Goal: Task Accomplishment & Management: Manage account settings

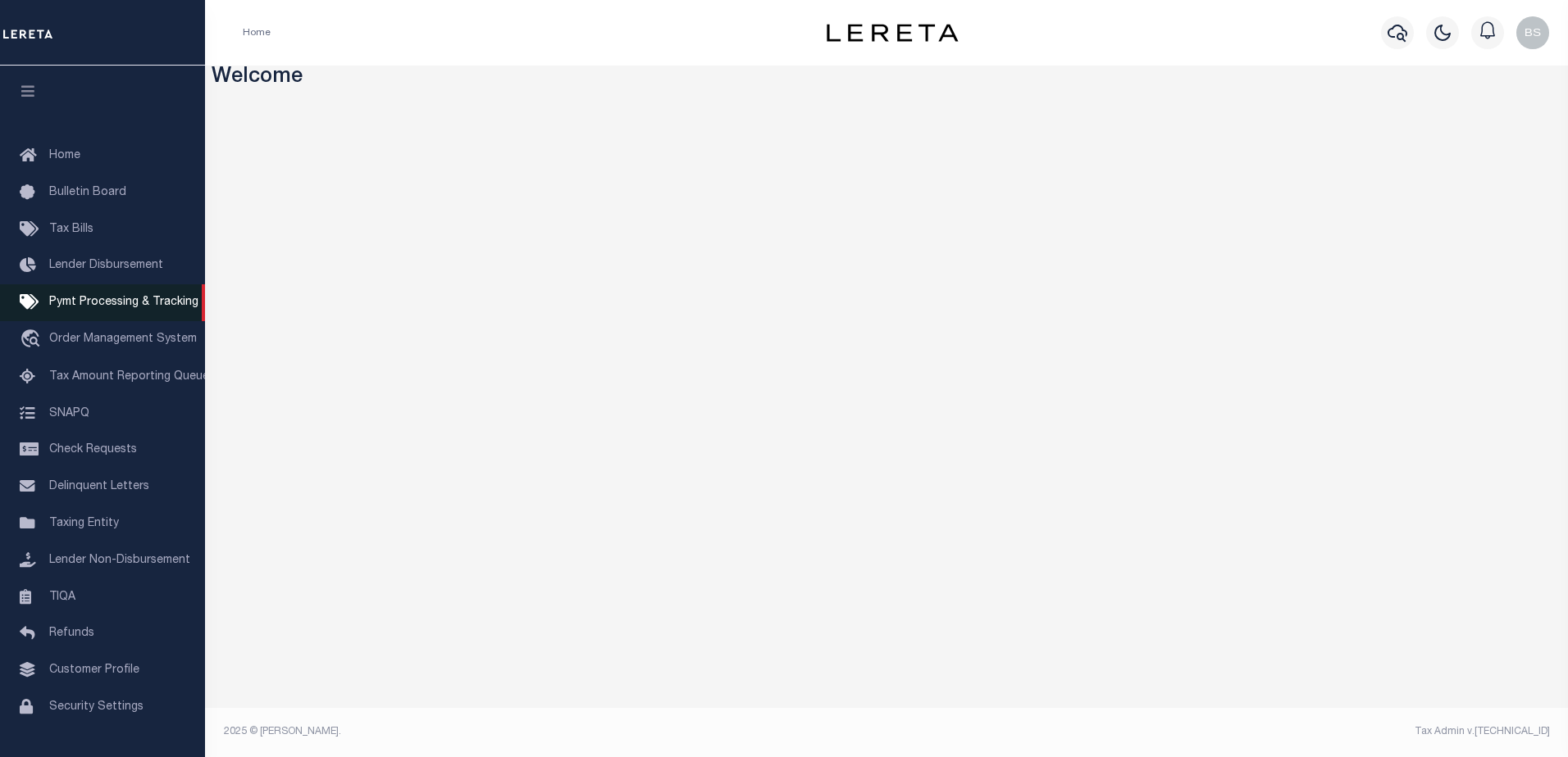
click at [78, 308] on span "Pymt Processing & Tracking" at bounding box center [123, 302] width 149 height 11
click at [1398, 24] on icon "button" at bounding box center [1397, 32] width 20 height 20
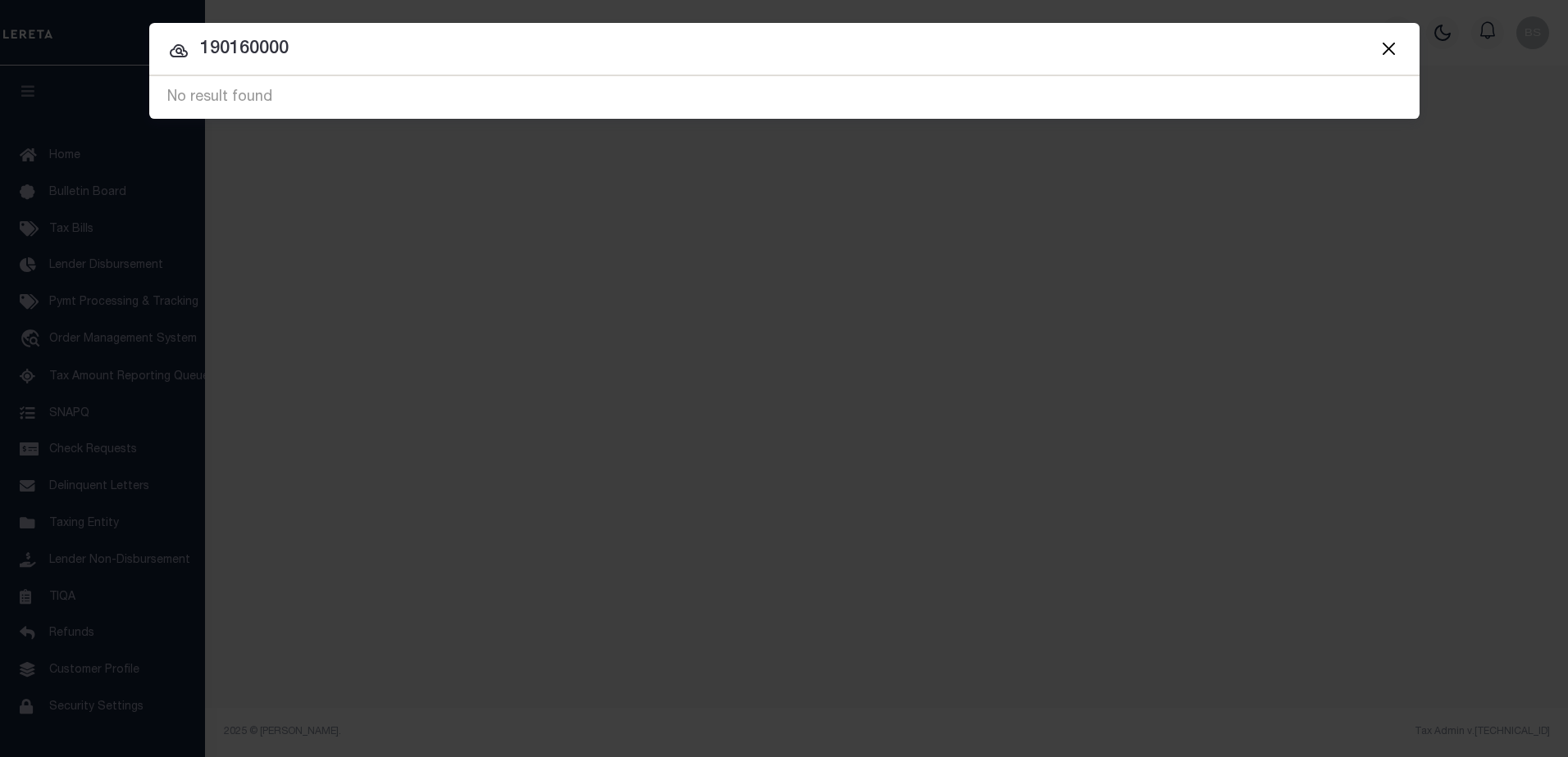
drag, startPoint x: 368, startPoint y: 42, endPoint x: 369, endPoint y: 52, distance: 10.0
click at [369, 48] on input "190160000" at bounding box center [784, 49] width 1270 height 29
type input "1"
type input "15456 Indianola"
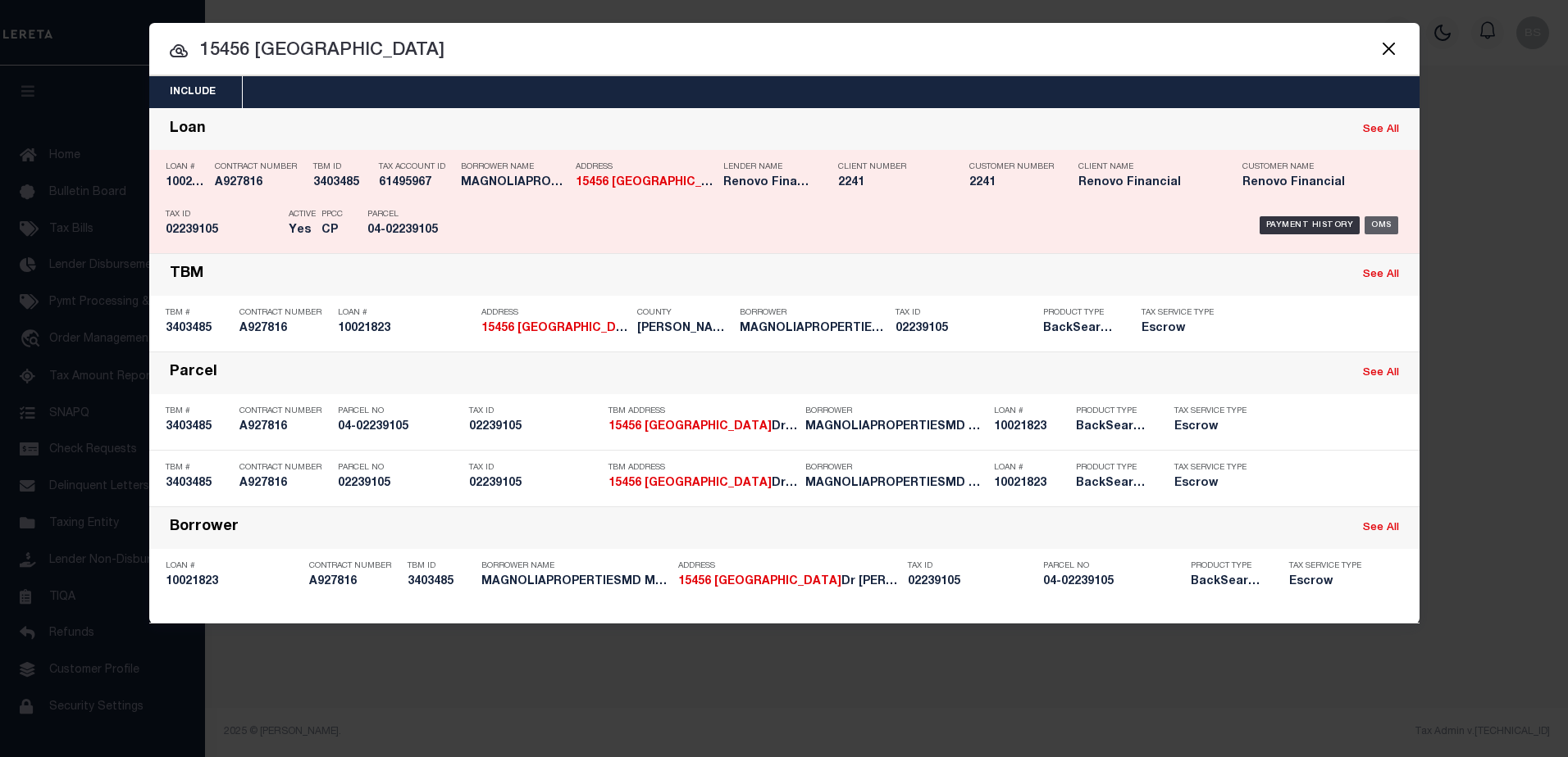
click at [1387, 223] on div "OMS" at bounding box center [1381, 225] width 34 height 18
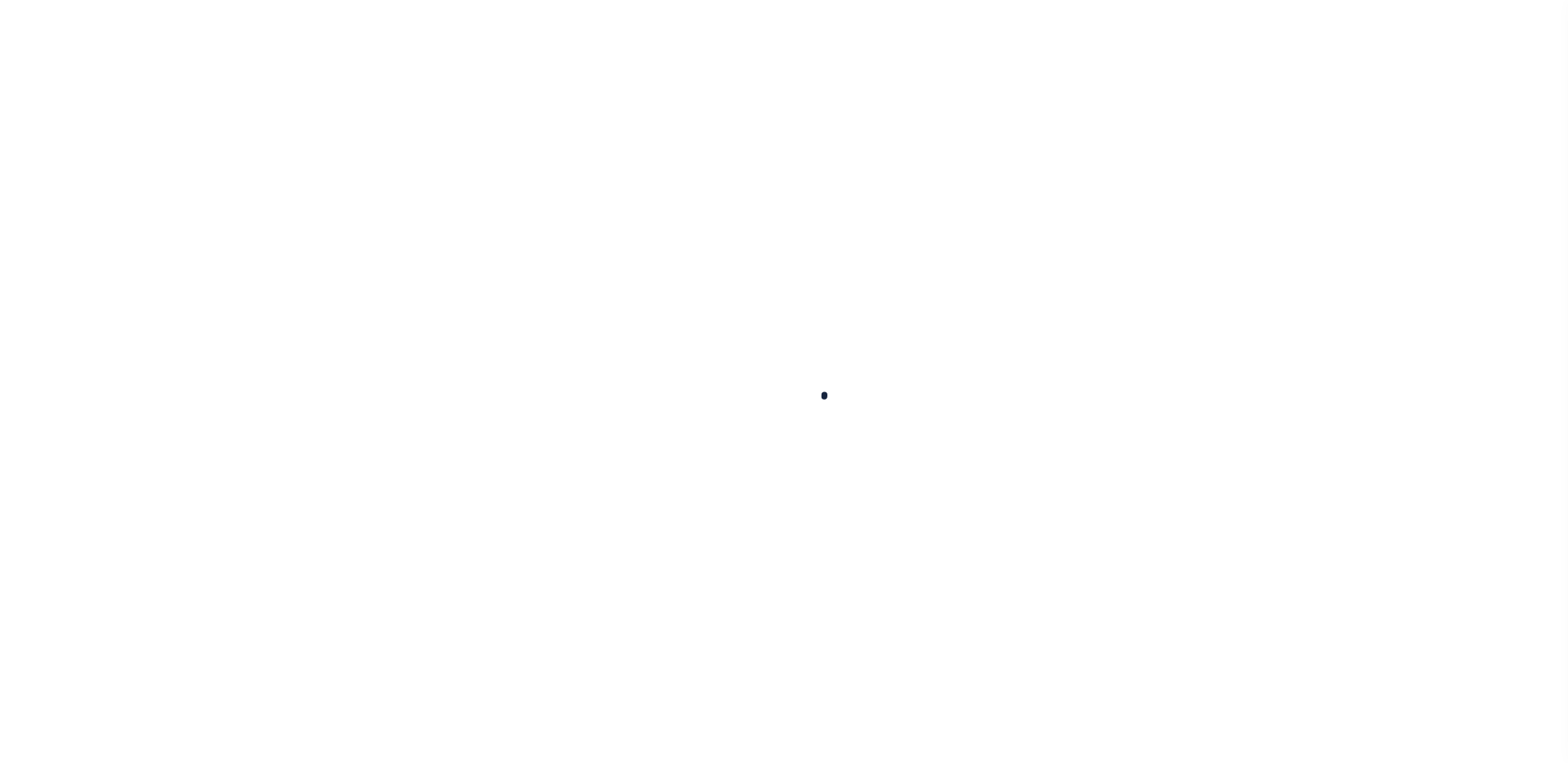
type input "10021823"
type input "MAGNOLIAPROPERTIESMD MAGNOLIAPROPERTIESMD LLC A MARYLAND LIMITED LIABILITY C"
select select
type input "218 Battle St SW"
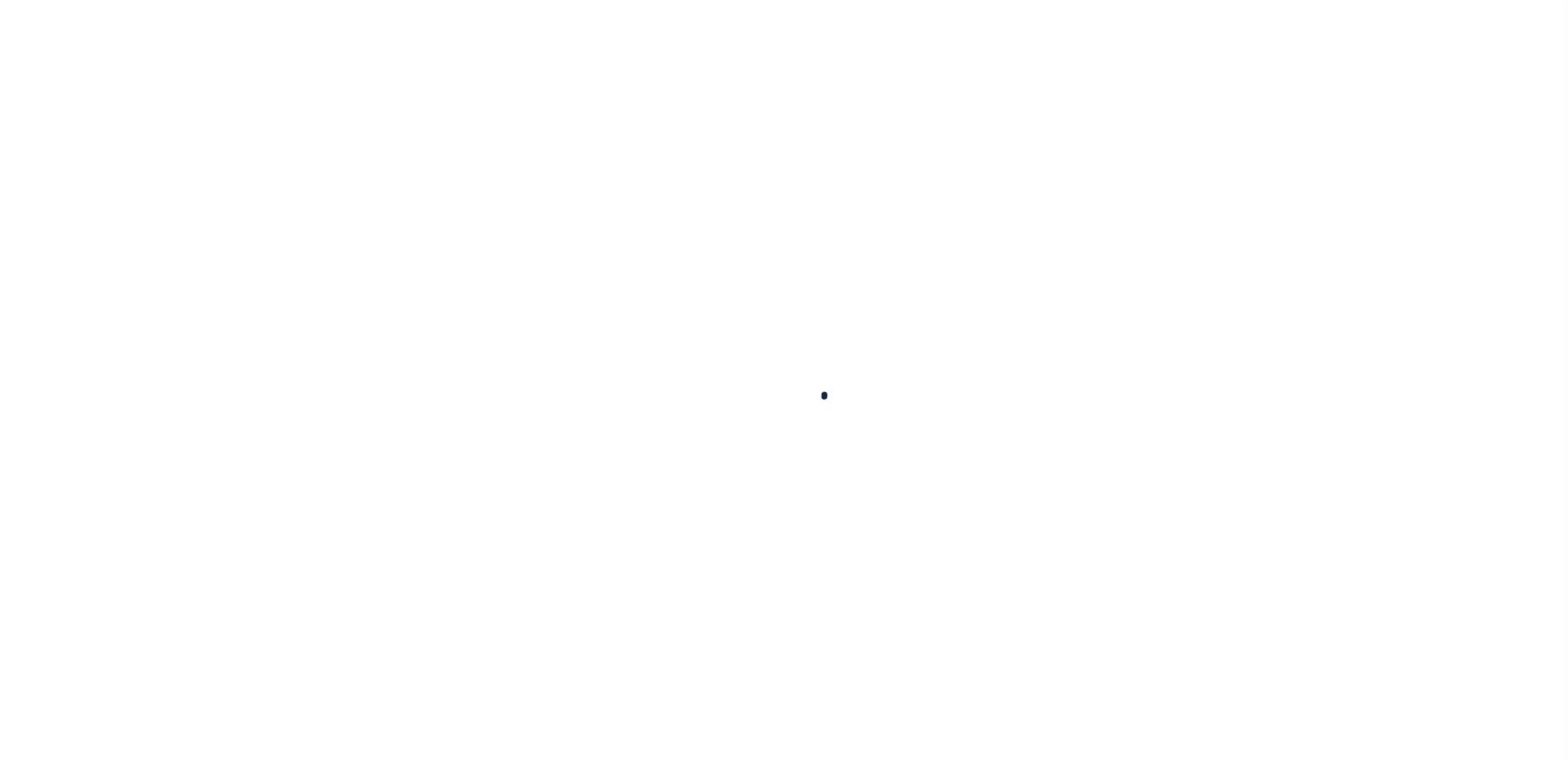
type input "Vienna VA 22180"
select select "10"
select select "Escrow"
type input "15456 Indianola Dr"
type input "02239105"
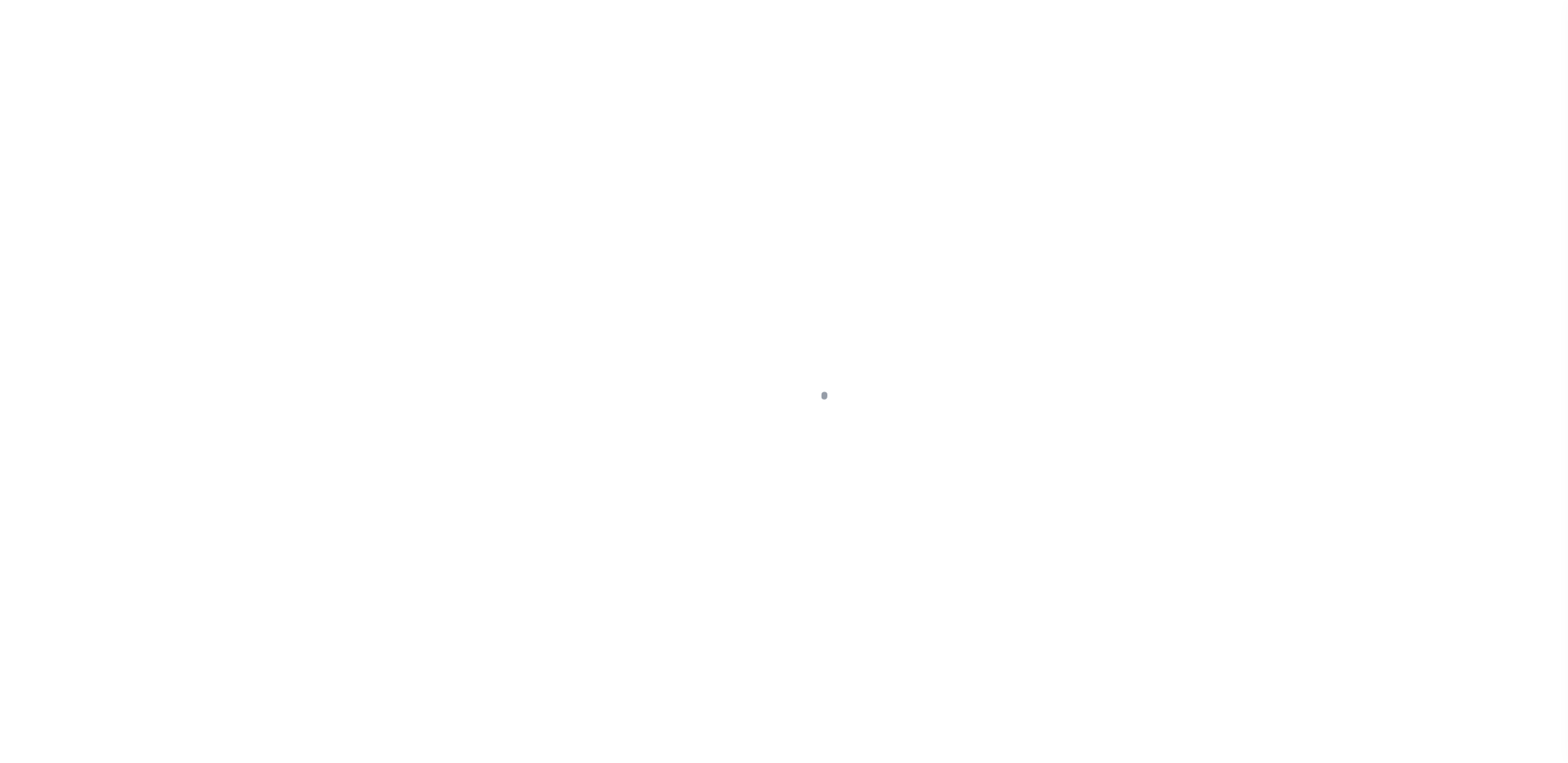
type input "Derwood, MD 20855"
type input "a0kUS000007exgb"
type input "MD"
select select
type textarea "Liability Limited to Customer Provided Parcel"
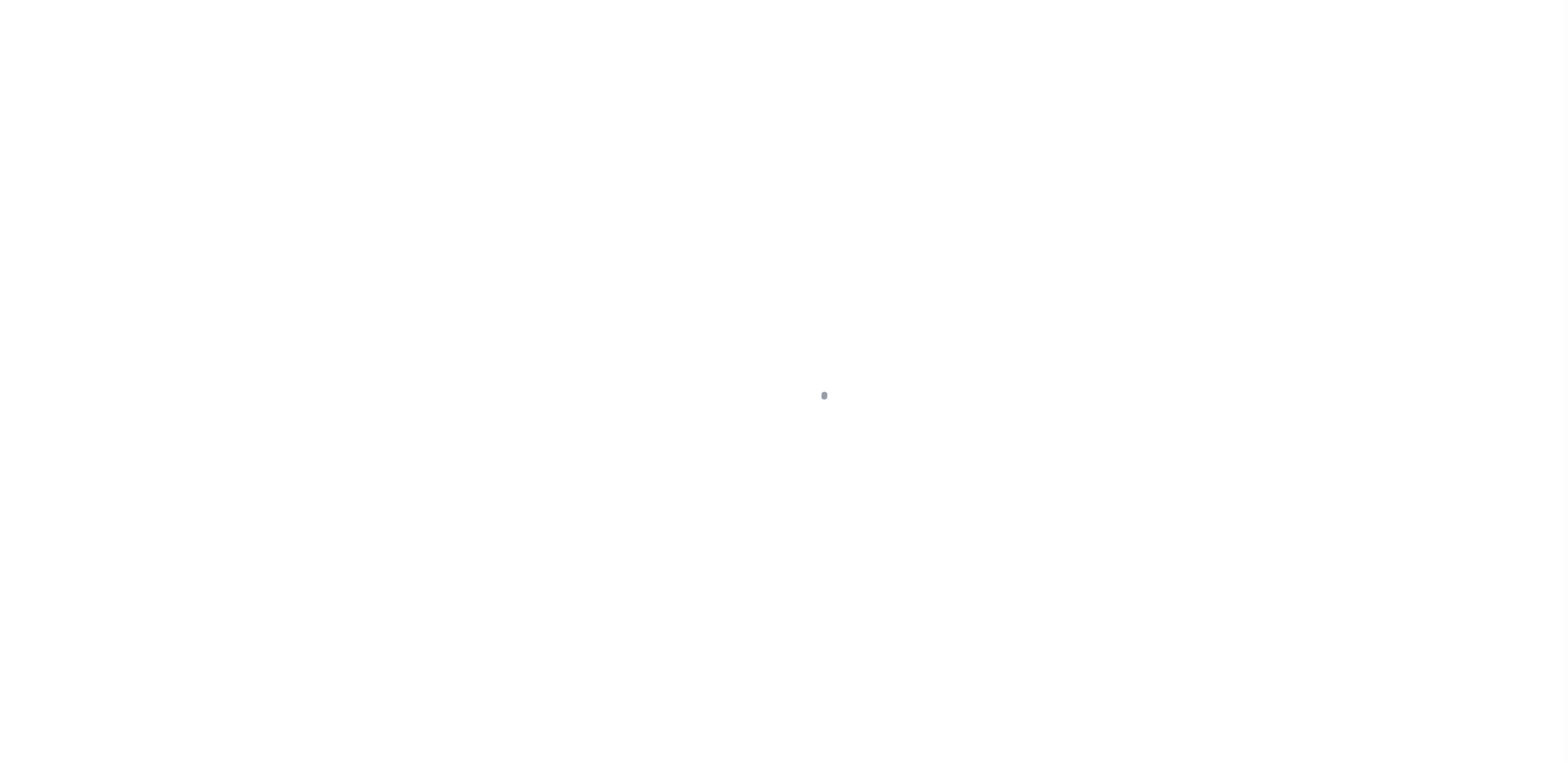
select select "14701"
select select "25067"
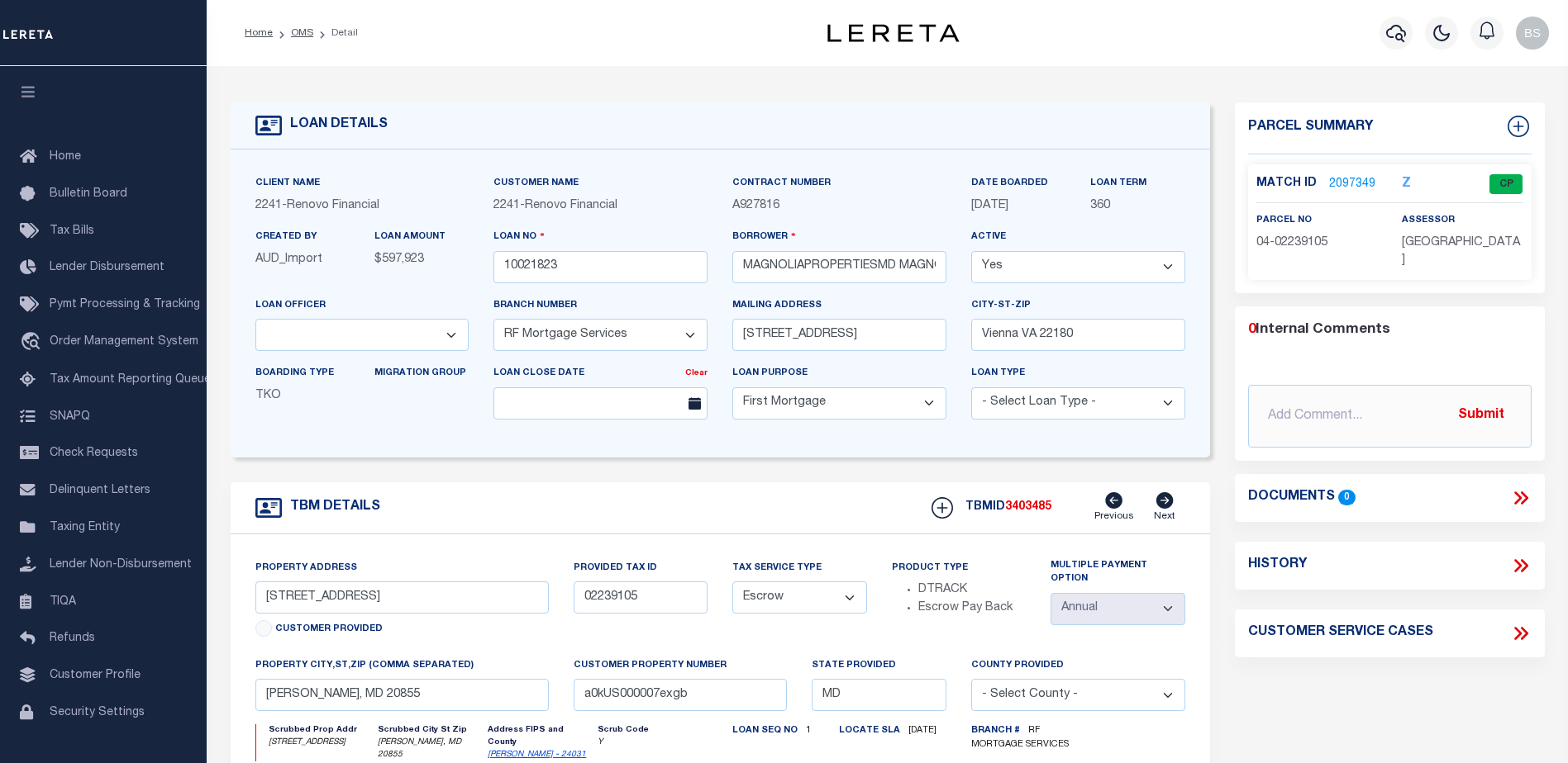
click at [1351, 176] on link "2097349" at bounding box center [1352, 184] width 47 height 18
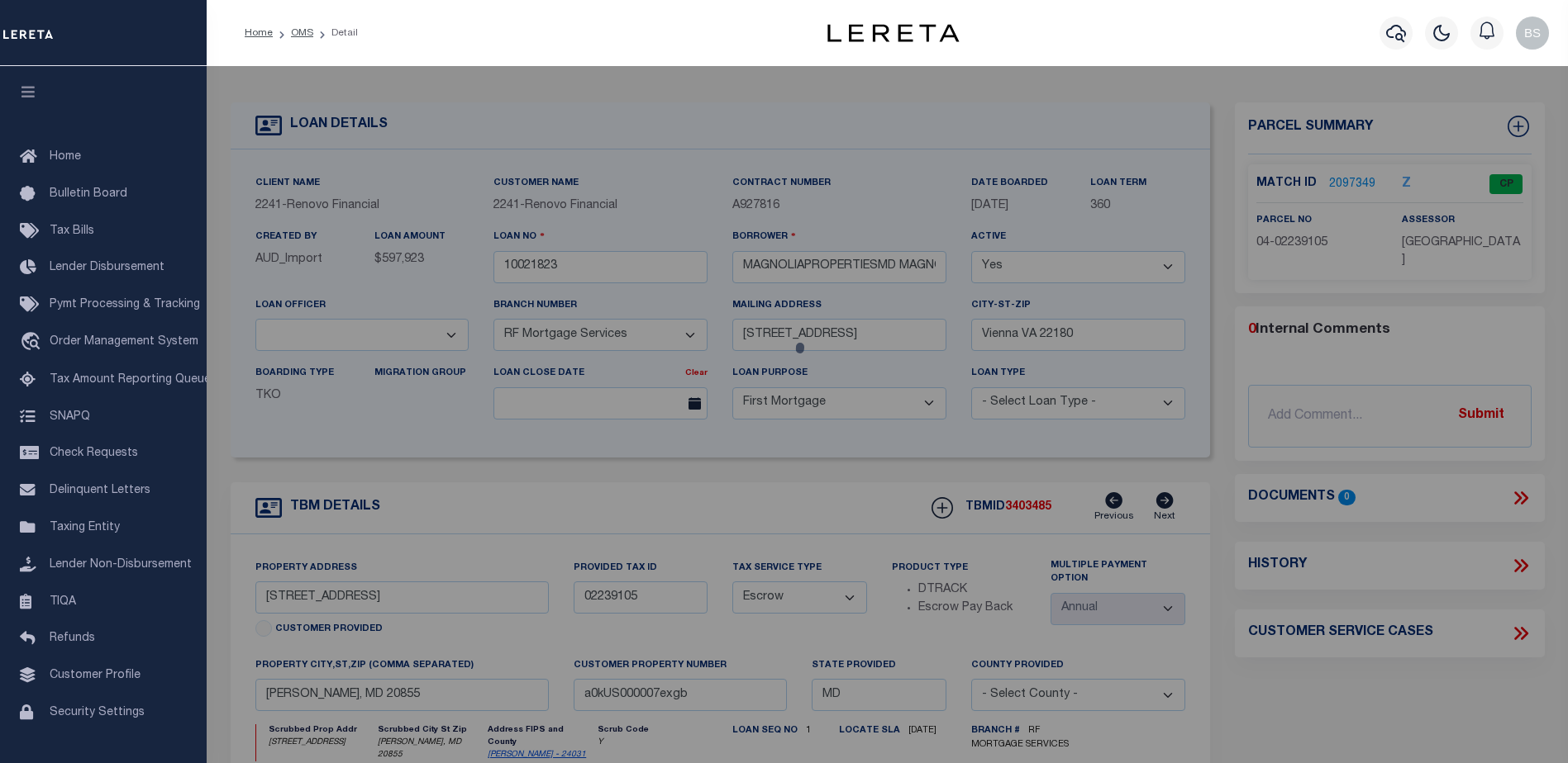
checkbox input "false"
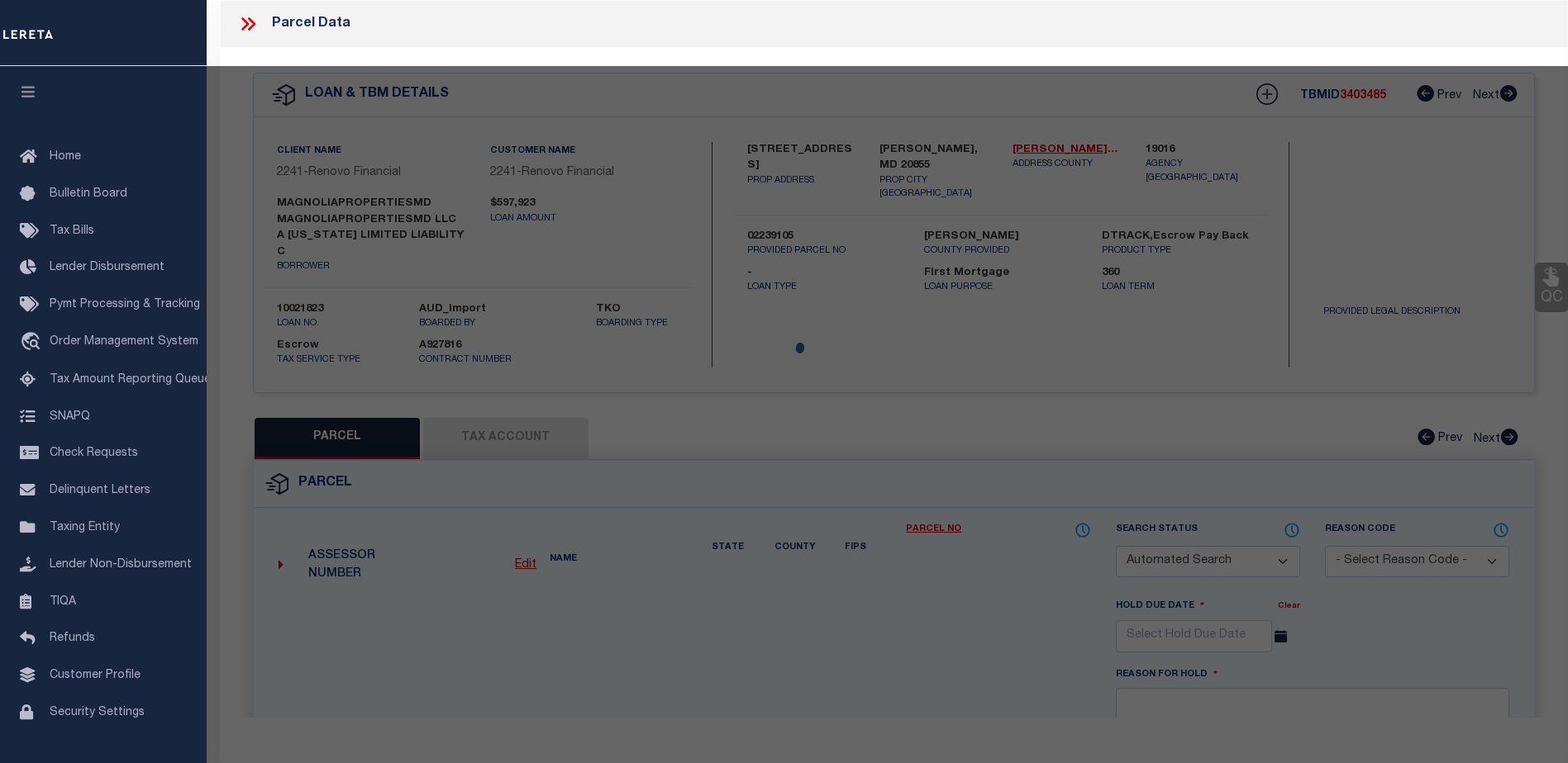
select select "CP"
type input "MAGNOLIAPROPERTIESMD LLC"
select select "AGW"
select select
type input "[STREET_ADDRESS]"
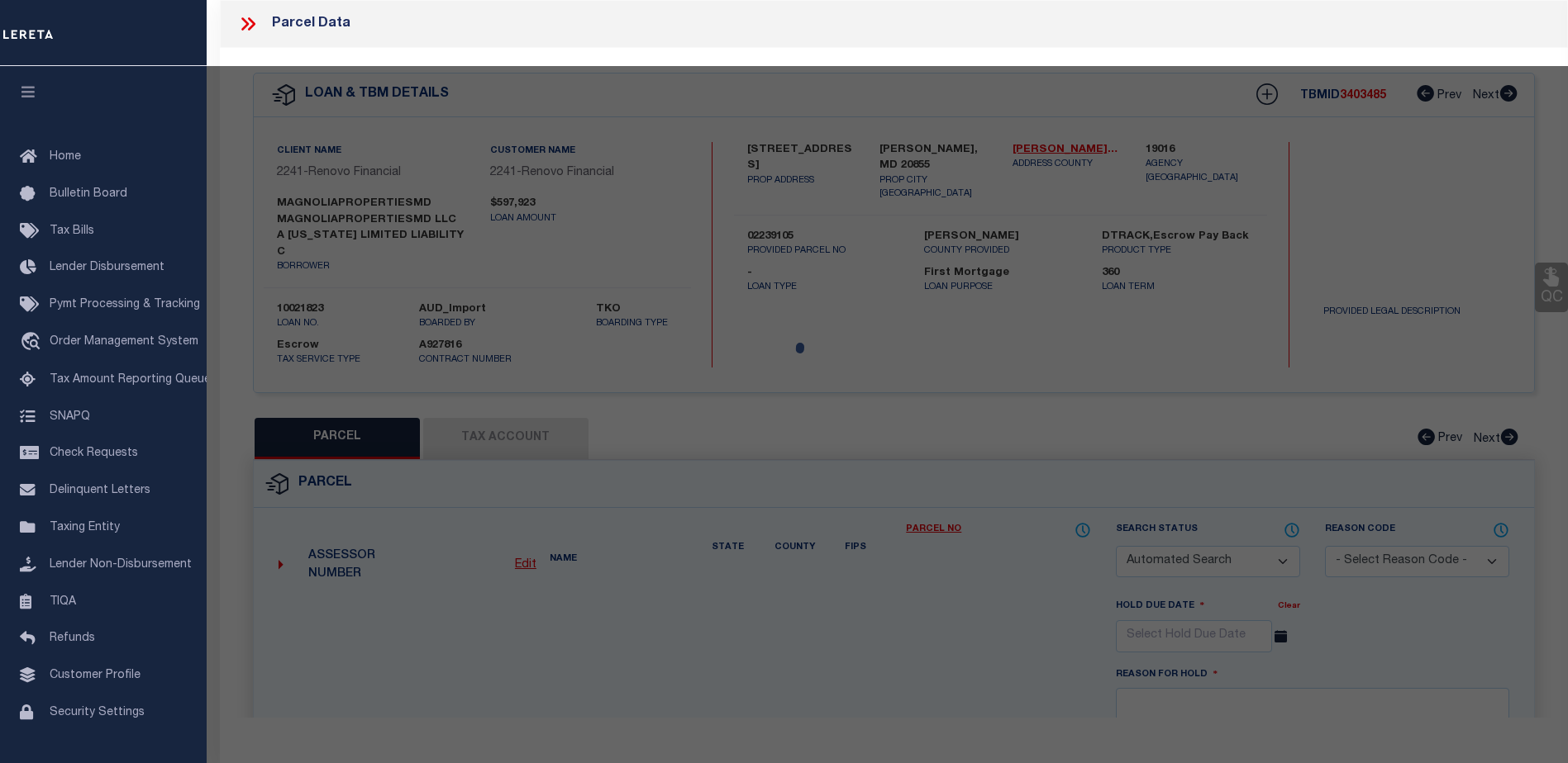
checkbox input "false"
type input "[PERSON_NAME], MD 20855"
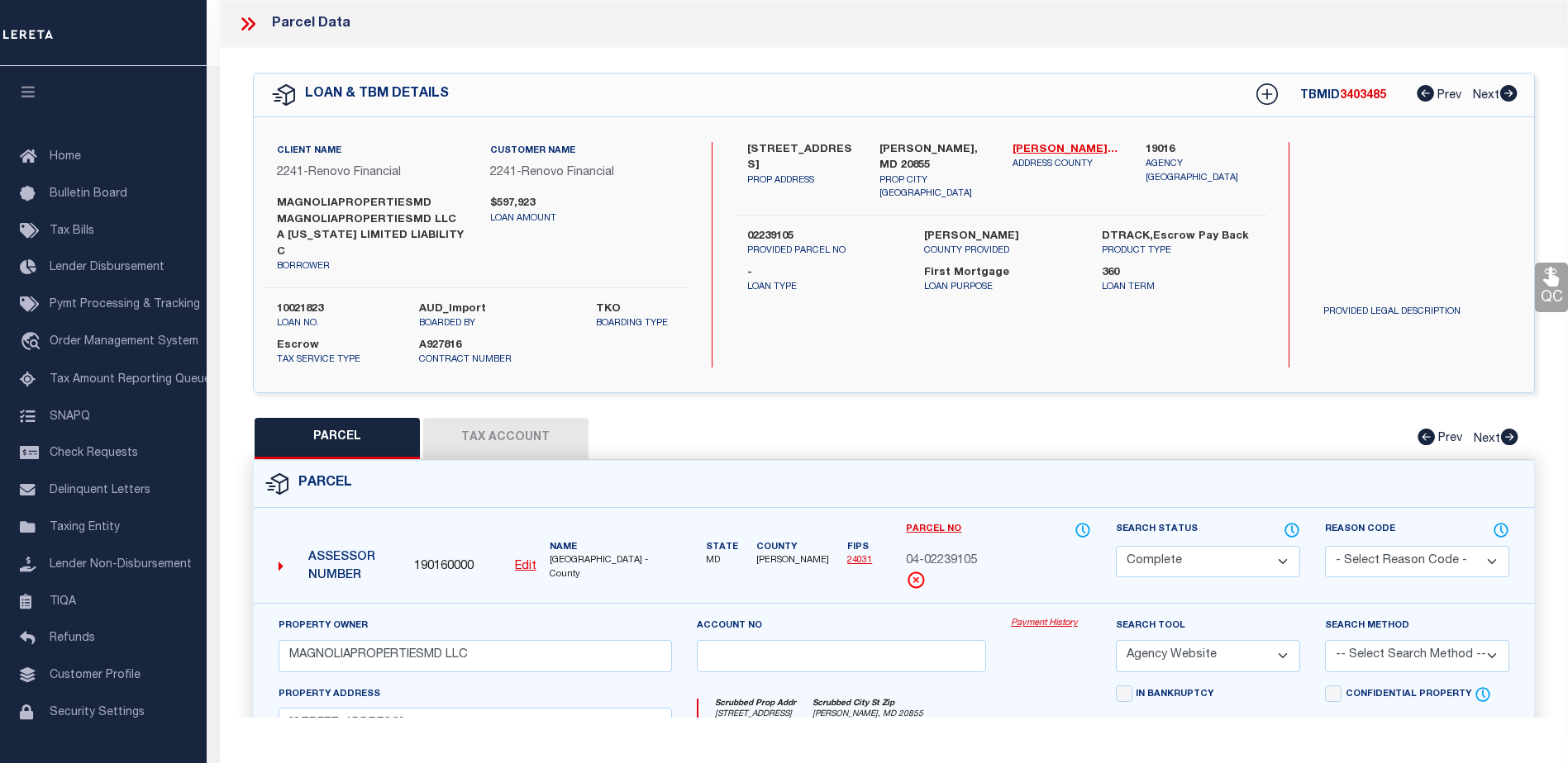
click at [1059, 617] on link "Payment History" at bounding box center [1051, 624] width 80 height 14
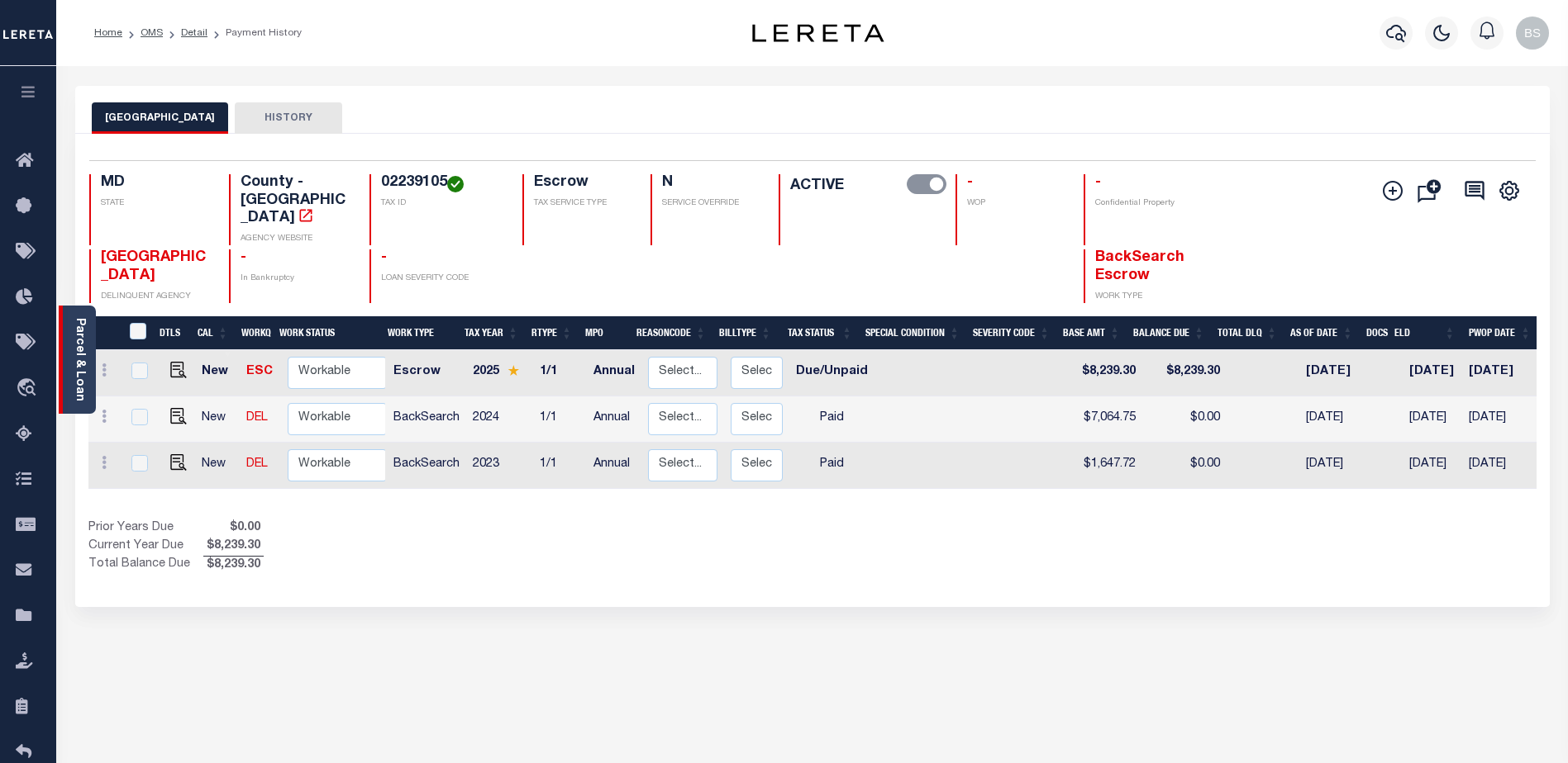
click at [78, 345] on link "Parcel & Loan" at bounding box center [79, 359] width 11 height 83
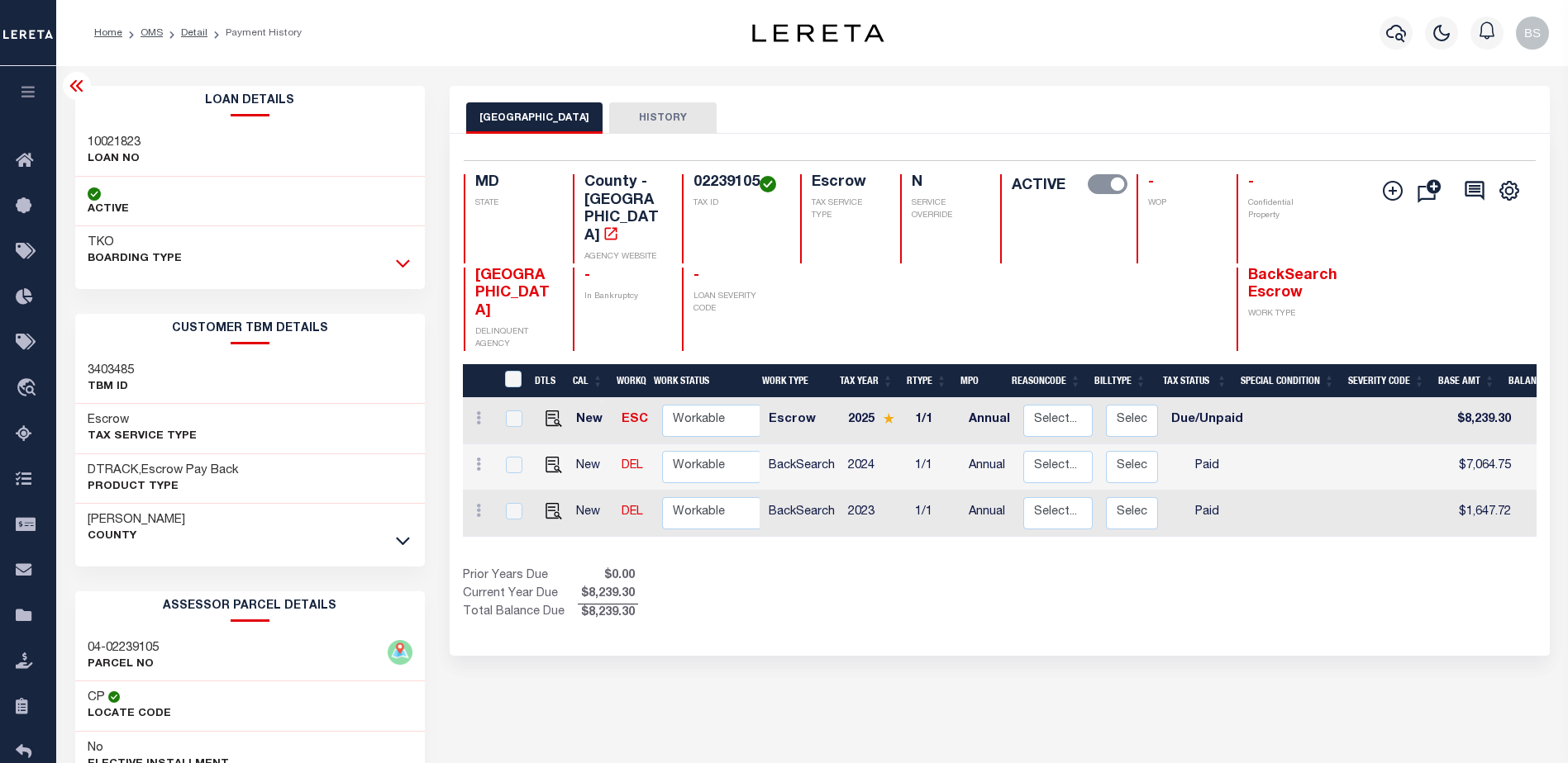
click at [404, 268] on icon at bounding box center [403, 263] width 14 height 8
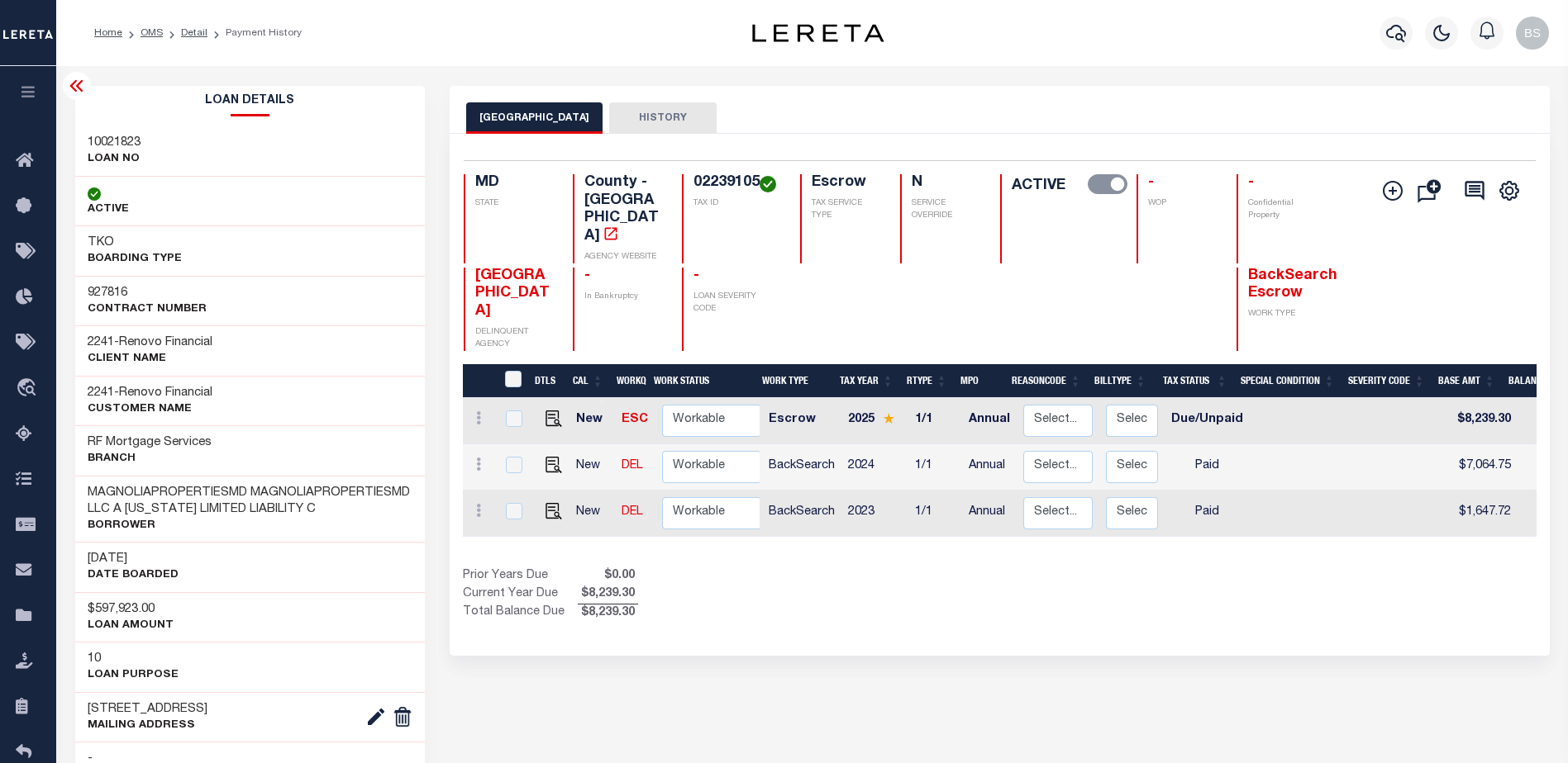
drag, startPoint x: 122, startPoint y: 340, endPoint x: 227, endPoint y: 348, distance: 105.3
click at [227, 348] on div "2241 - Renovo Financial CLIENT Name" at bounding box center [250, 350] width 350 height 50
drag, startPoint x: 227, startPoint y: 348, endPoint x: 211, endPoint y: 347, distance: 16.0
copy h3 "Renovo Financial"
click at [20, 164] on icon at bounding box center [29, 162] width 26 height 21
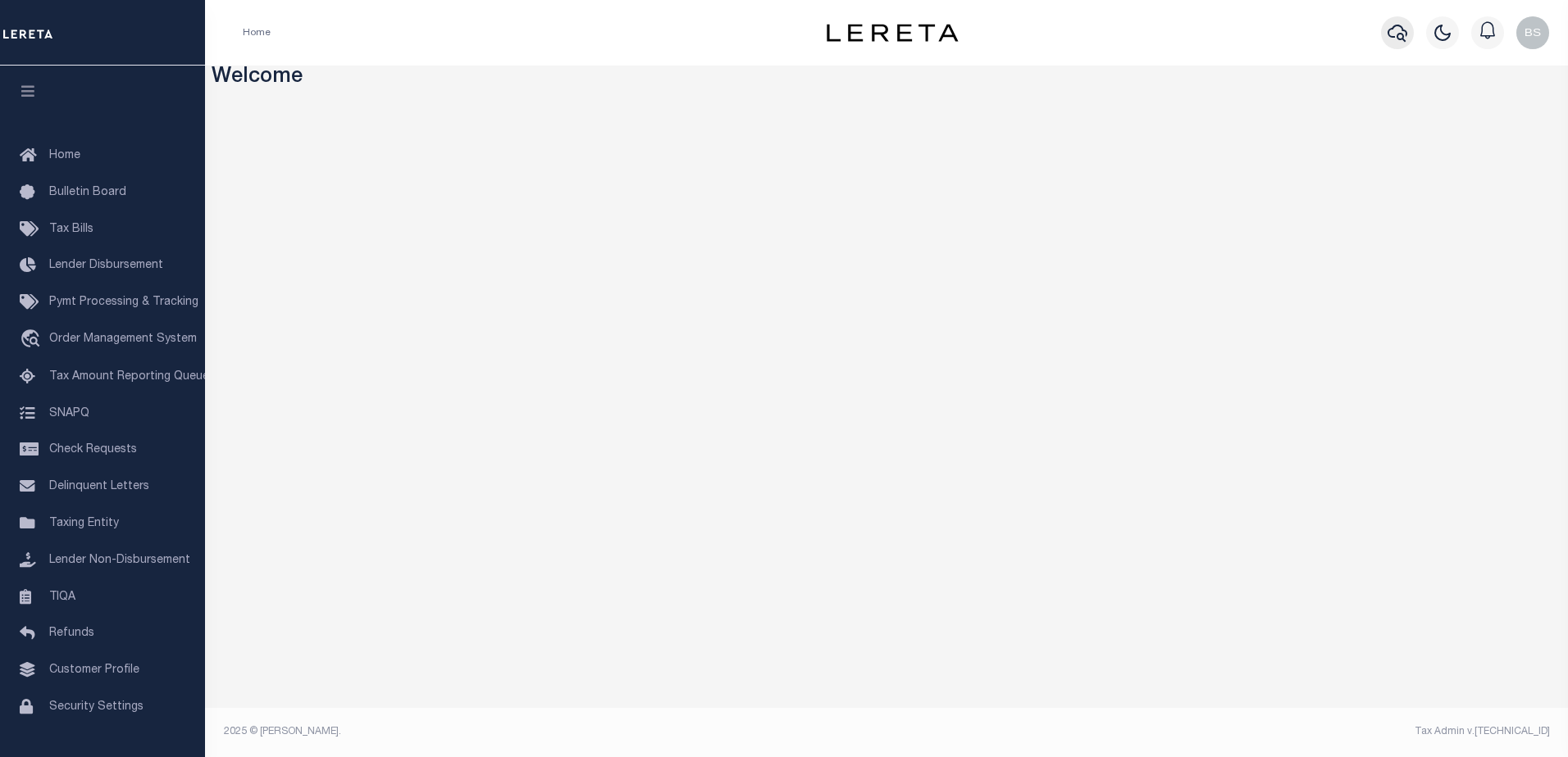
click at [1393, 26] on icon "button" at bounding box center [1397, 32] width 20 height 20
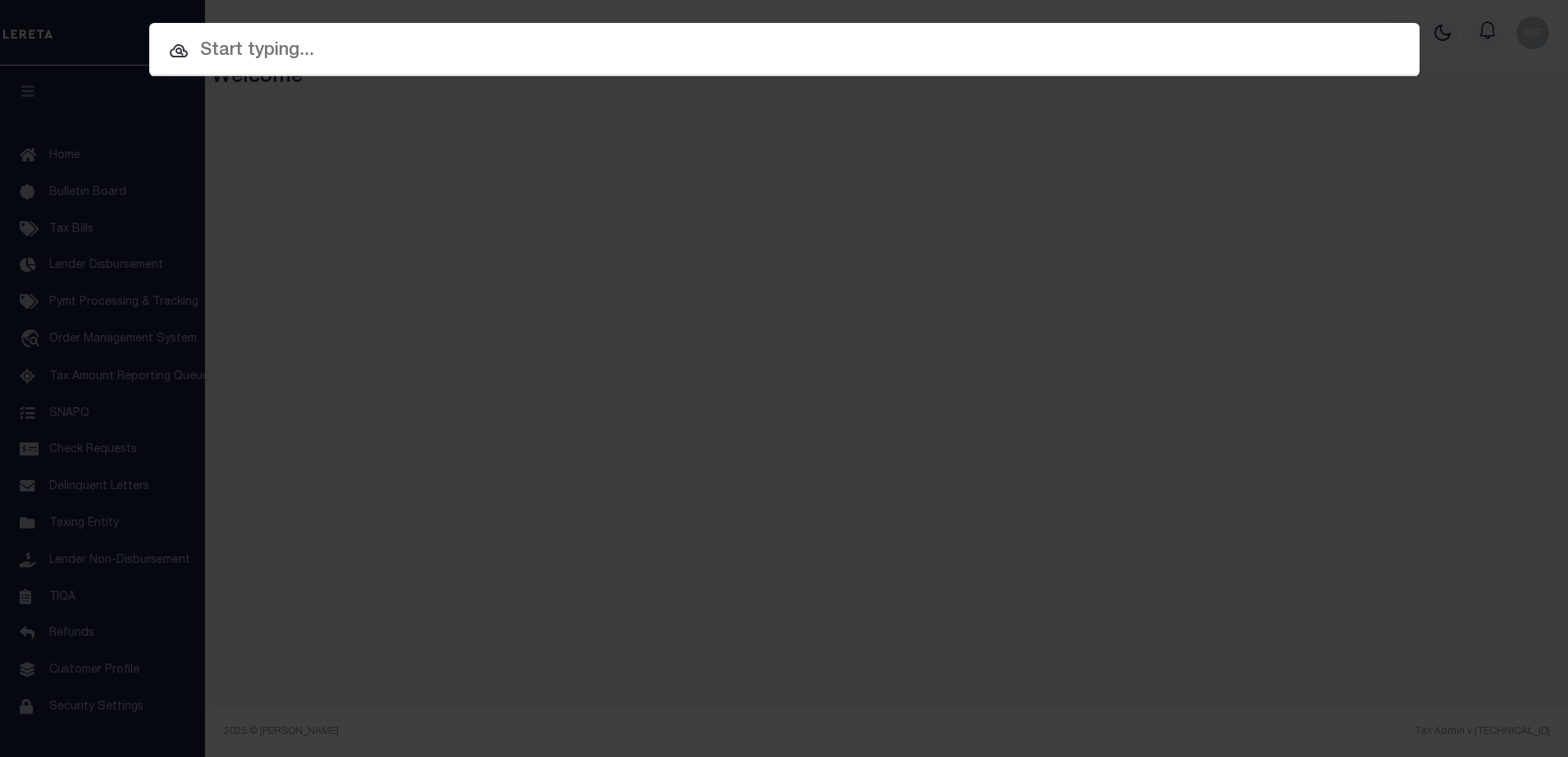
click at [228, 44] on input "text" at bounding box center [784, 51] width 1270 height 29
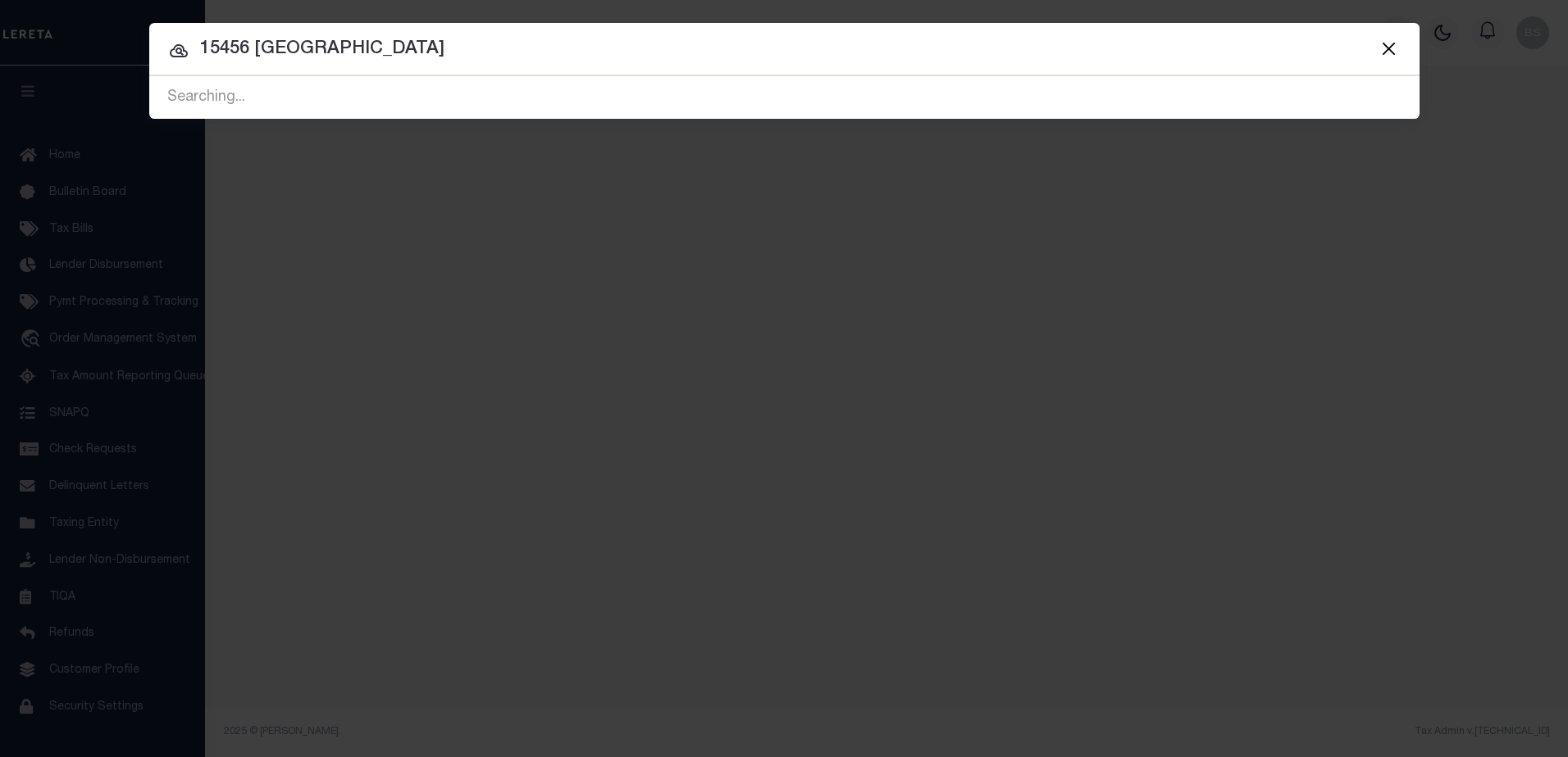
type input "15456 Indianola"
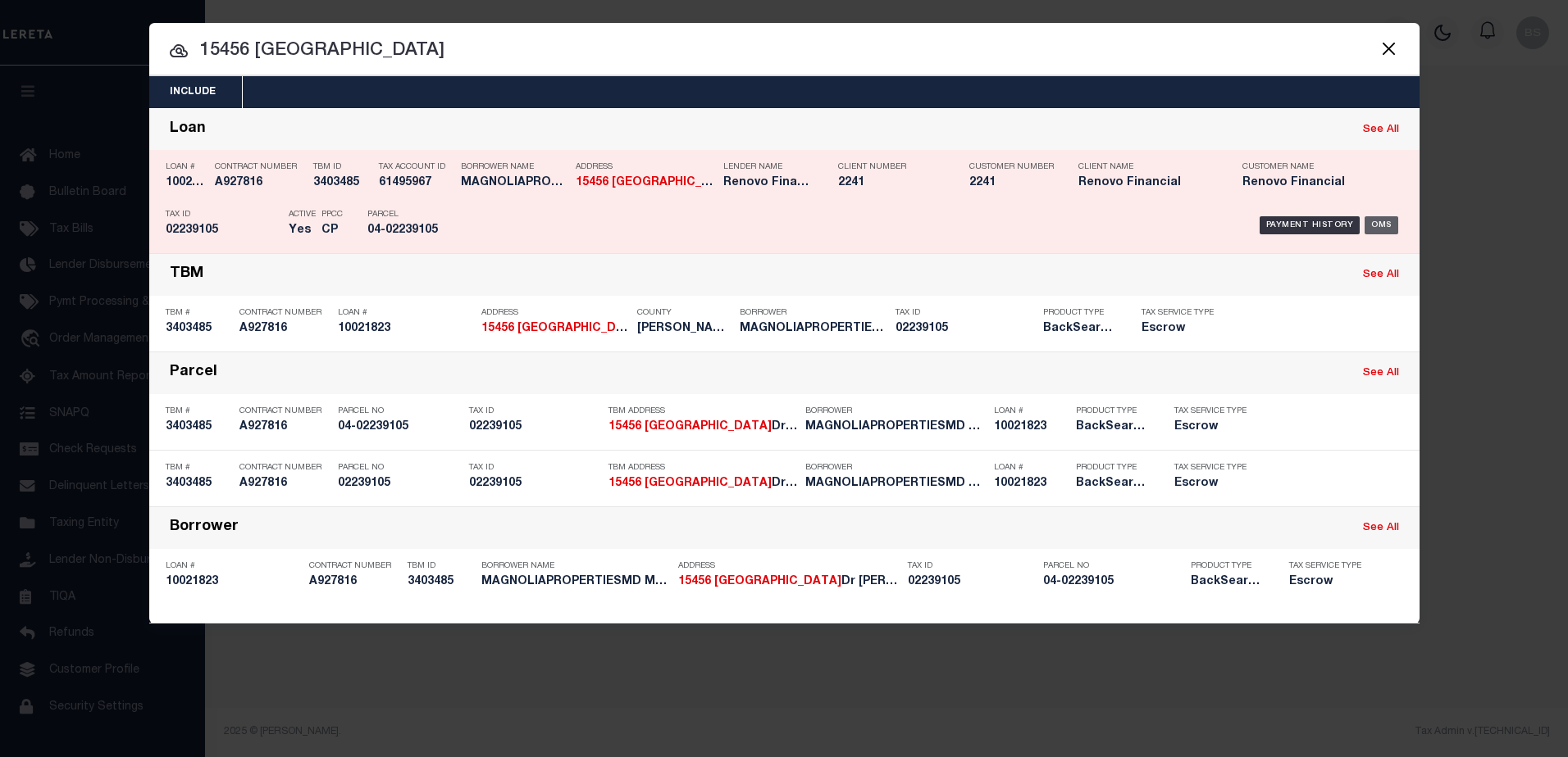
click at [1392, 220] on div "OMS" at bounding box center [1381, 225] width 34 height 18
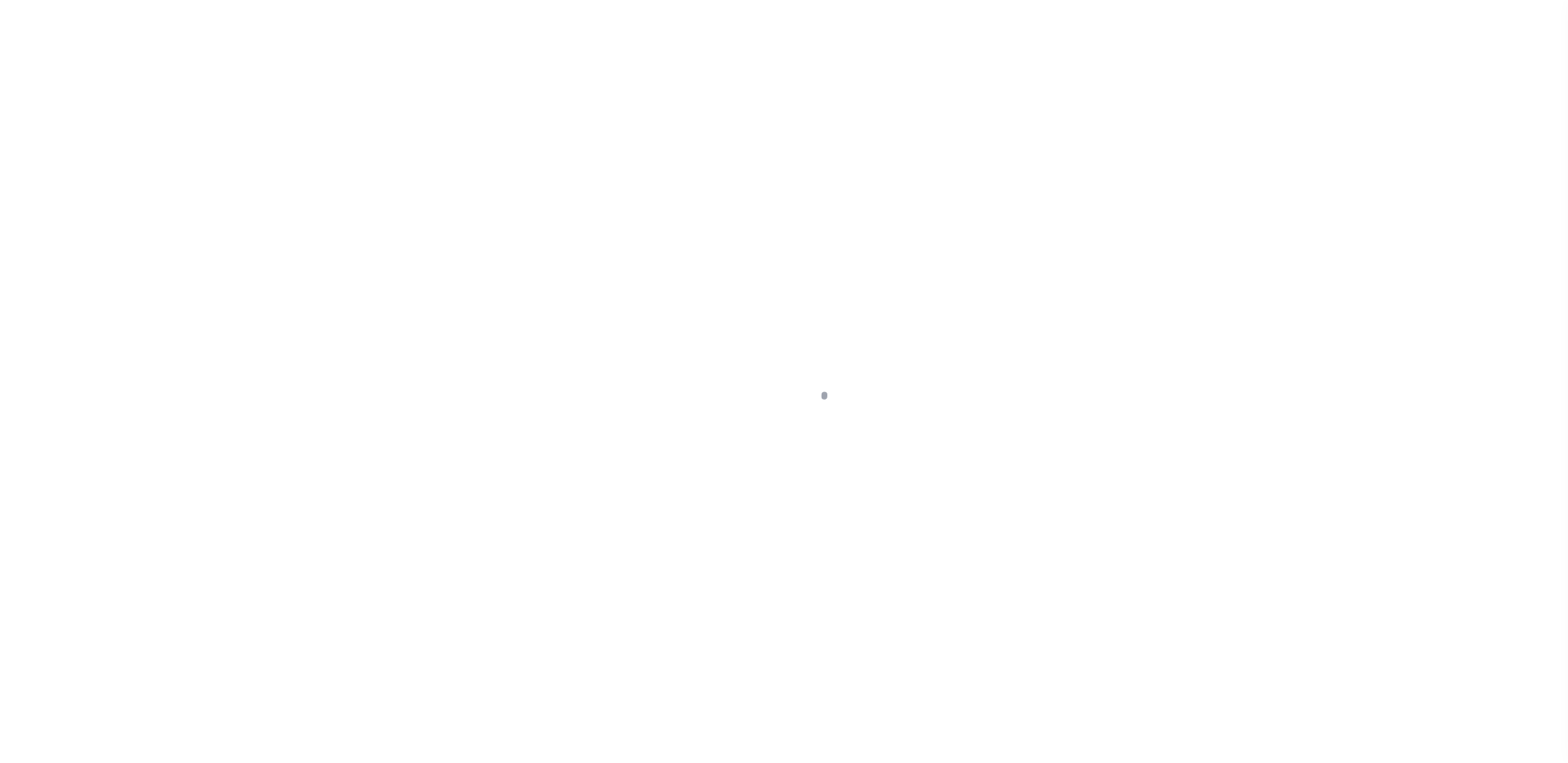
select select "10"
select select "Escrow"
type input "[STREET_ADDRESS]"
type input "02239105"
type input "[PERSON_NAME], MD 20855"
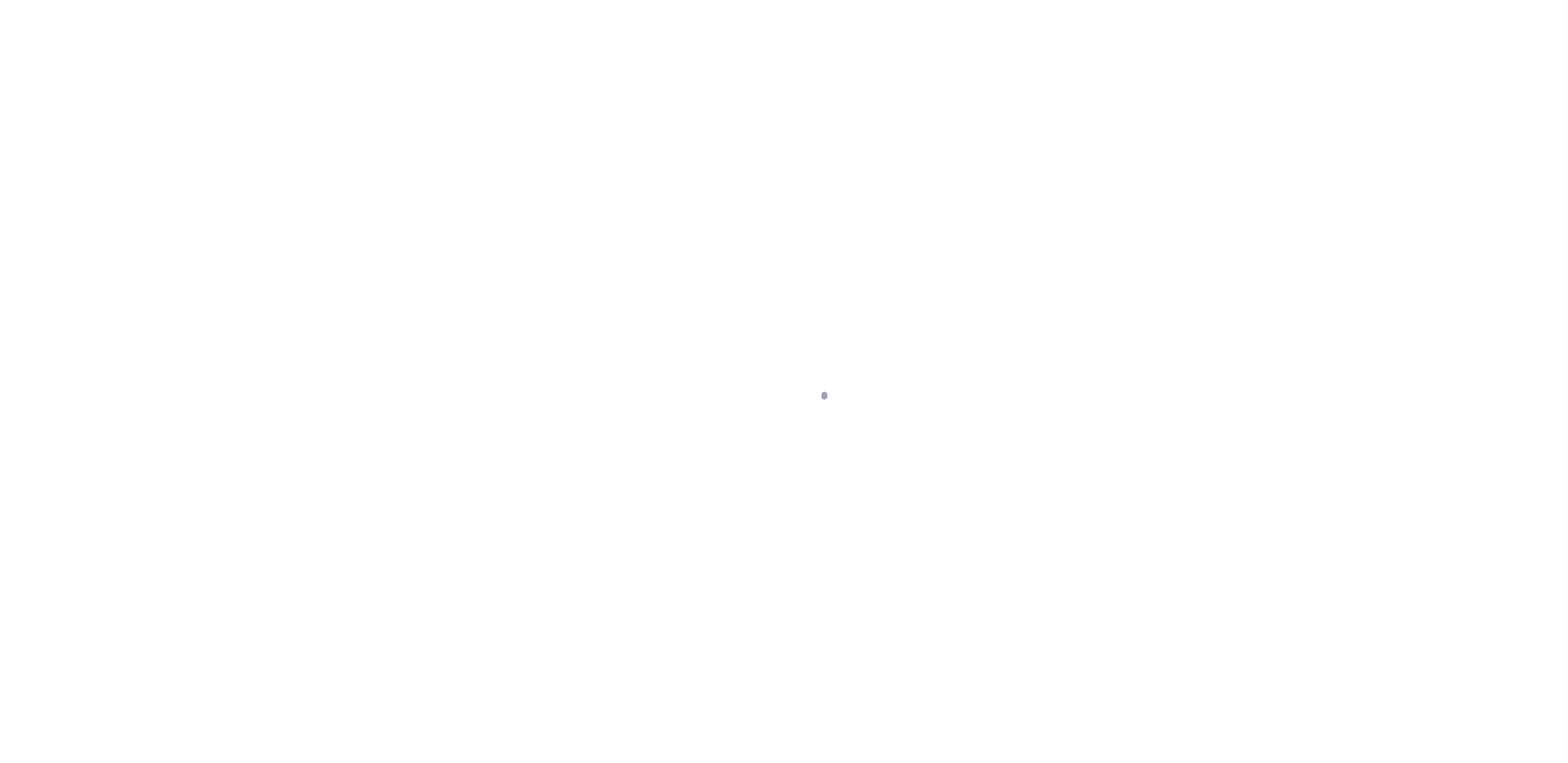
type input "a0kUS000007exgb"
type input "MD"
select select
type textarea "Liability Limited to Customer Provided Parcel"
select select "14701"
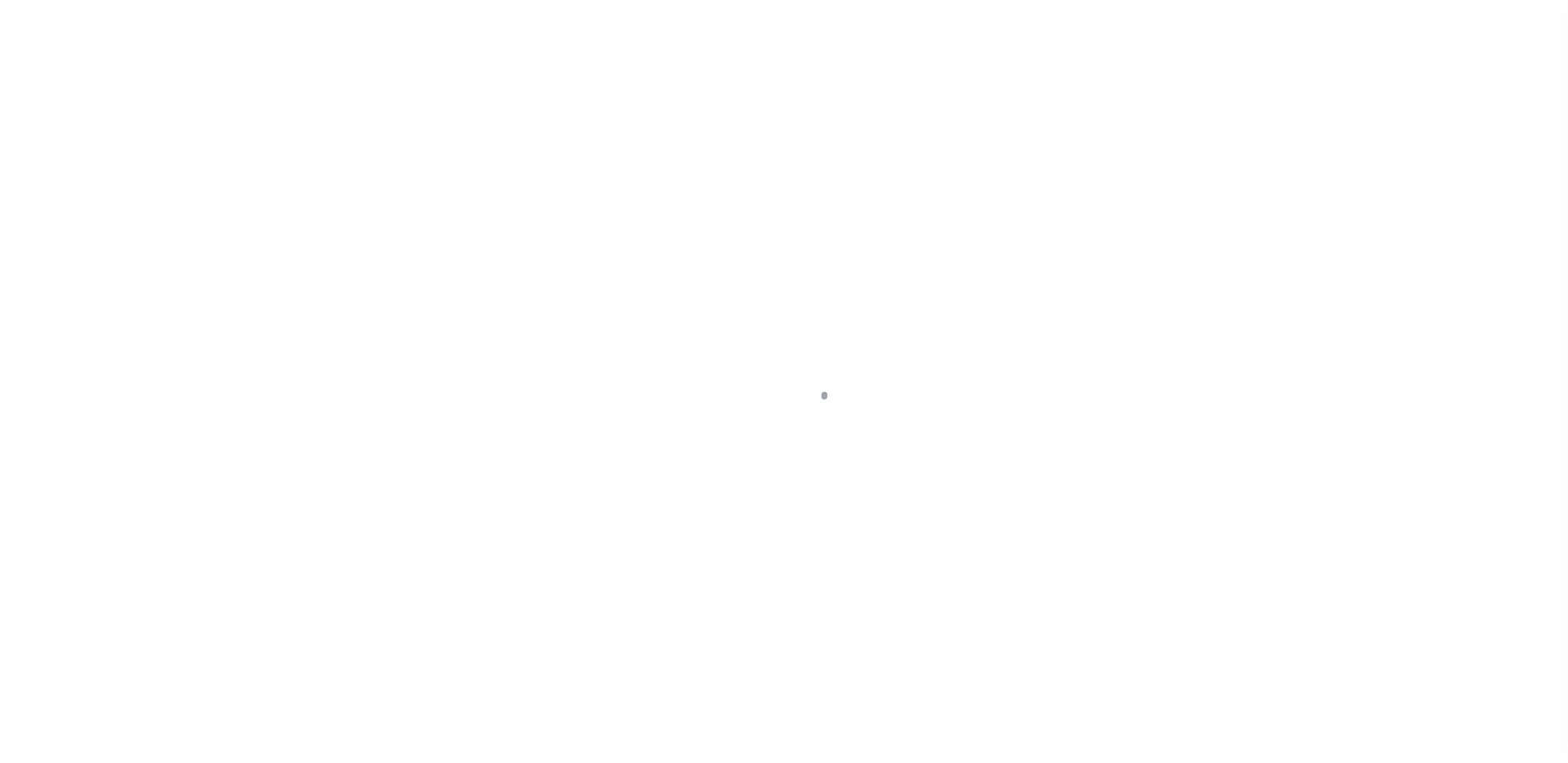
select select "25067"
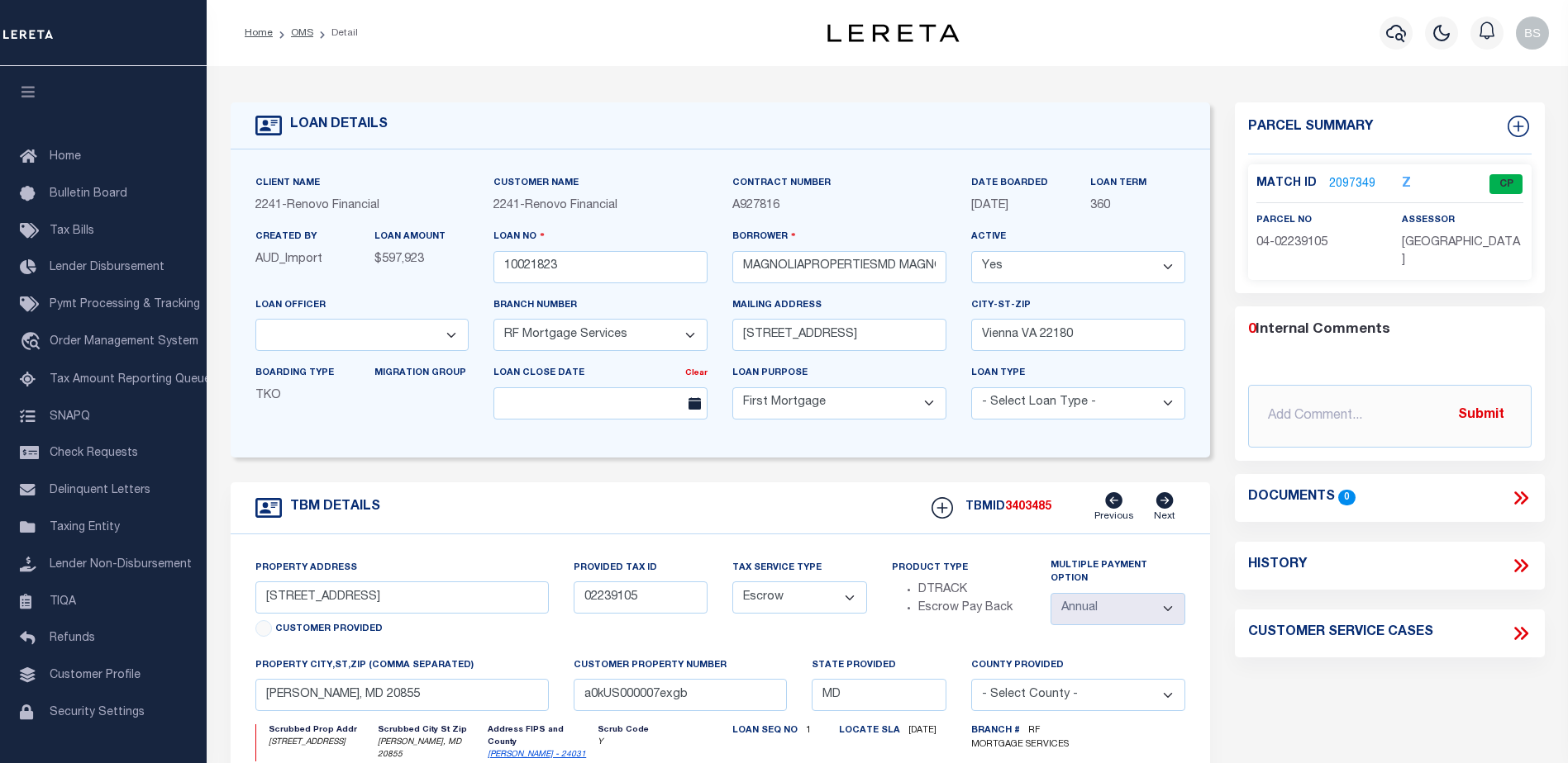
click at [1344, 176] on link "2097349" at bounding box center [1352, 184] width 47 height 18
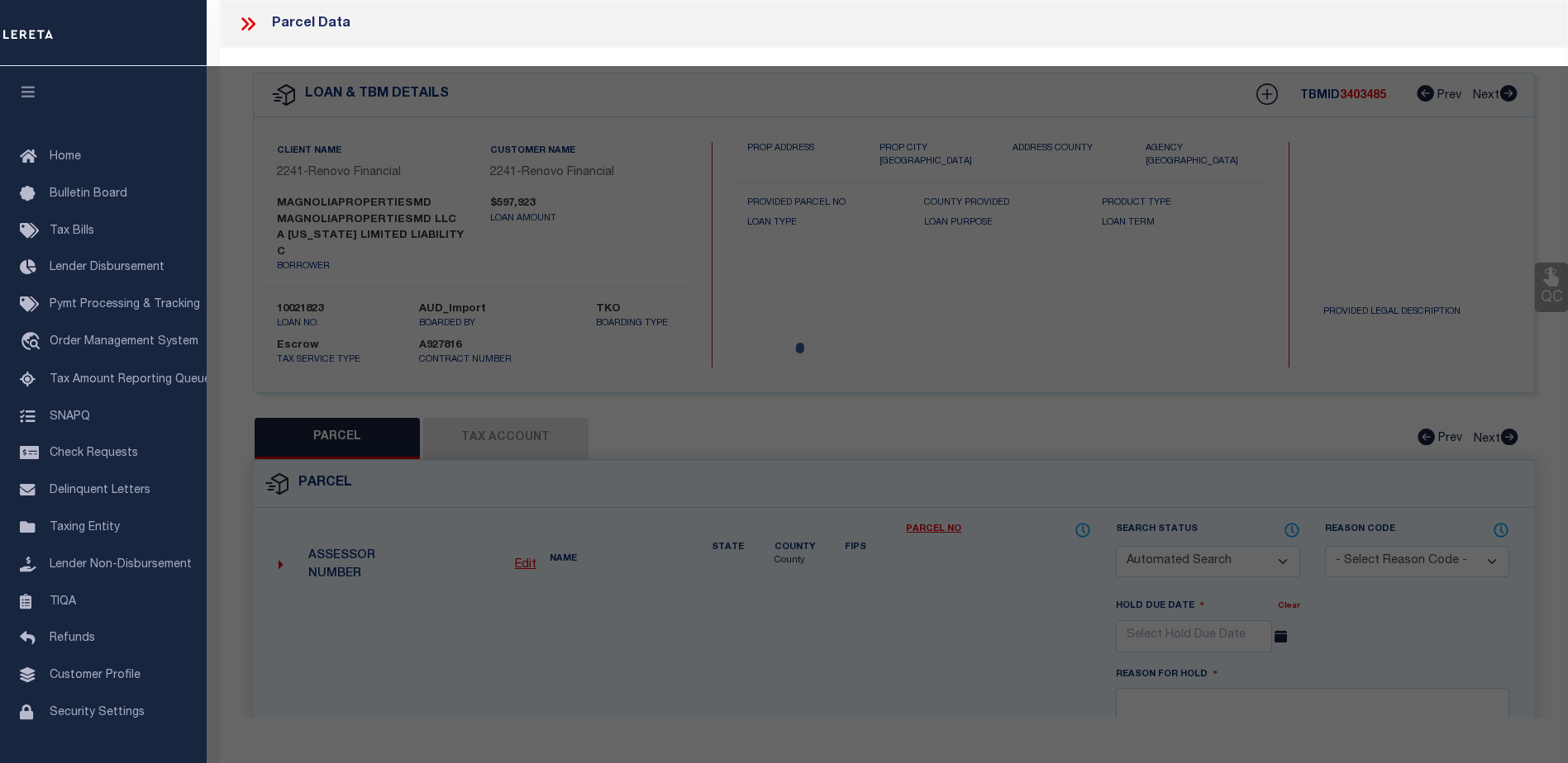
checkbox input "false"
select select "CP"
type input "MAGNOLIAPROPERTIESMD LLC"
select select "AGW"
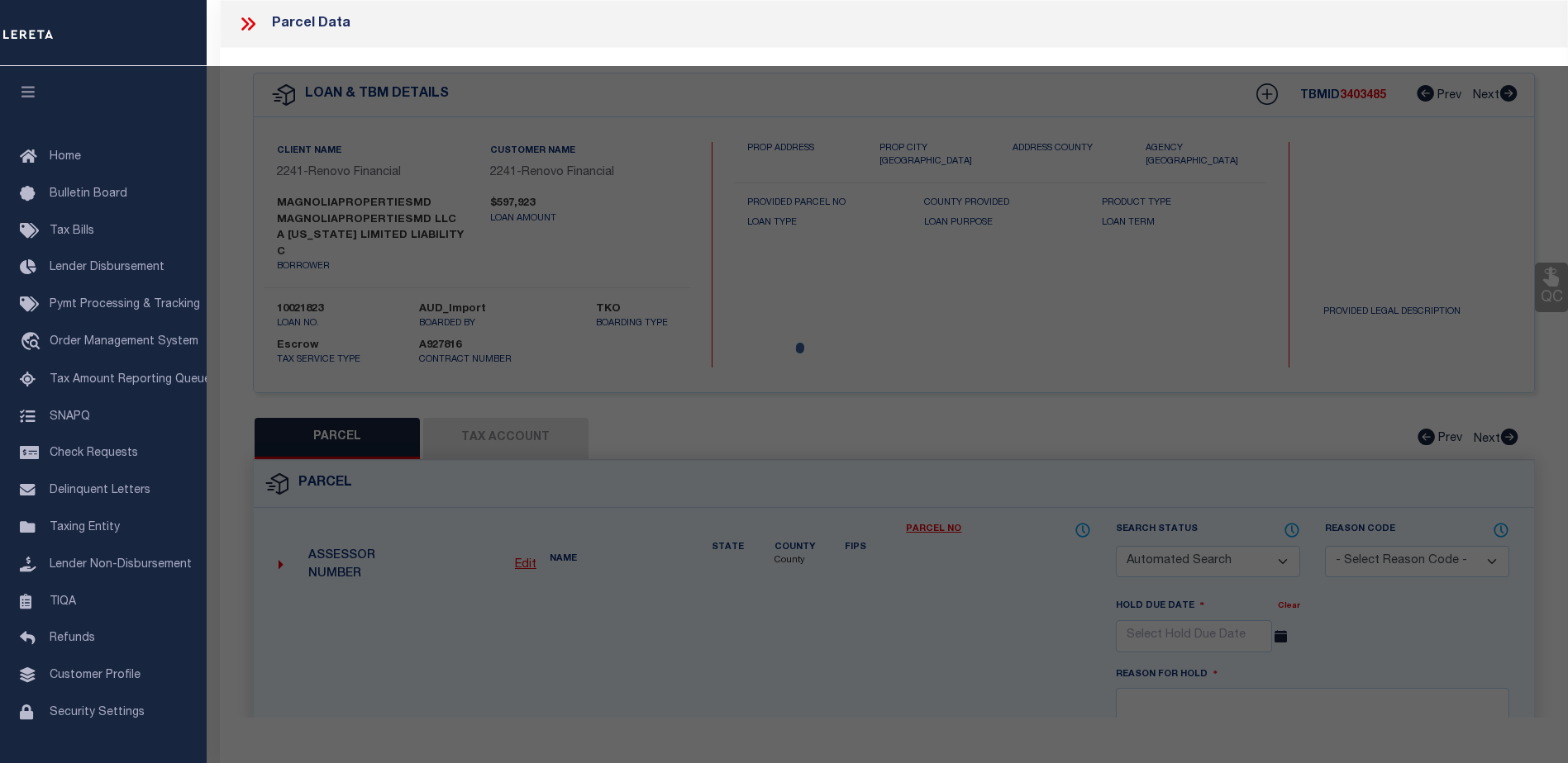
select select
type input "[STREET_ADDRESS]"
checkbox input "false"
type input "[PERSON_NAME], MD 20855"
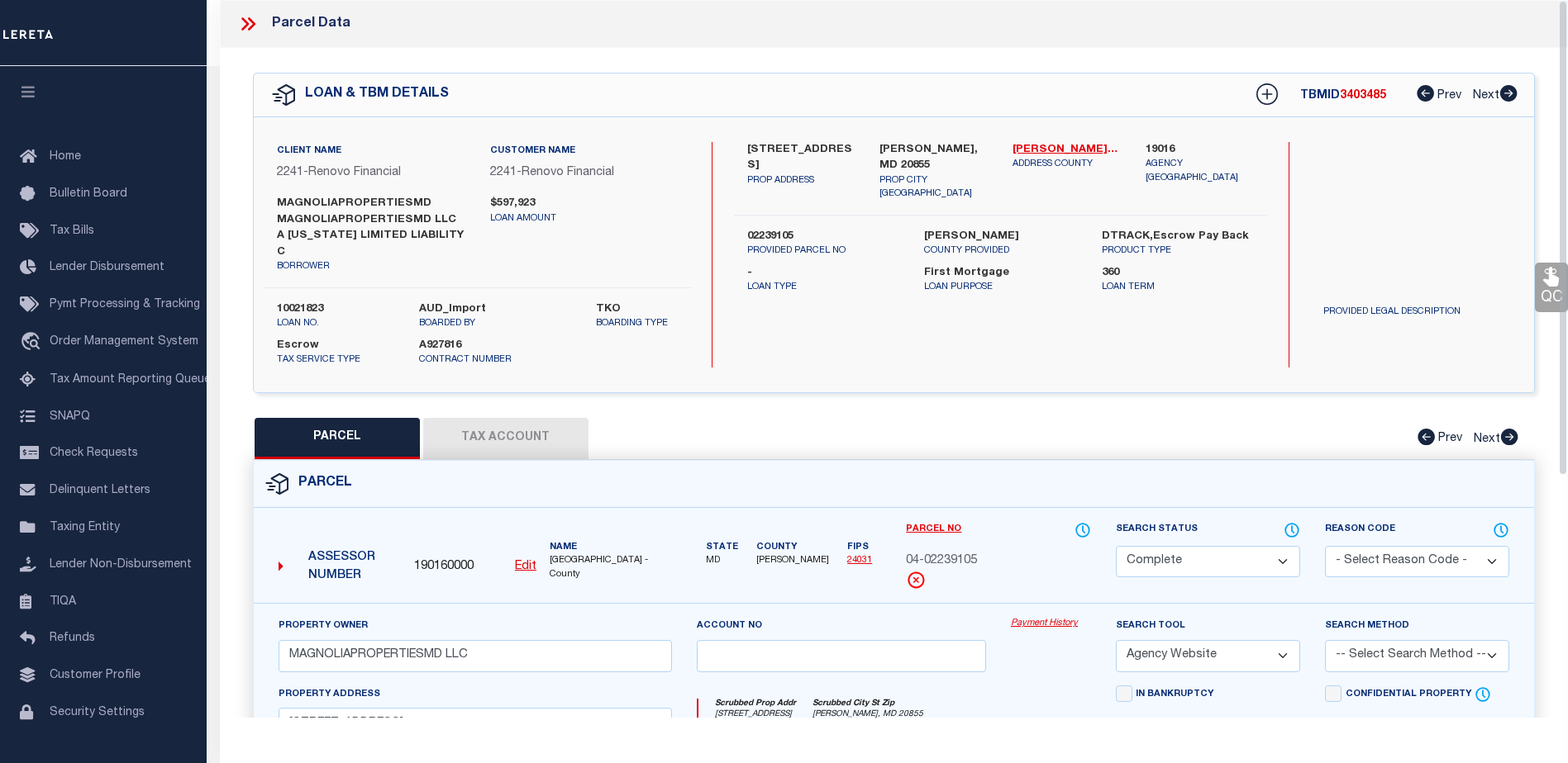
click at [1037, 617] on link "Payment History" at bounding box center [1051, 624] width 80 height 14
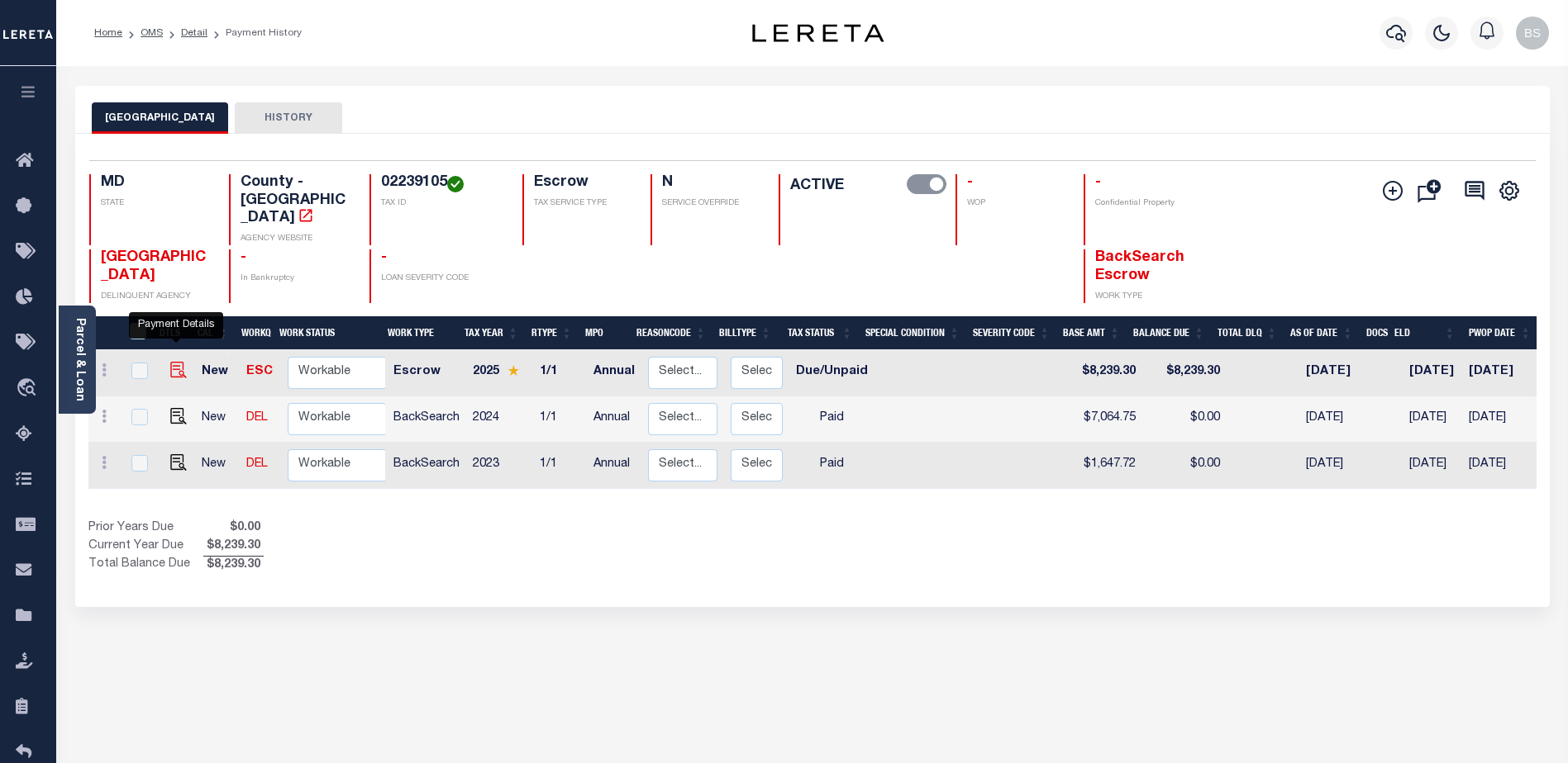
click at [173, 362] on img "" at bounding box center [178, 370] width 17 height 17
checkbox input "true"
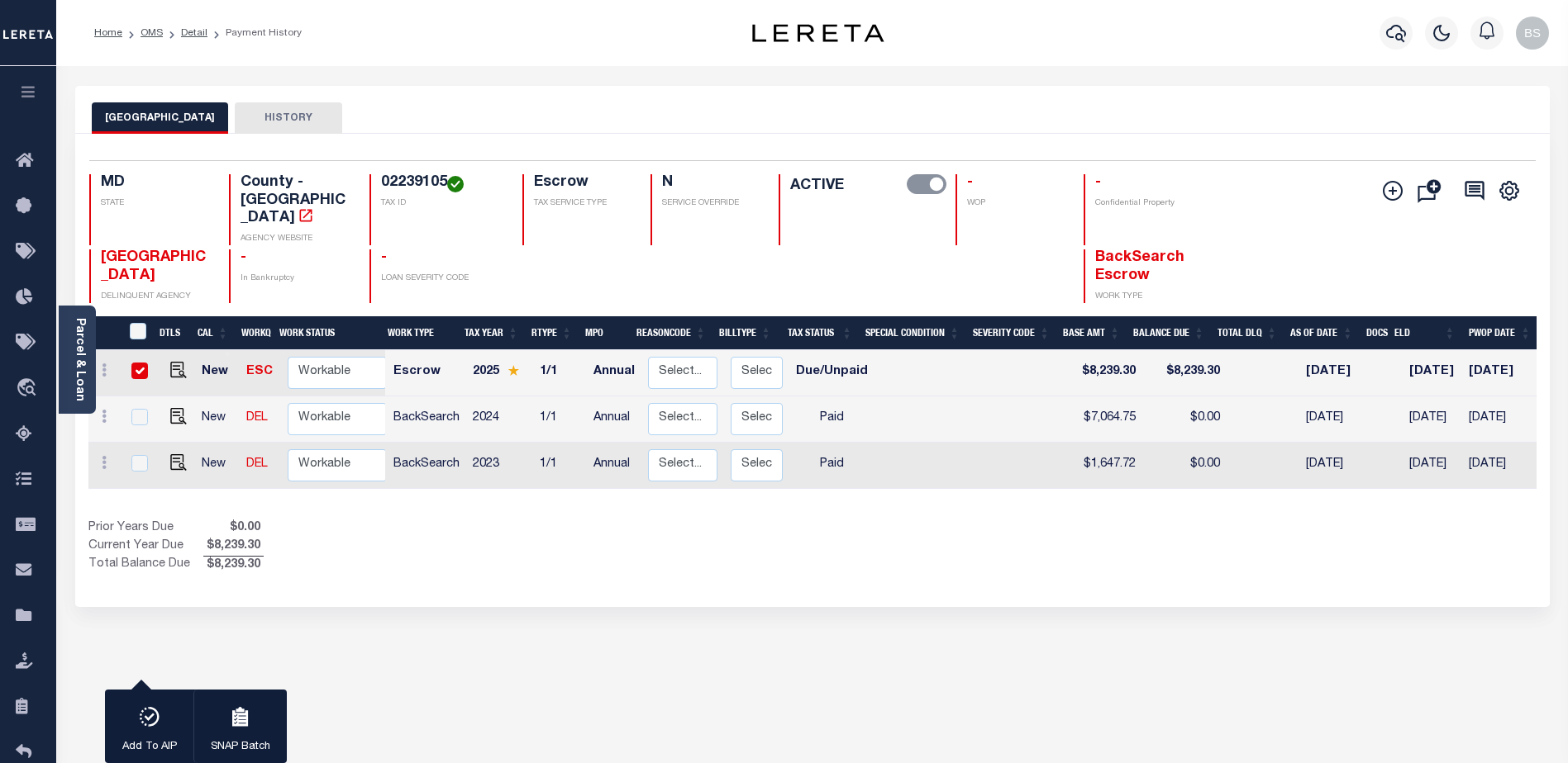
click at [134, 363] on input "checkbox" at bounding box center [140, 371] width 17 height 17
checkbox input "false"
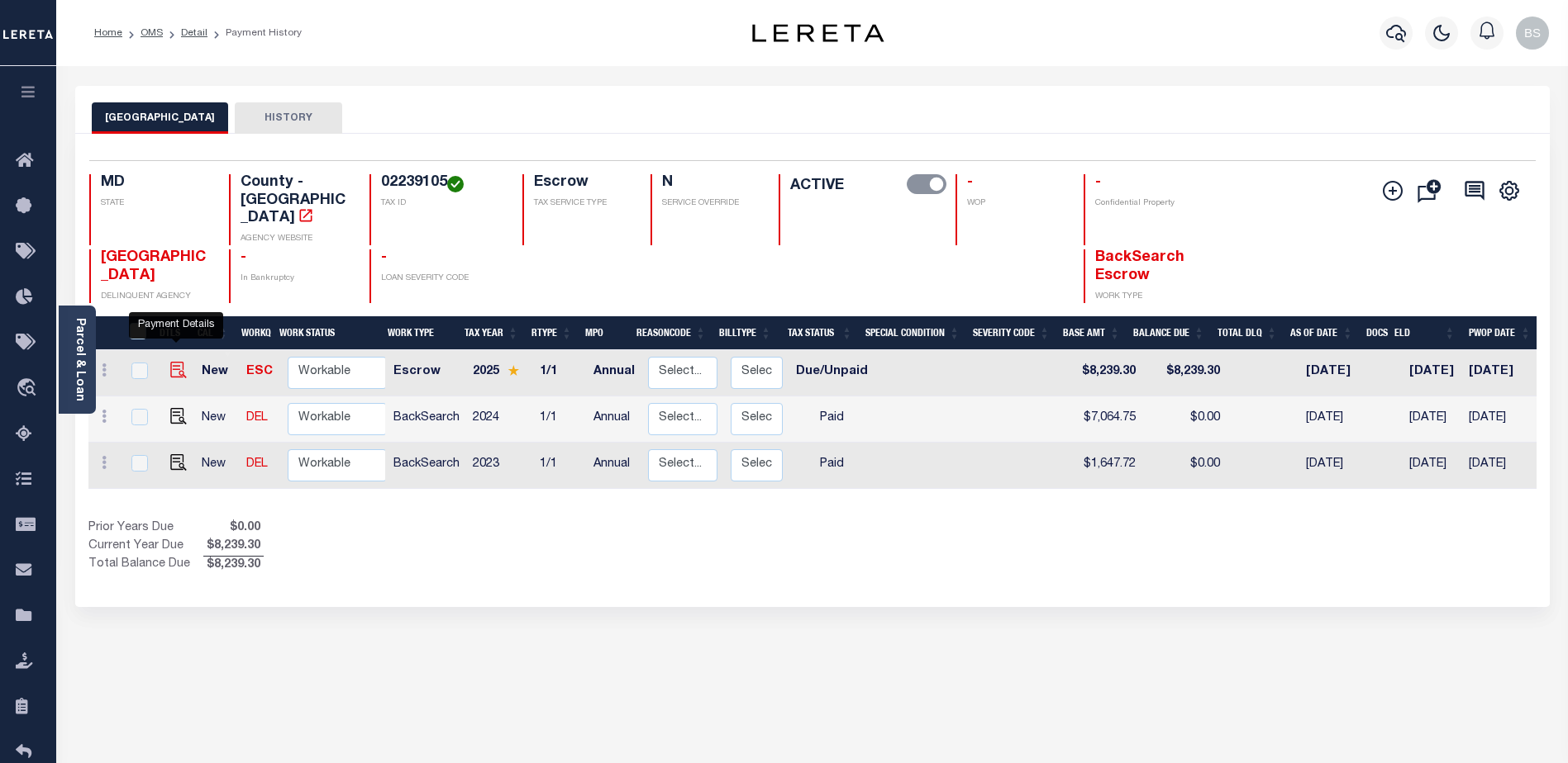
click at [180, 362] on img "" at bounding box center [178, 370] width 17 height 17
checkbox input "true"
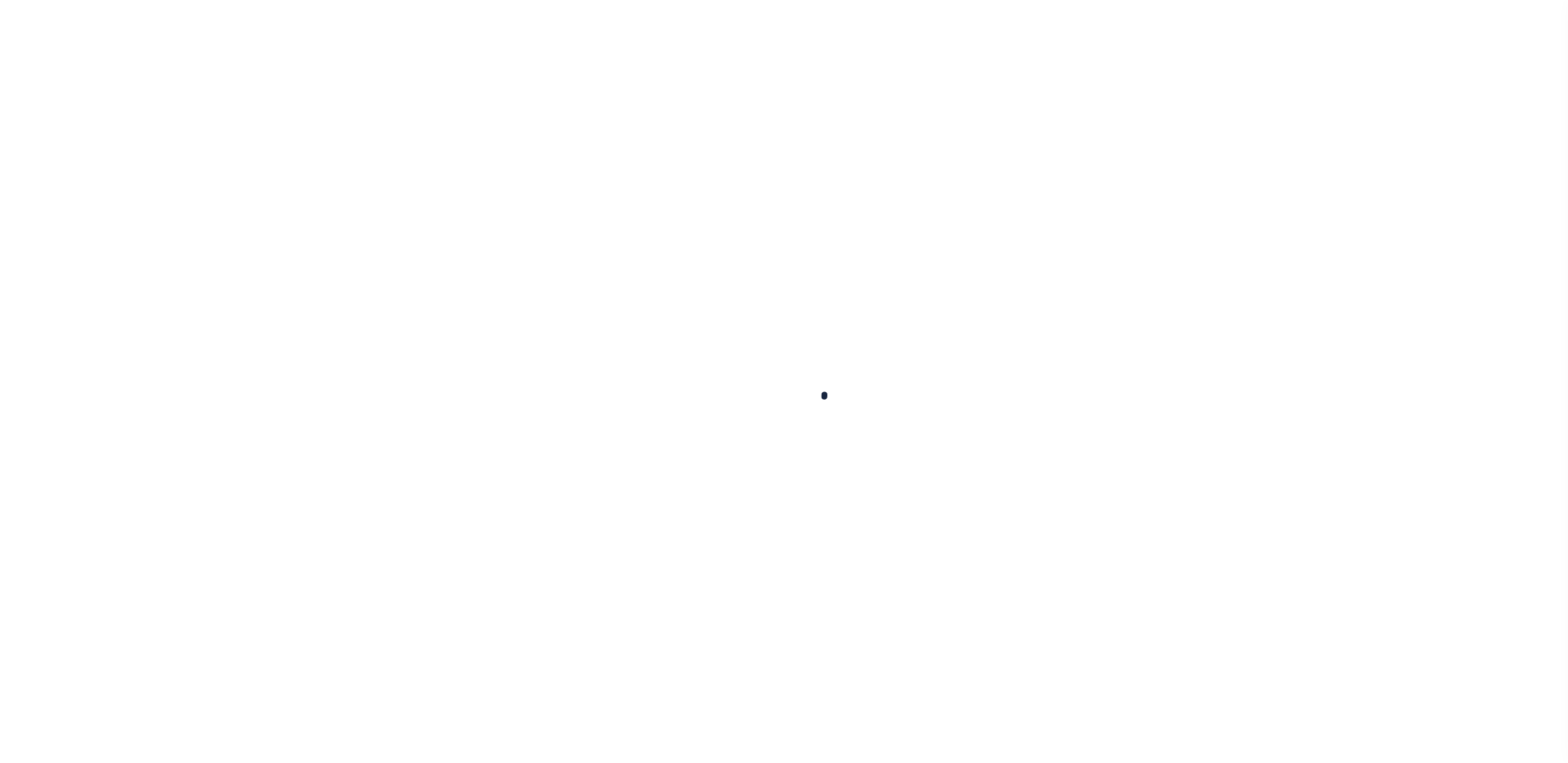
checkbox input "false"
type input "Annual"
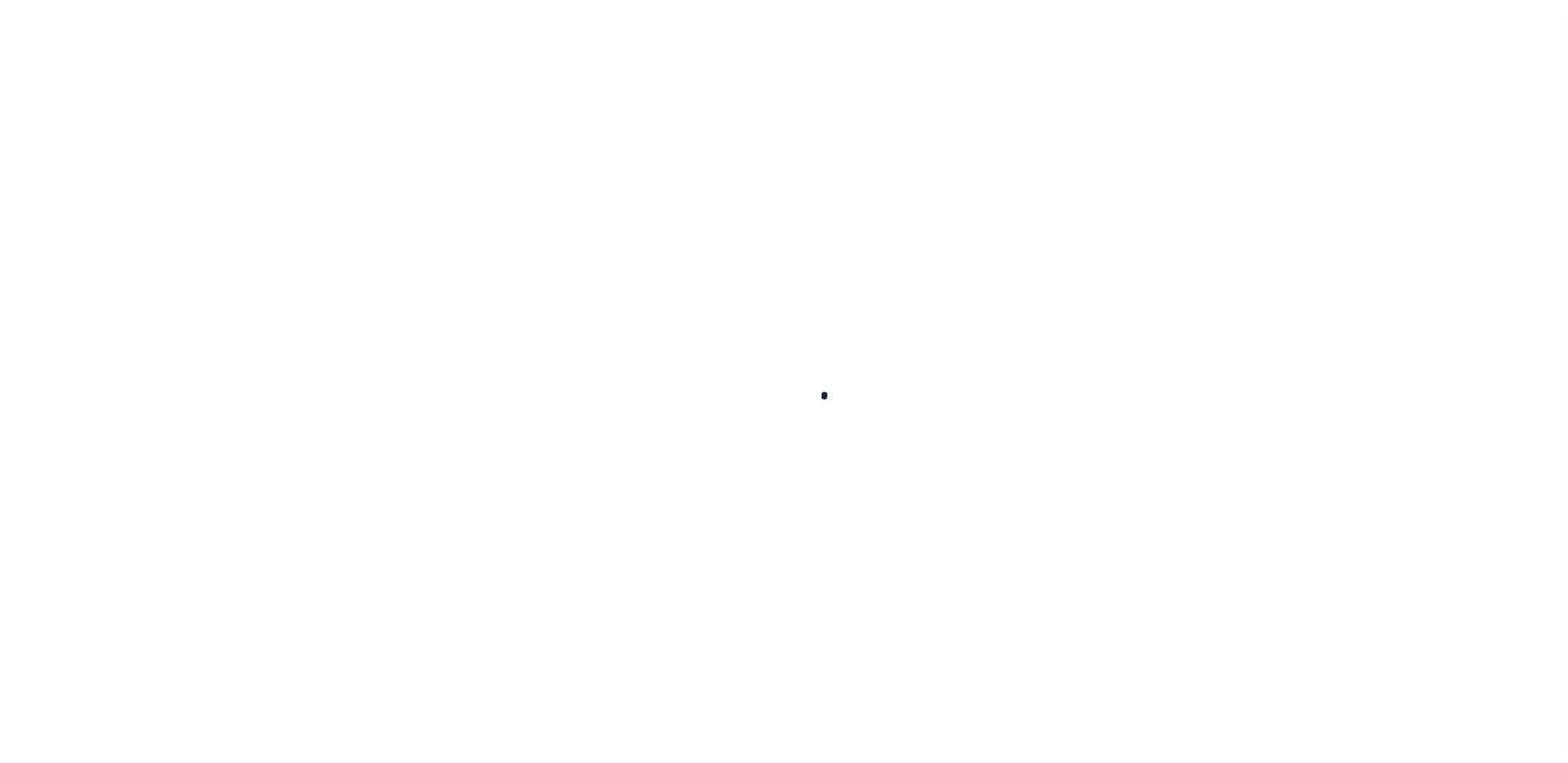
type input "[DATE]"
select select "DUE"
type input "$8,239.3"
select select "DUE"
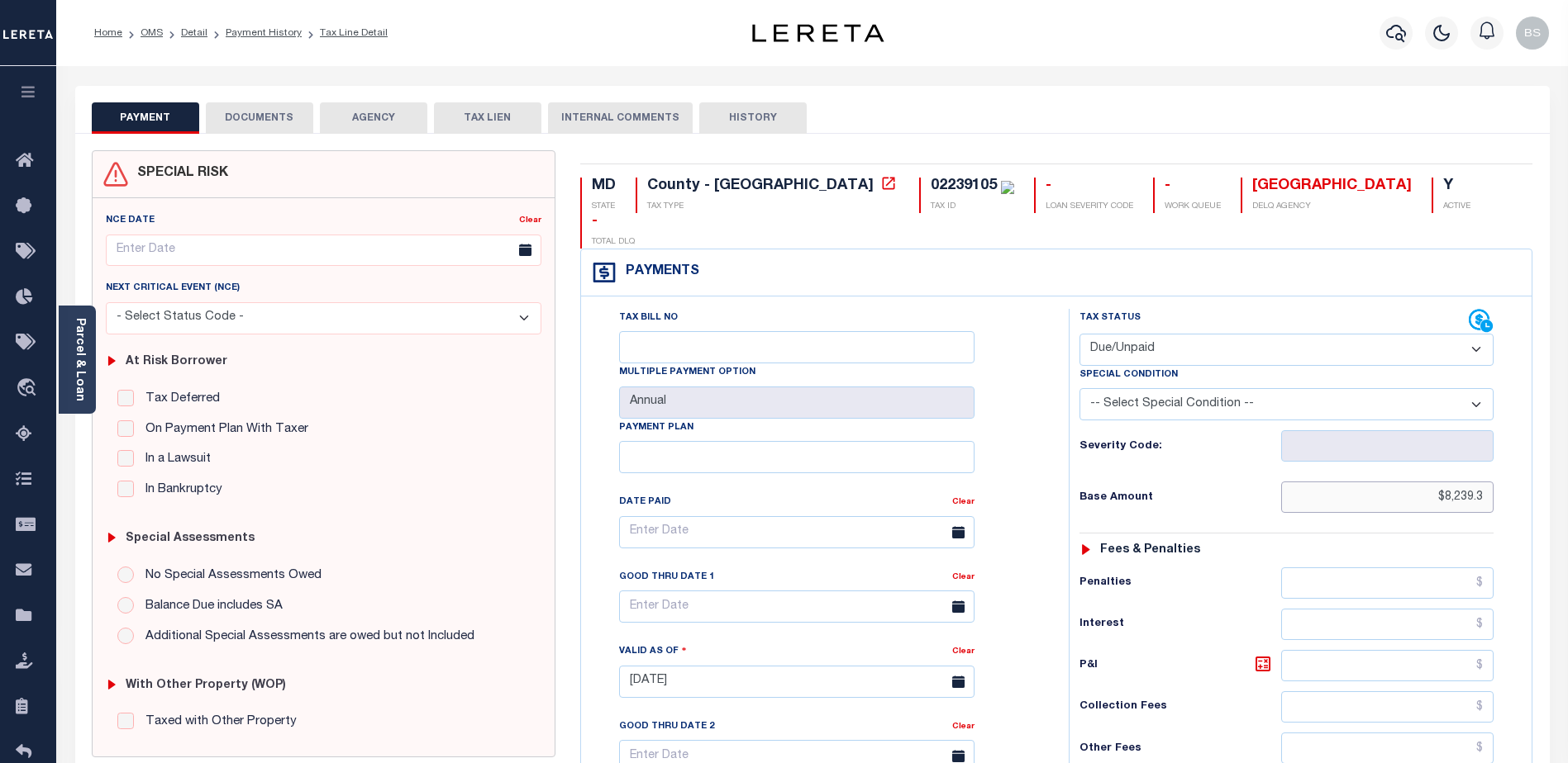
drag, startPoint x: 1440, startPoint y: 462, endPoint x: 1455, endPoint y: 464, distance: 15.1
click at [1443, 482] on input "$8,239.3" at bounding box center [1387, 498] width 213 height 32
type input "$"
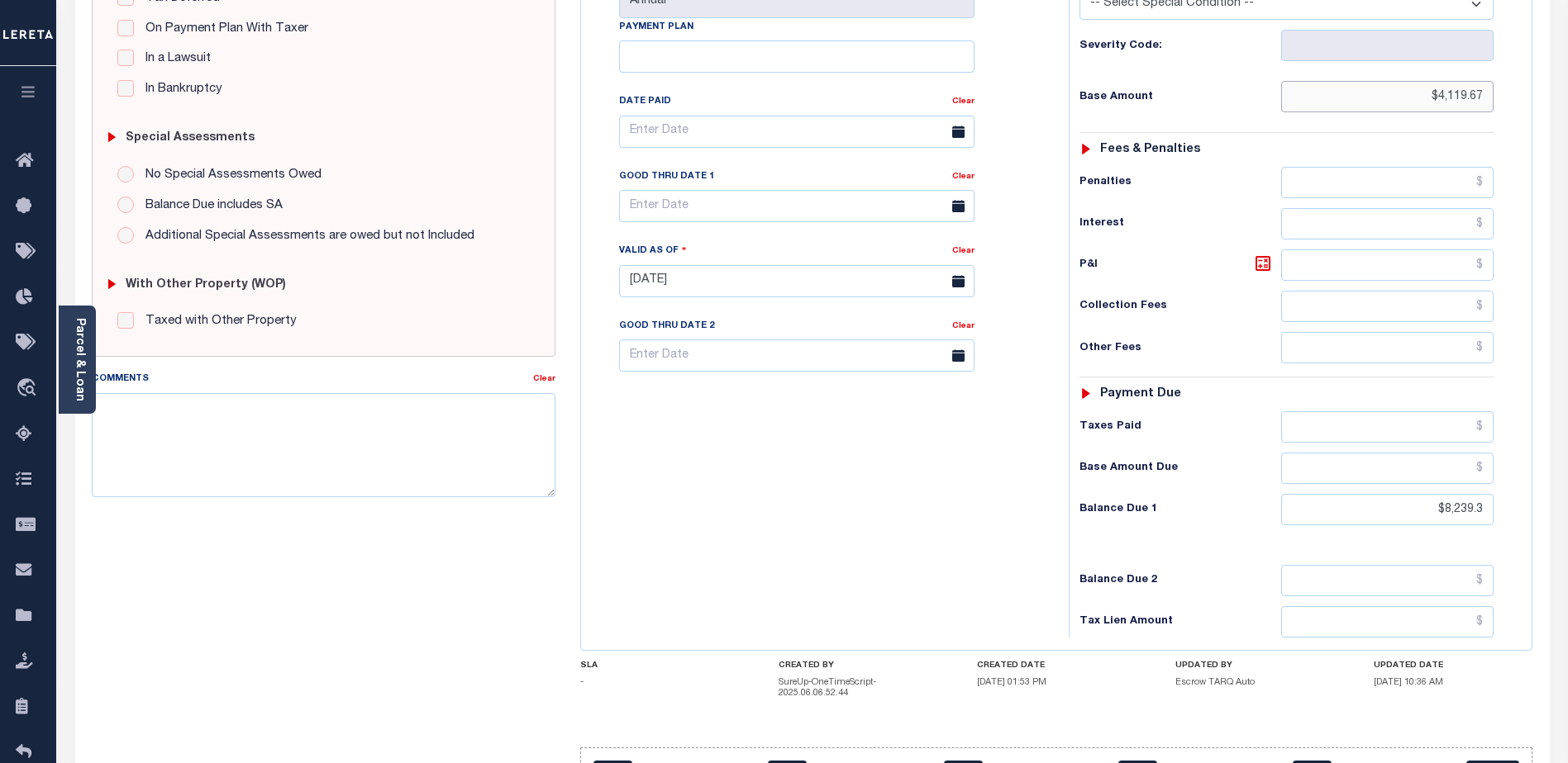
scroll to position [464, 0]
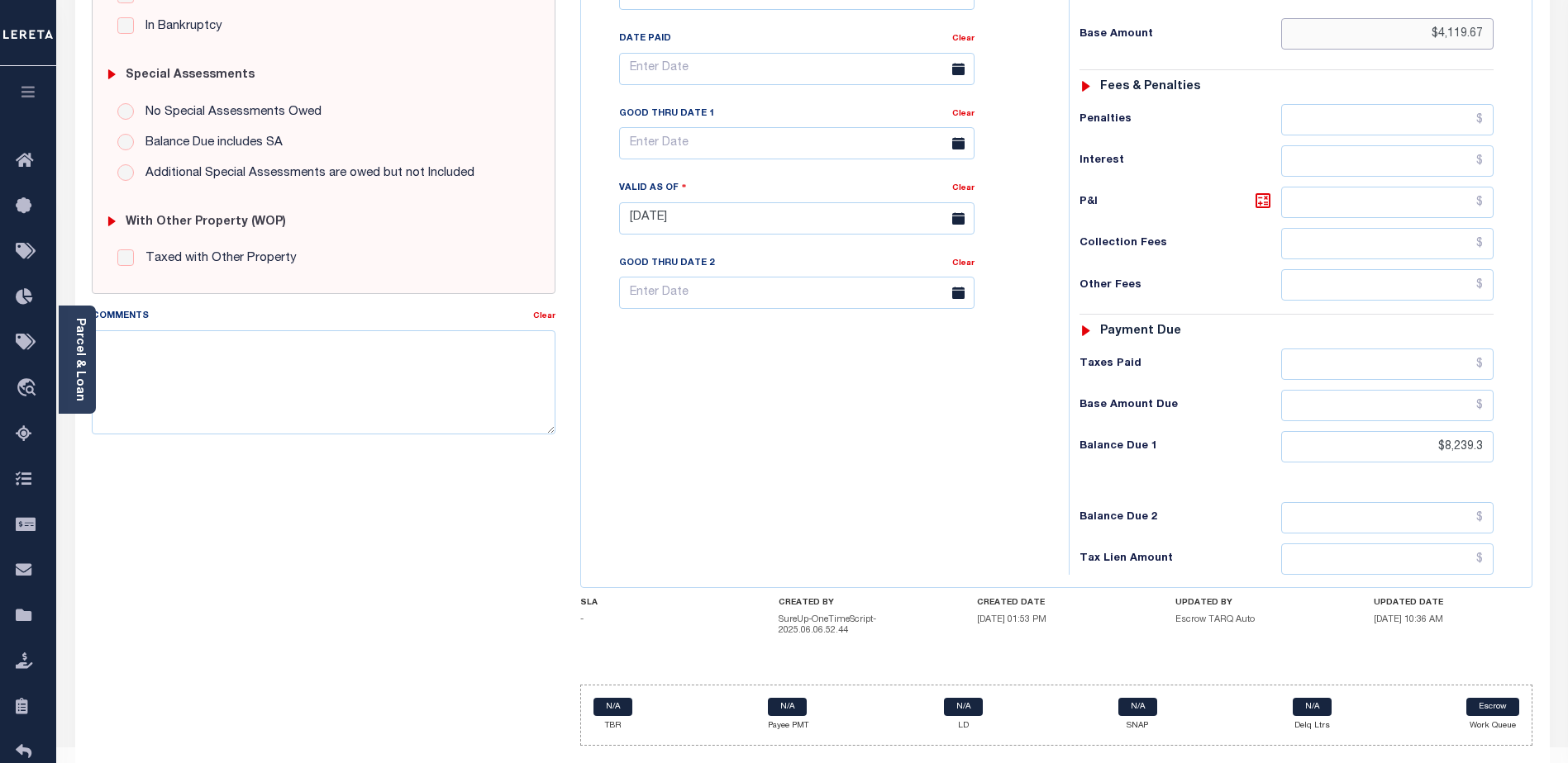
type input "$4,119.67"
type input "[DATE]"
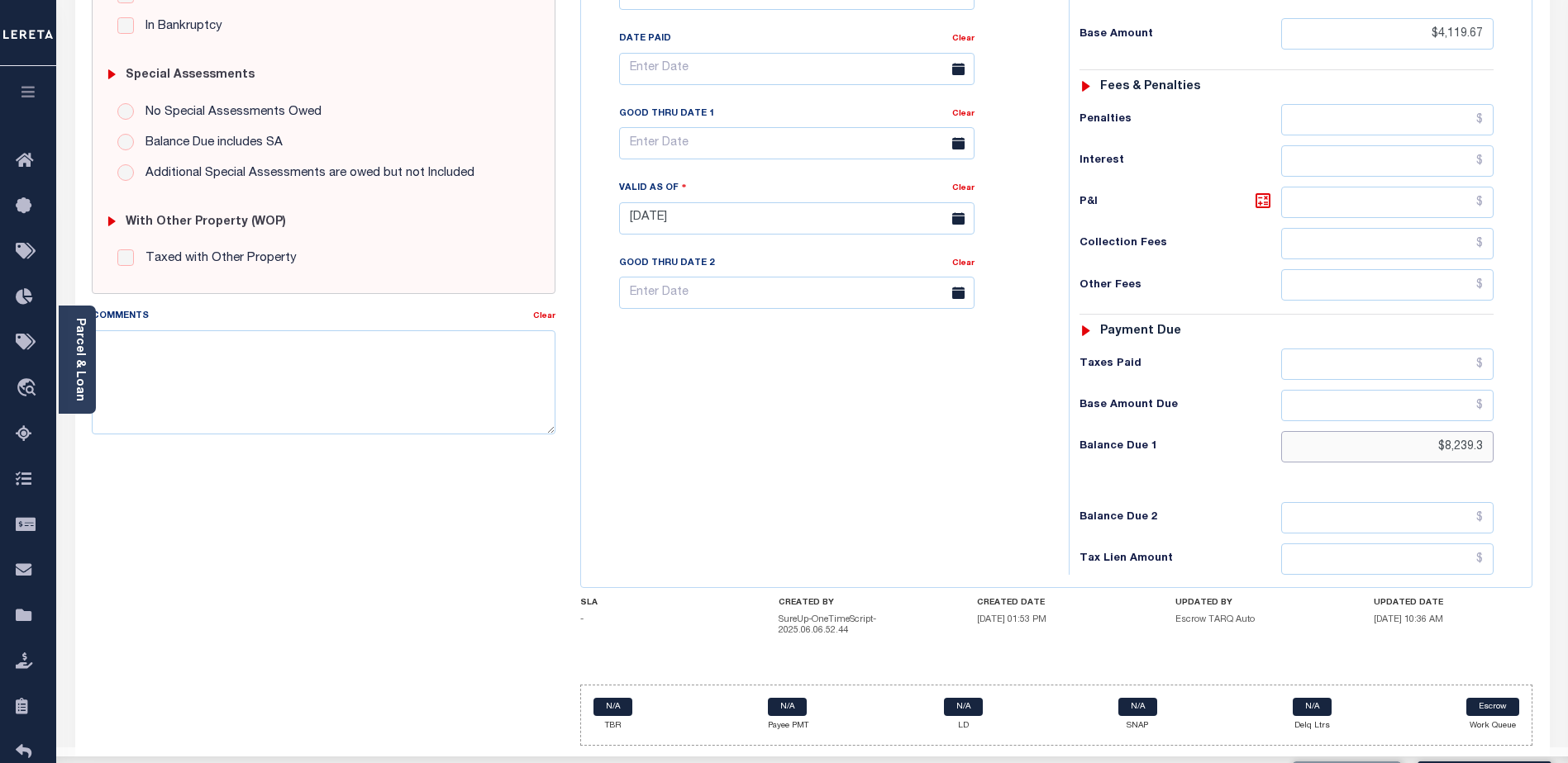
click at [1448, 431] on input "$8,239.3" at bounding box center [1387, 447] width 213 height 32
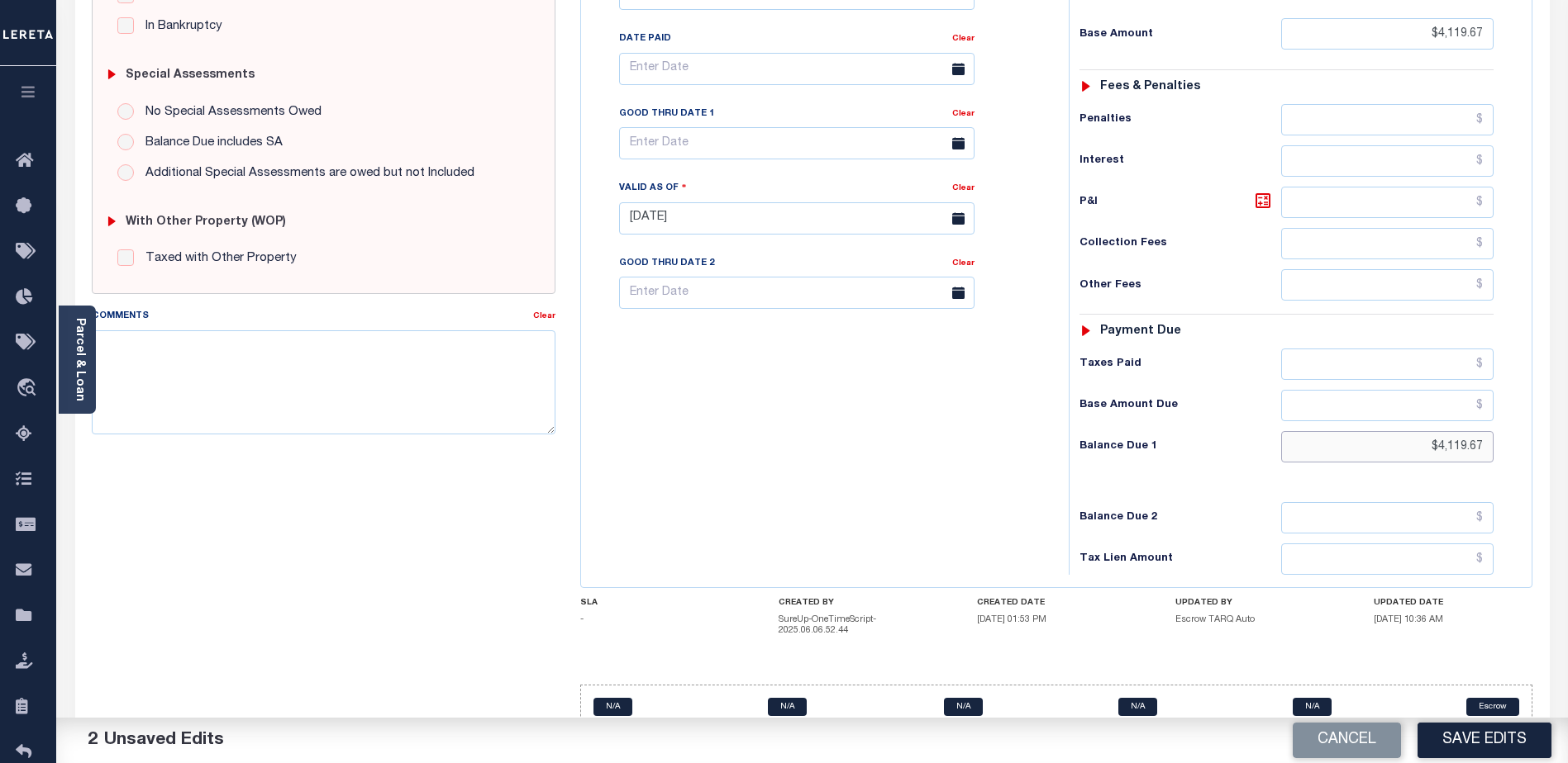
type input "$4,119.67"
drag, startPoint x: 348, startPoint y: 630, endPoint x: 257, endPoint y: 425, distance: 224.3
click at [347, 629] on div "SPECIAL RISK NCE Date Clear - Select Status Code -" at bounding box center [323, 222] width 488 height 1072
click at [225, 359] on textarea "Comments" at bounding box center [323, 382] width 464 height 104
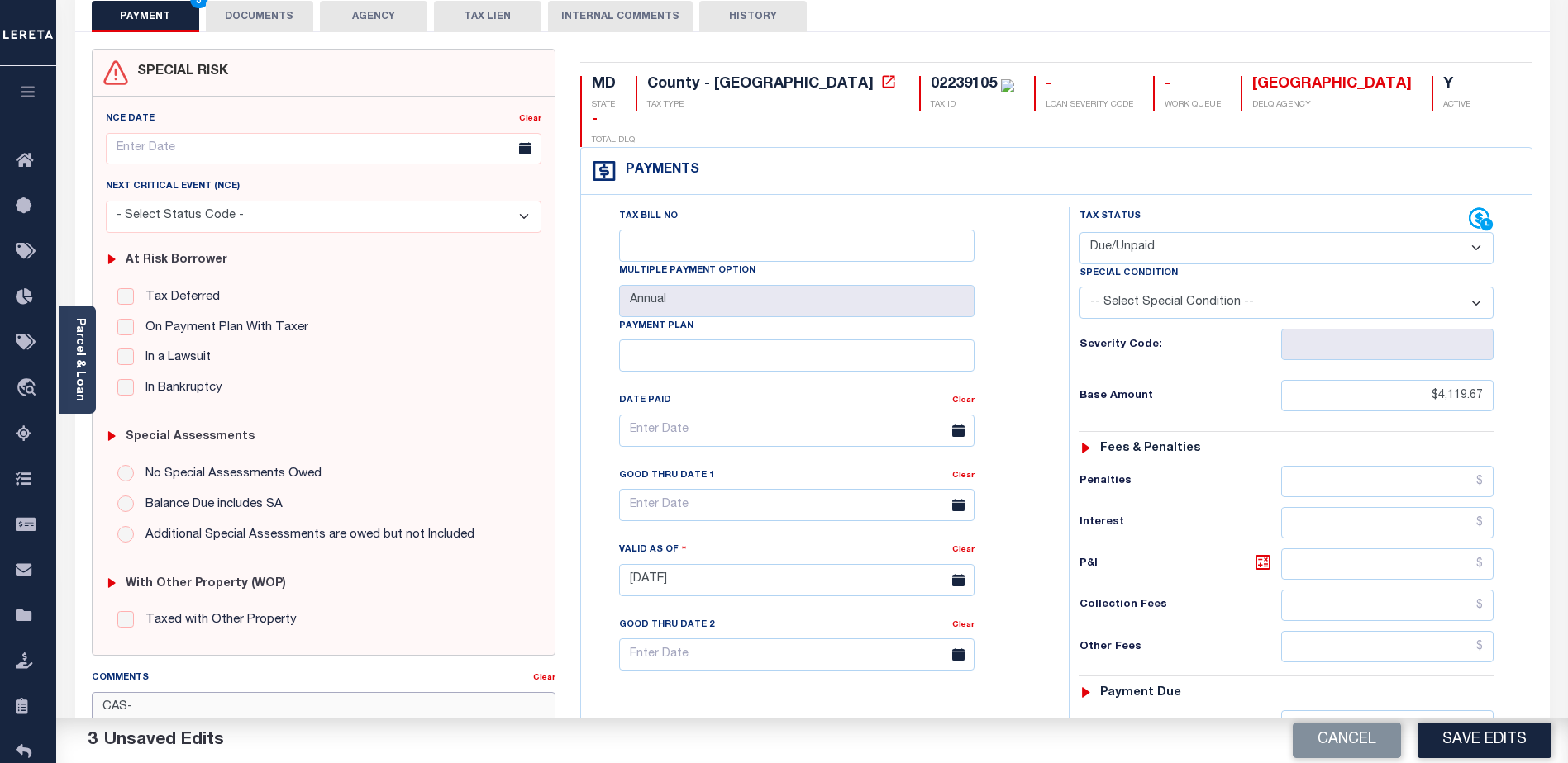
scroll to position [381, 0]
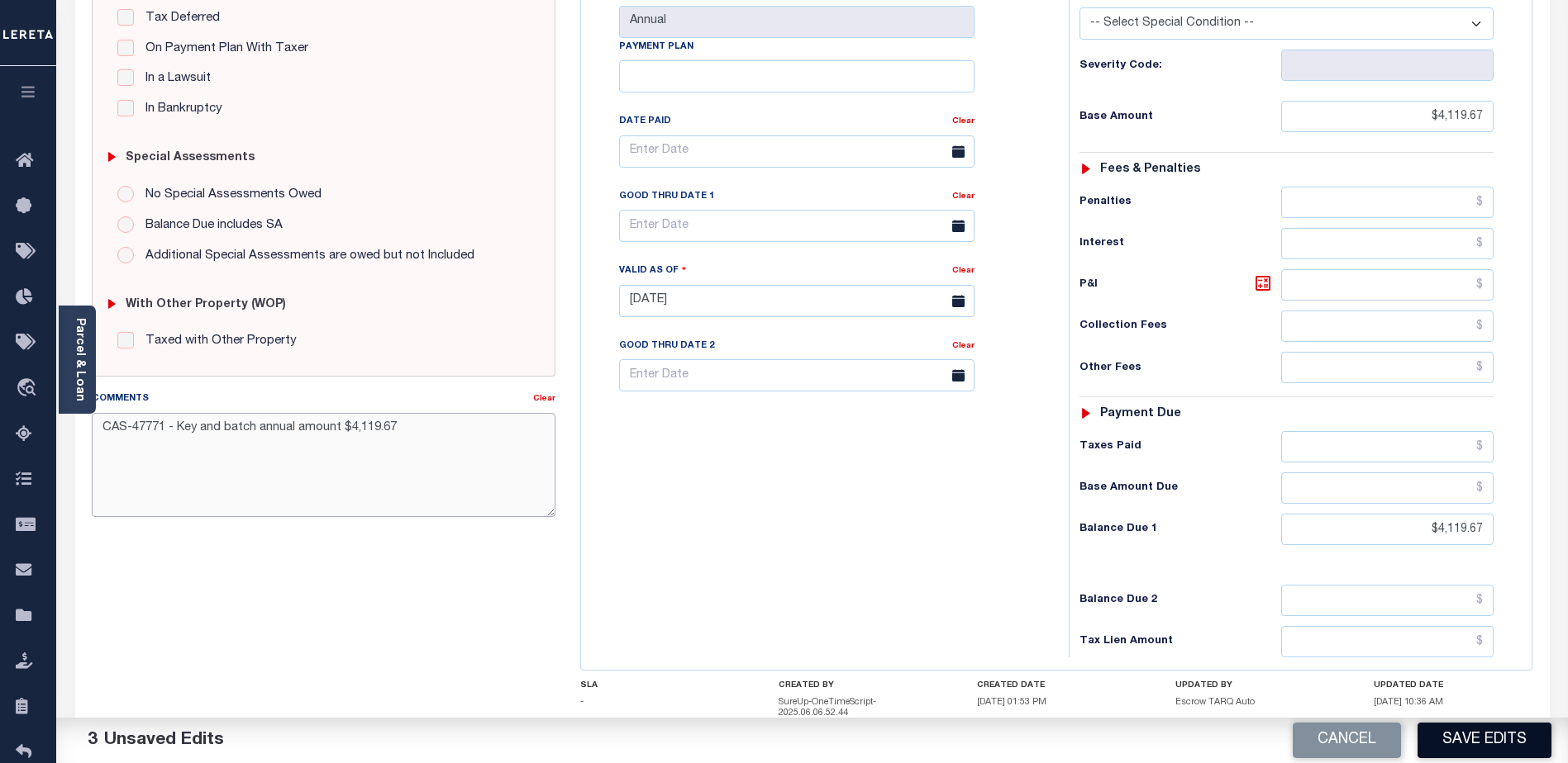
type textarea "CAS-47771 - Key and batch annual amount $4,119.67"
click at [1485, 734] on button "Save Edits" at bounding box center [1485, 740] width 134 height 35
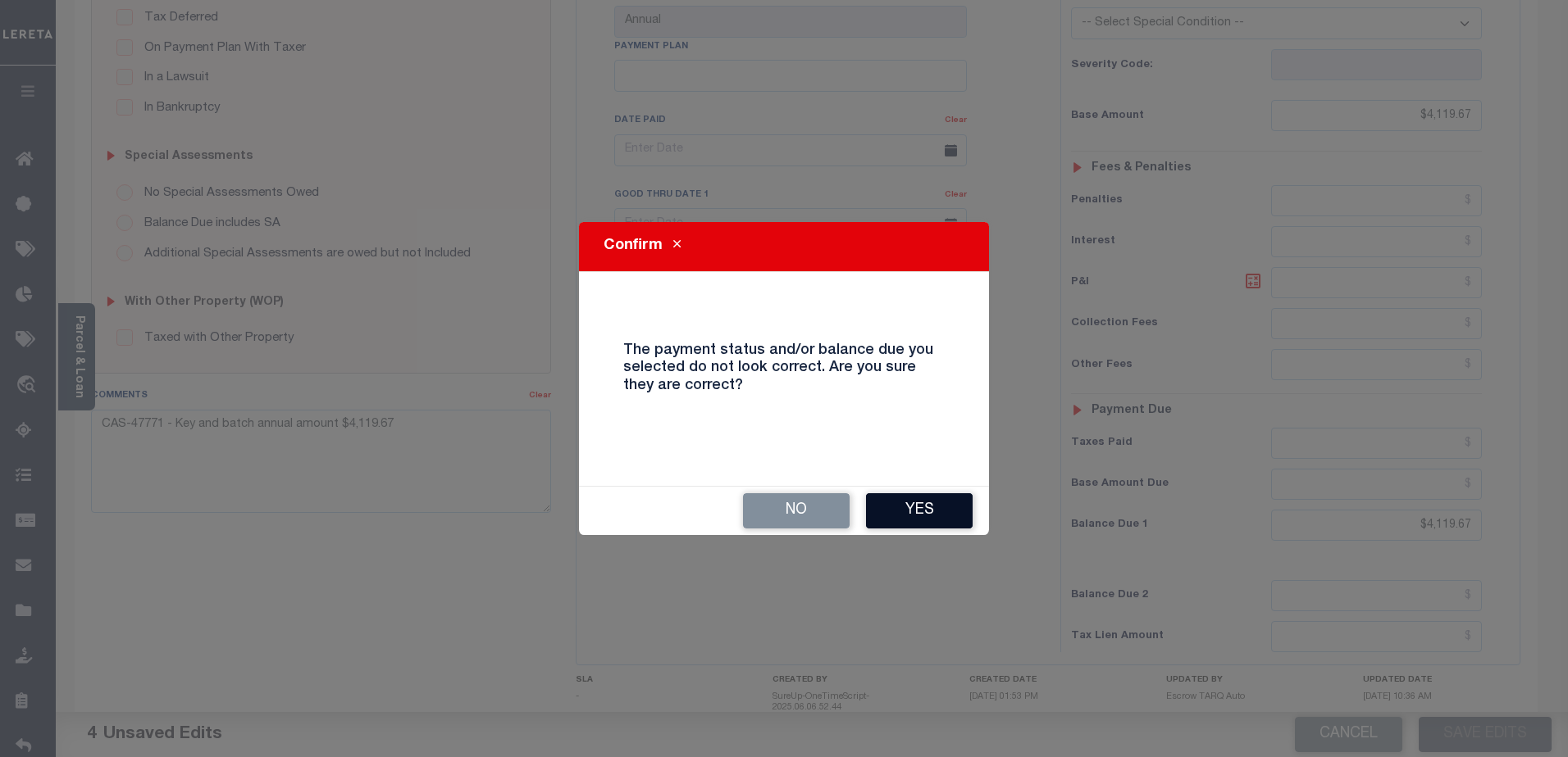
click at [954, 519] on button "Yes" at bounding box center [920, 510] width 106 height 35
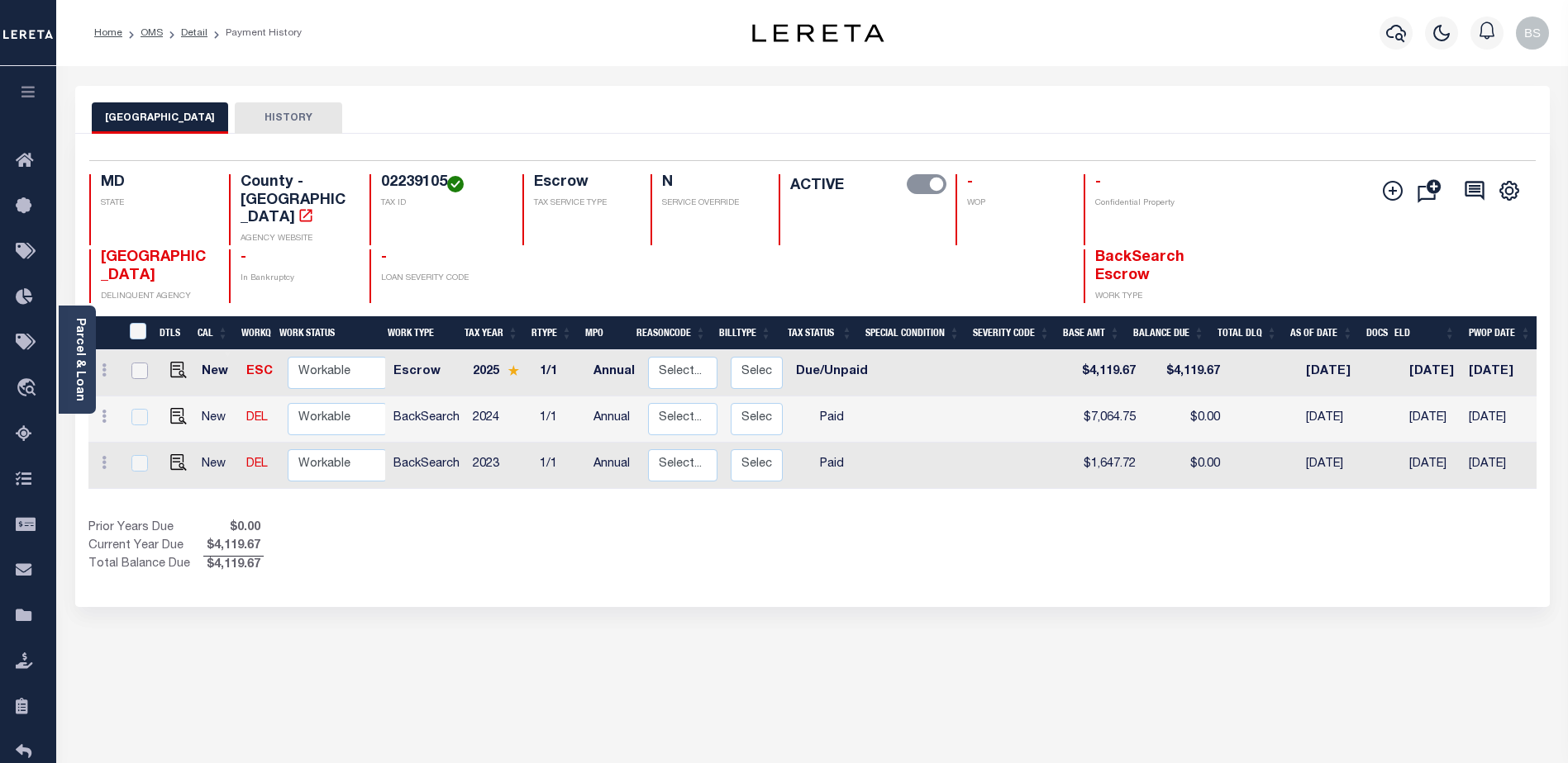
click at [135, 363] on input "checkbox" at bounding box center [140, 371] width 17 height 17
checkbox input "true"
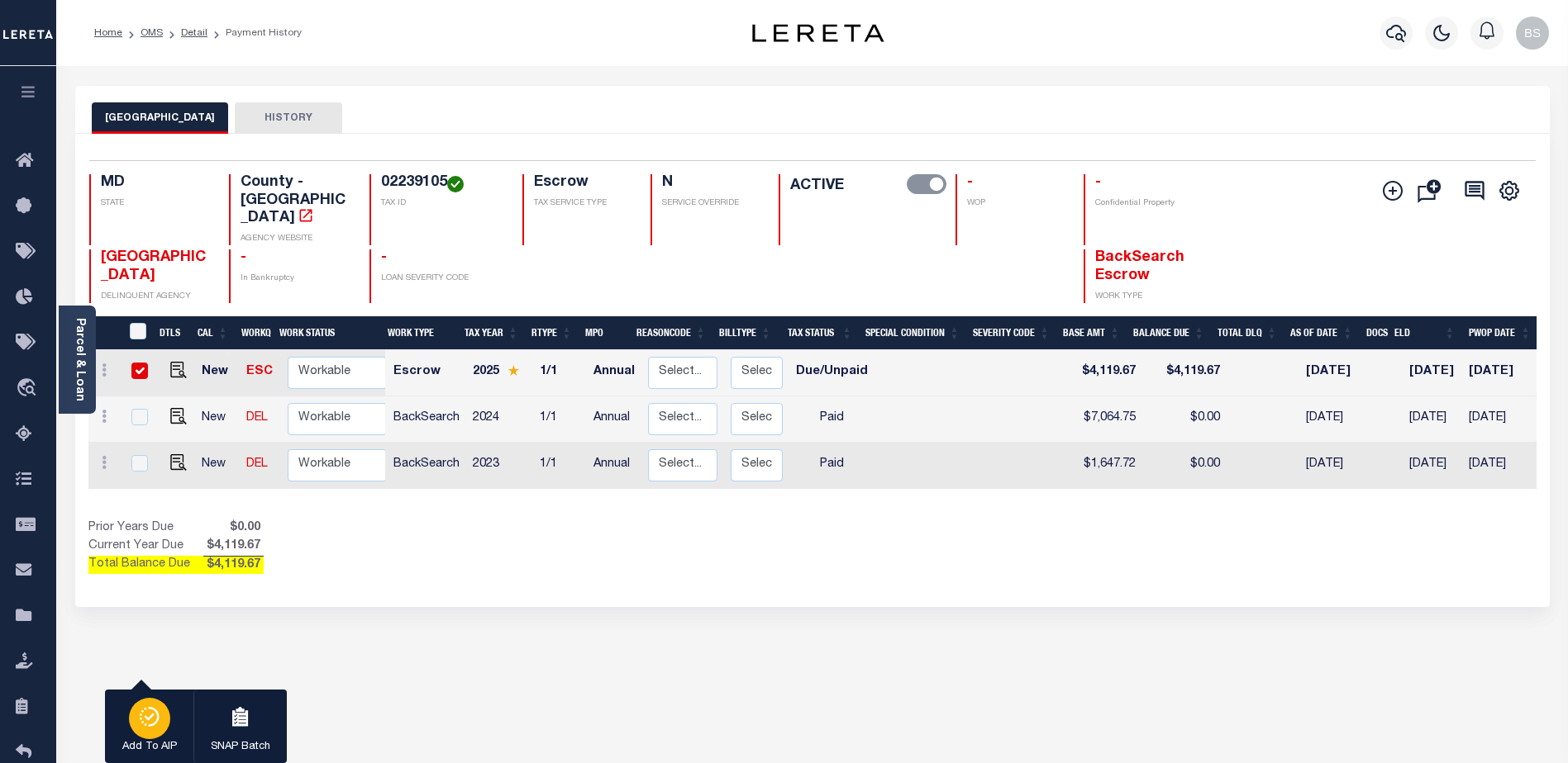
click at [134, 739] on p "Add To AIP" at bounding box center [149, 747] width 54 height 17
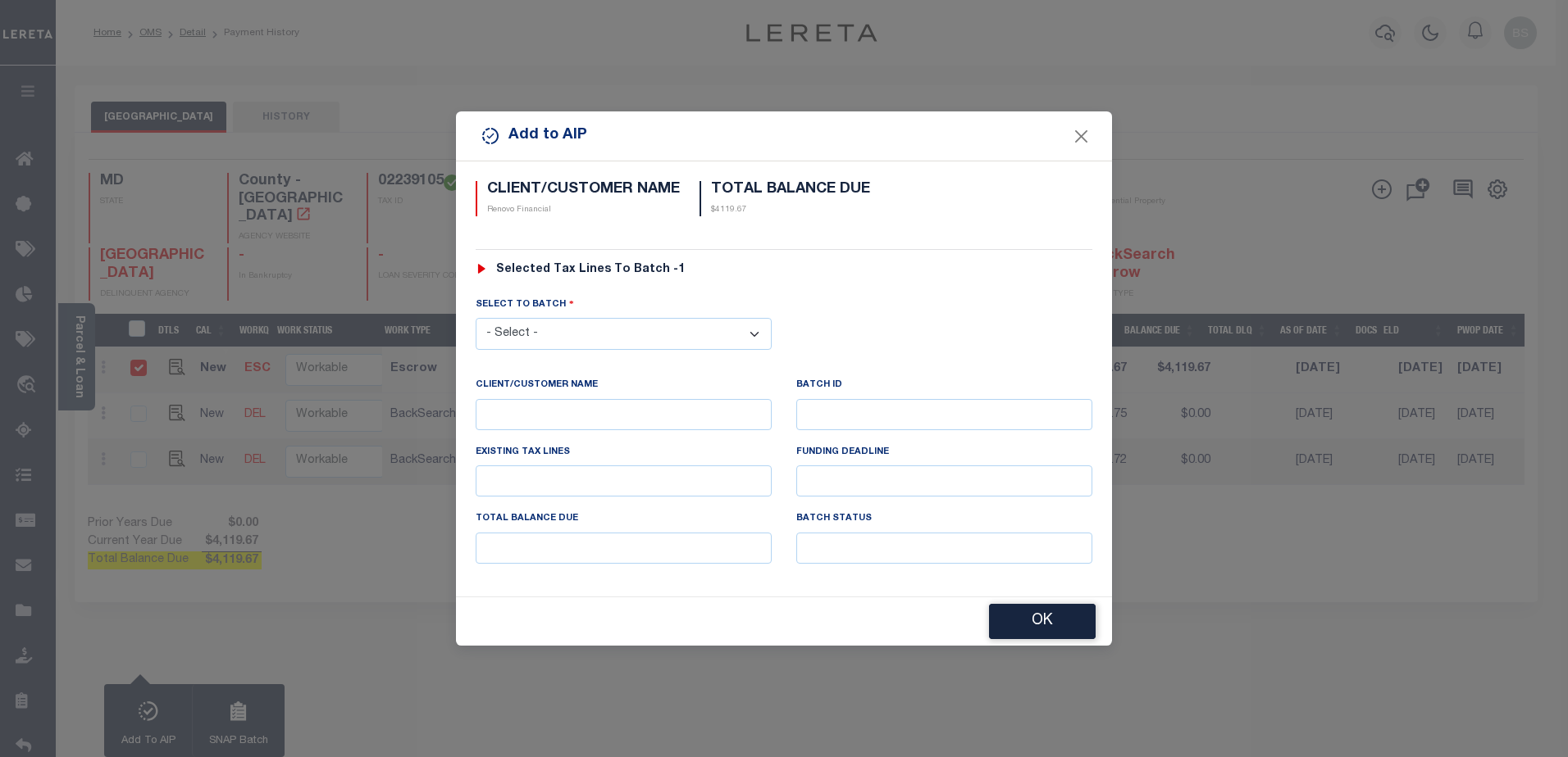
click at [681, 339] on select "- Select - 42380 42965 43235 43299 43683 44436 44450 44938 45028 45180 45253 45…" at bounding box center [624, 334] width 296 height 32
select select "45670"
click at [476, 318] on select "- Select - 42380 42965 43235 43299 43683 44436 44450 44938 45028 45180 45253 45…" at bounding box center [624, 334] width 296 height 32
click at [1022, 626] on button "OK" at bounding box center [1042, 622] width 106 height 35
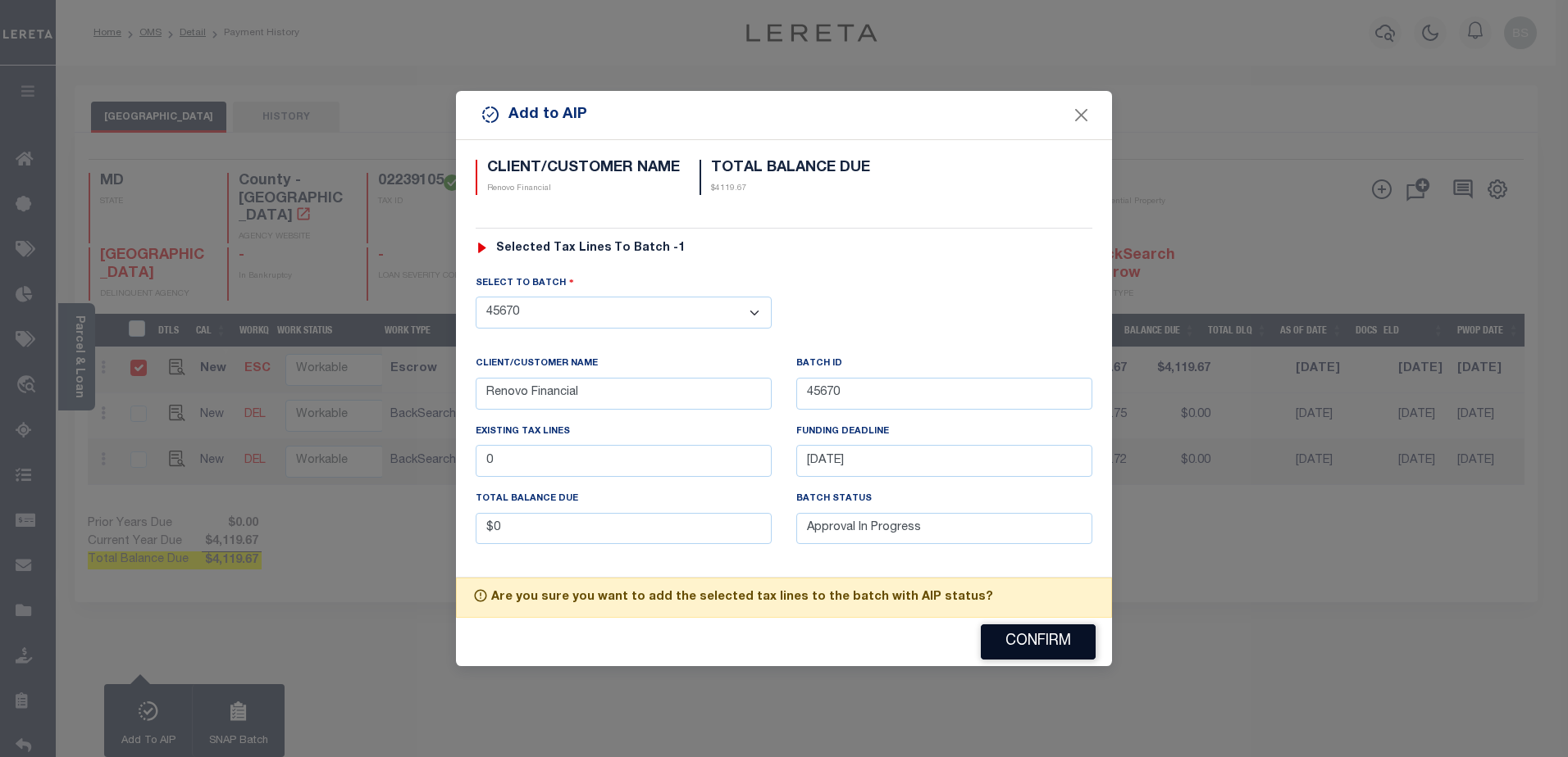
click at [1015, 636] on button "Confirm" at bounding box center [1038, 642] width 115 height 35
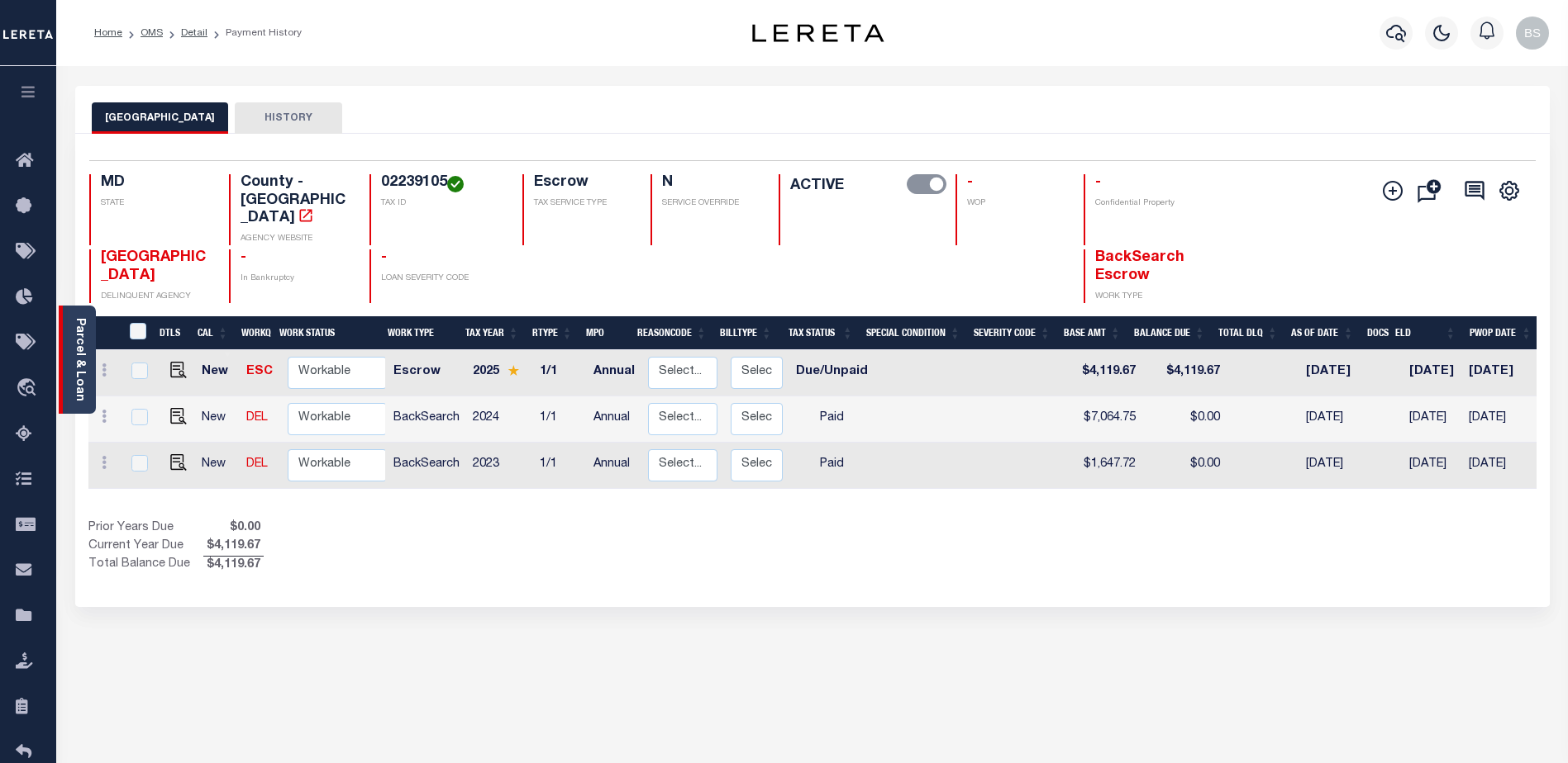
click at [78, 324] on link "Parcel & Loan" at bounding box center [79, 359] width 11 height 83
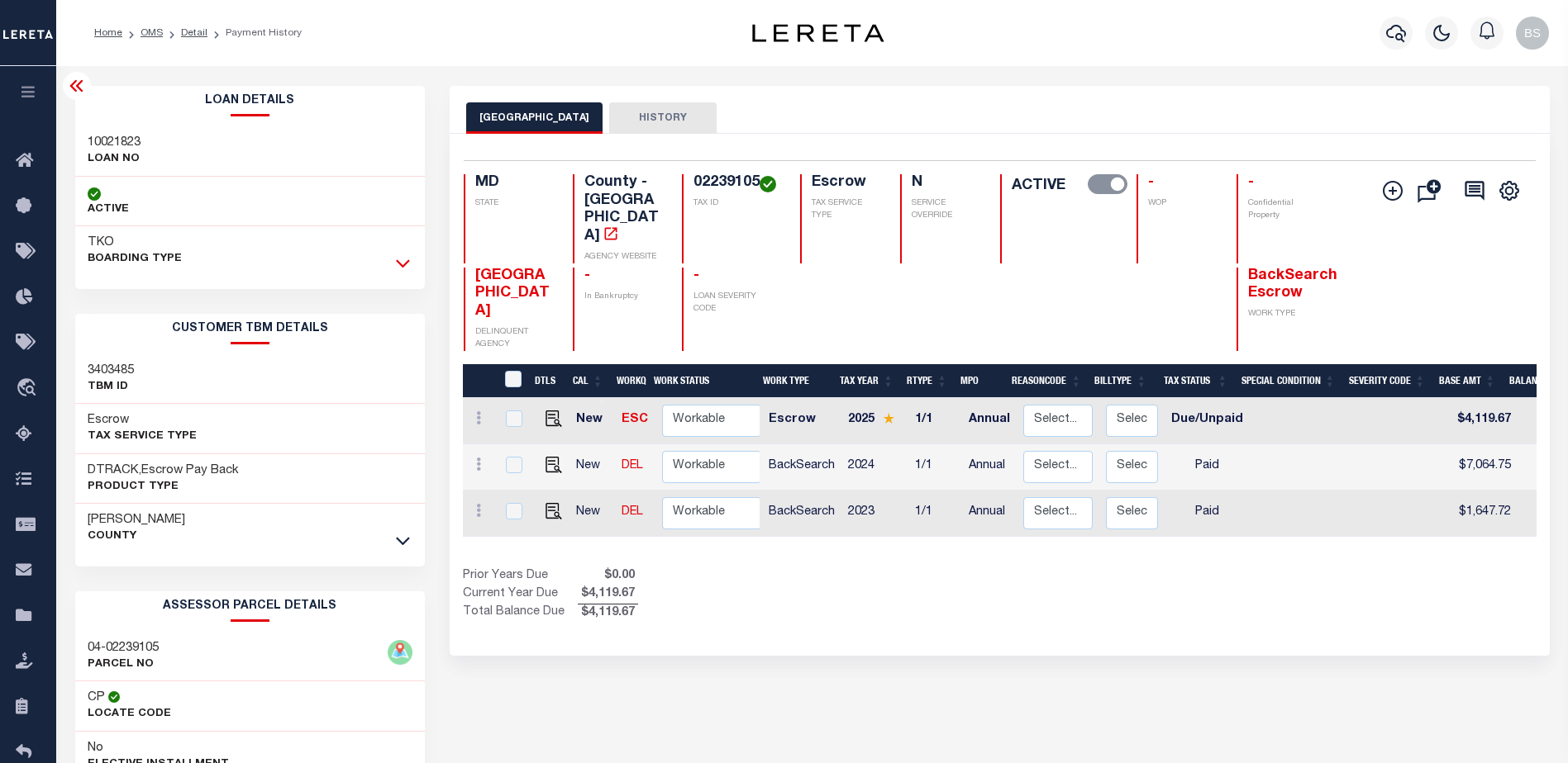
click at [400, 270] on icon at bounding box center [403, 263] width 14 height 18
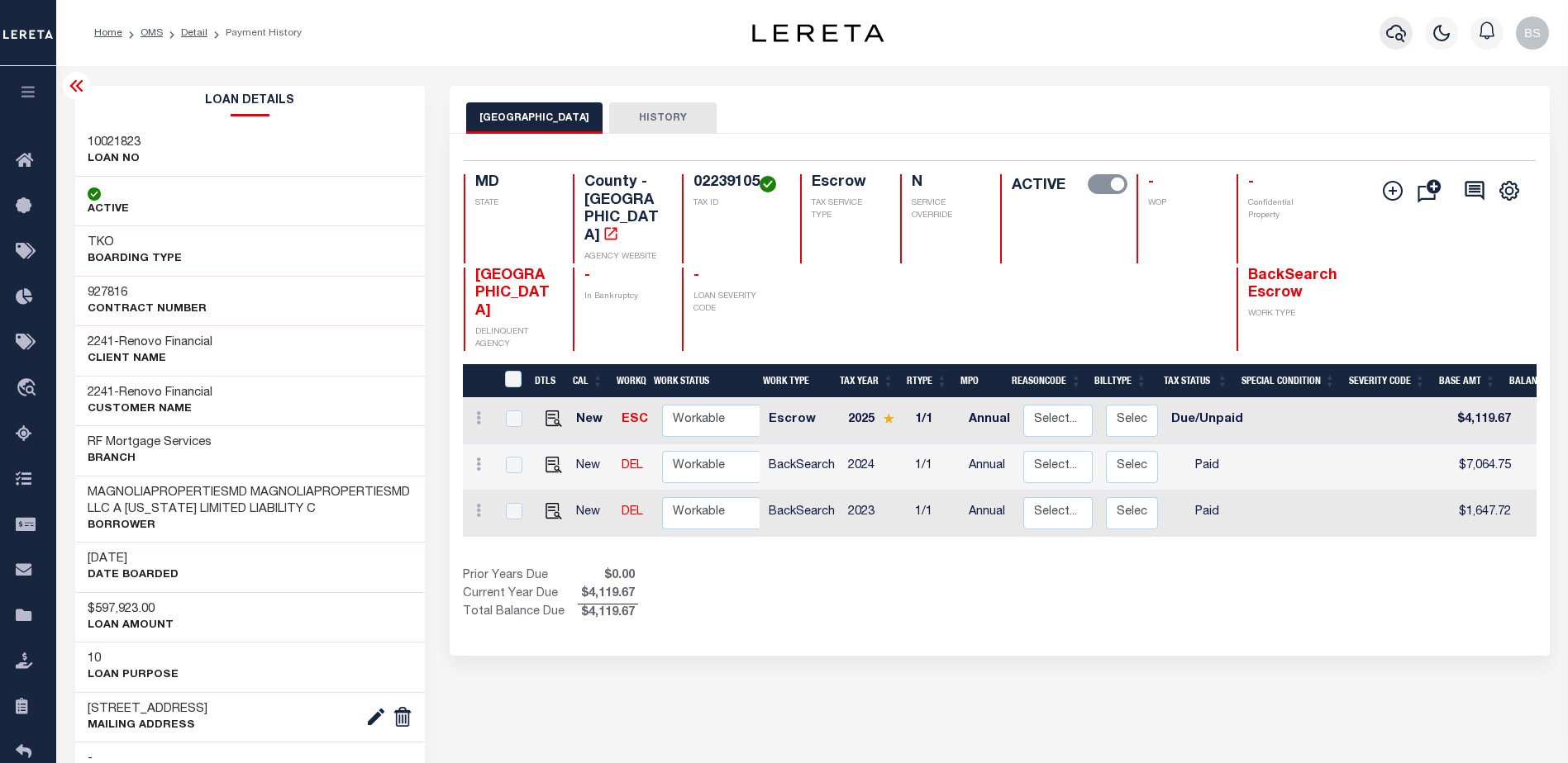
click at [1394, 30] on icon "button" at bounding box center [1396, 32] width 20 height 20
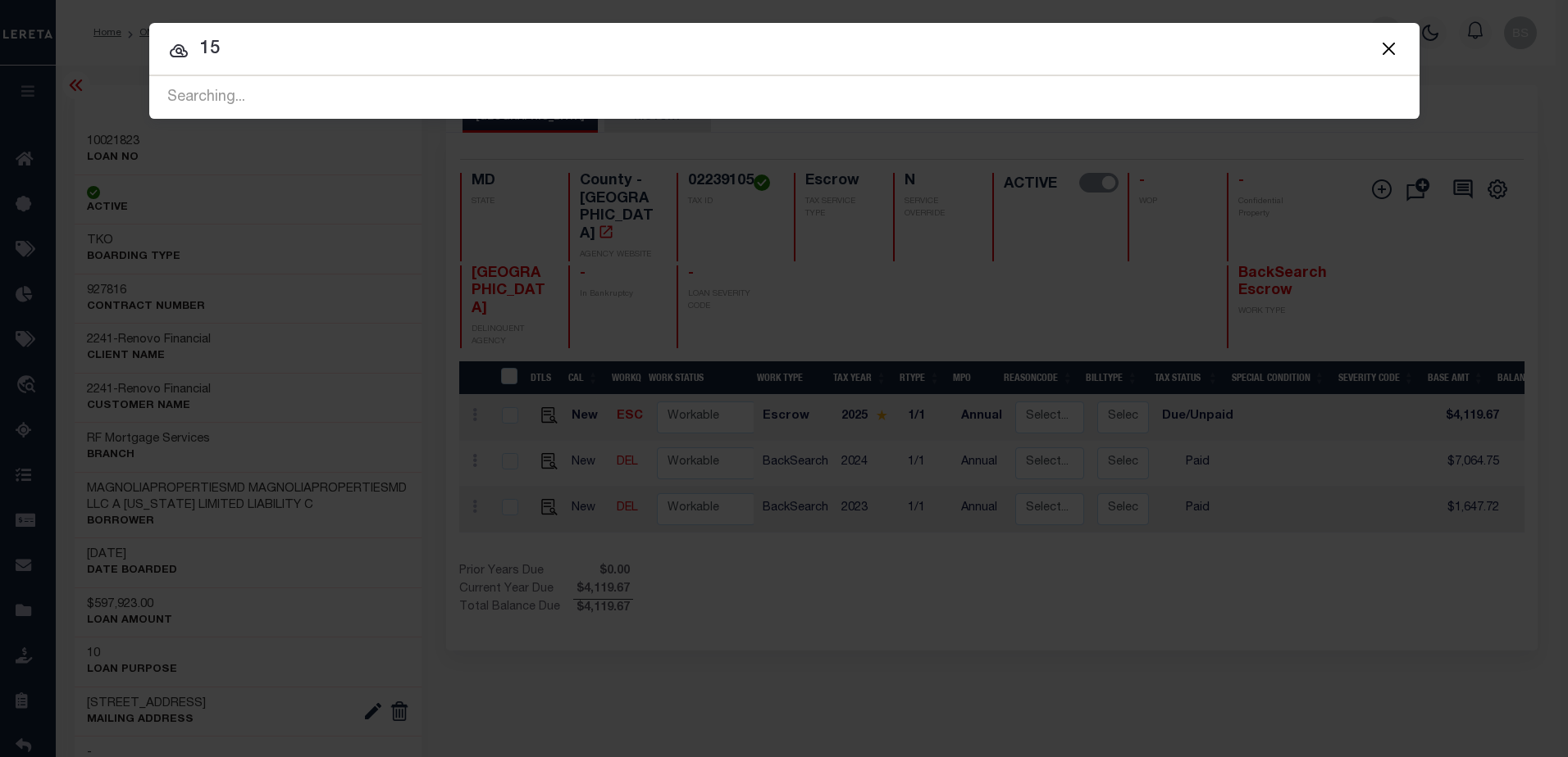
type input "1"
type input "15517"
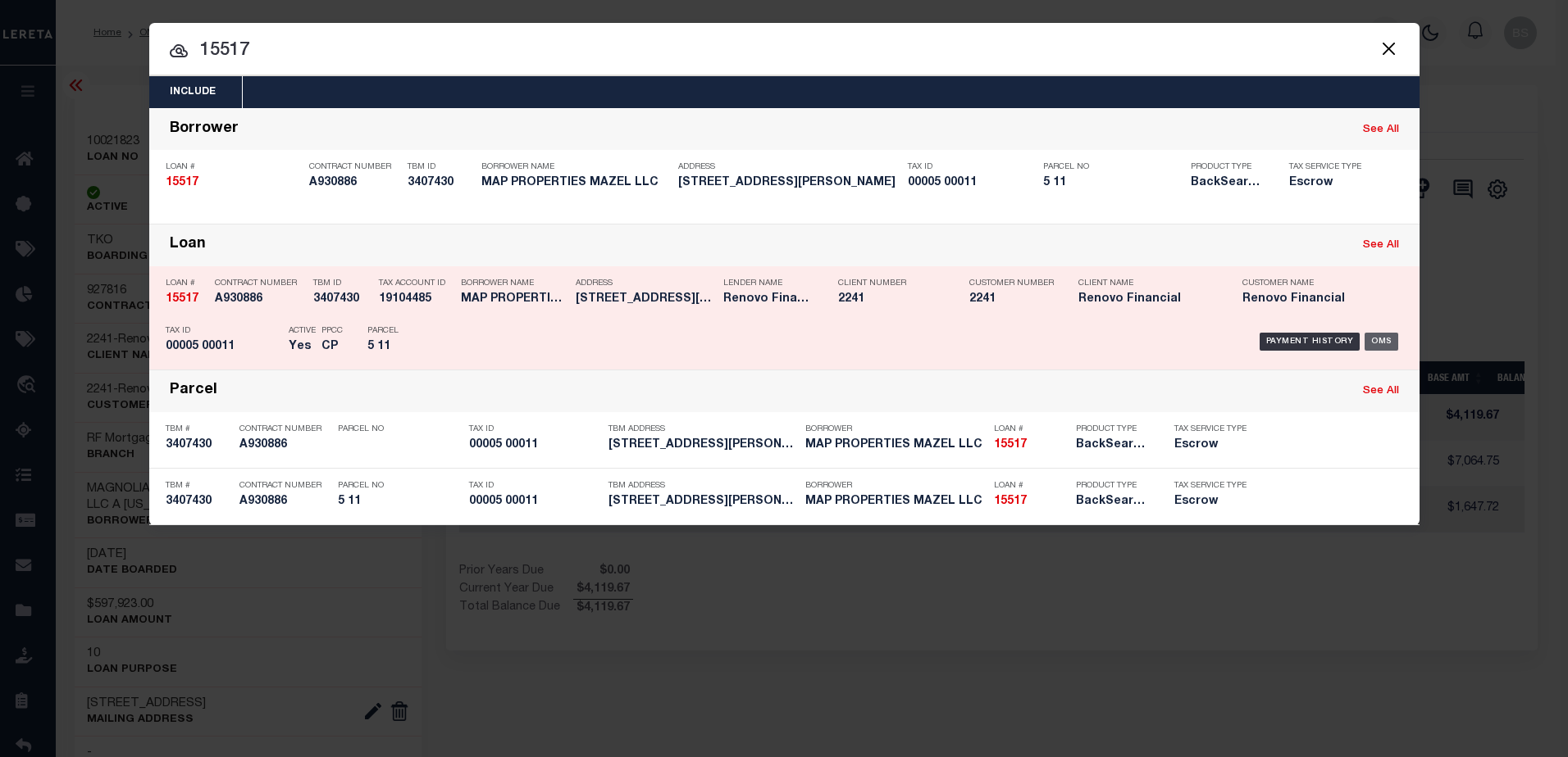
click at [1382, 345] on div "OMS" at bounding box center [1381, 341] width 34 height 18
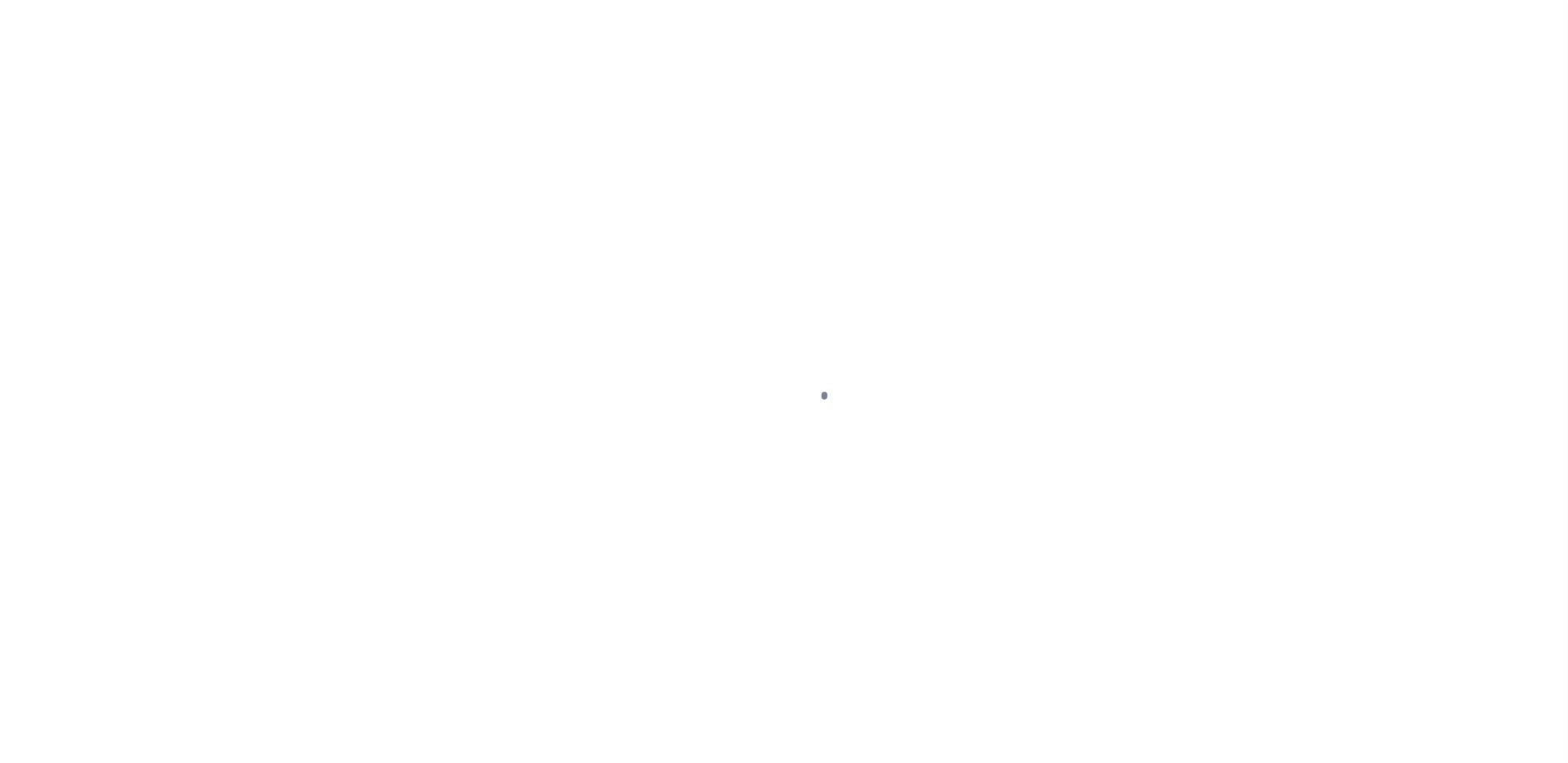
select select "10"
select select "Escrow"
type input "[STREET_ADDRESS][PERSON_NAME]"
select select
type input "[GEOGRAPHIC_DATA]"
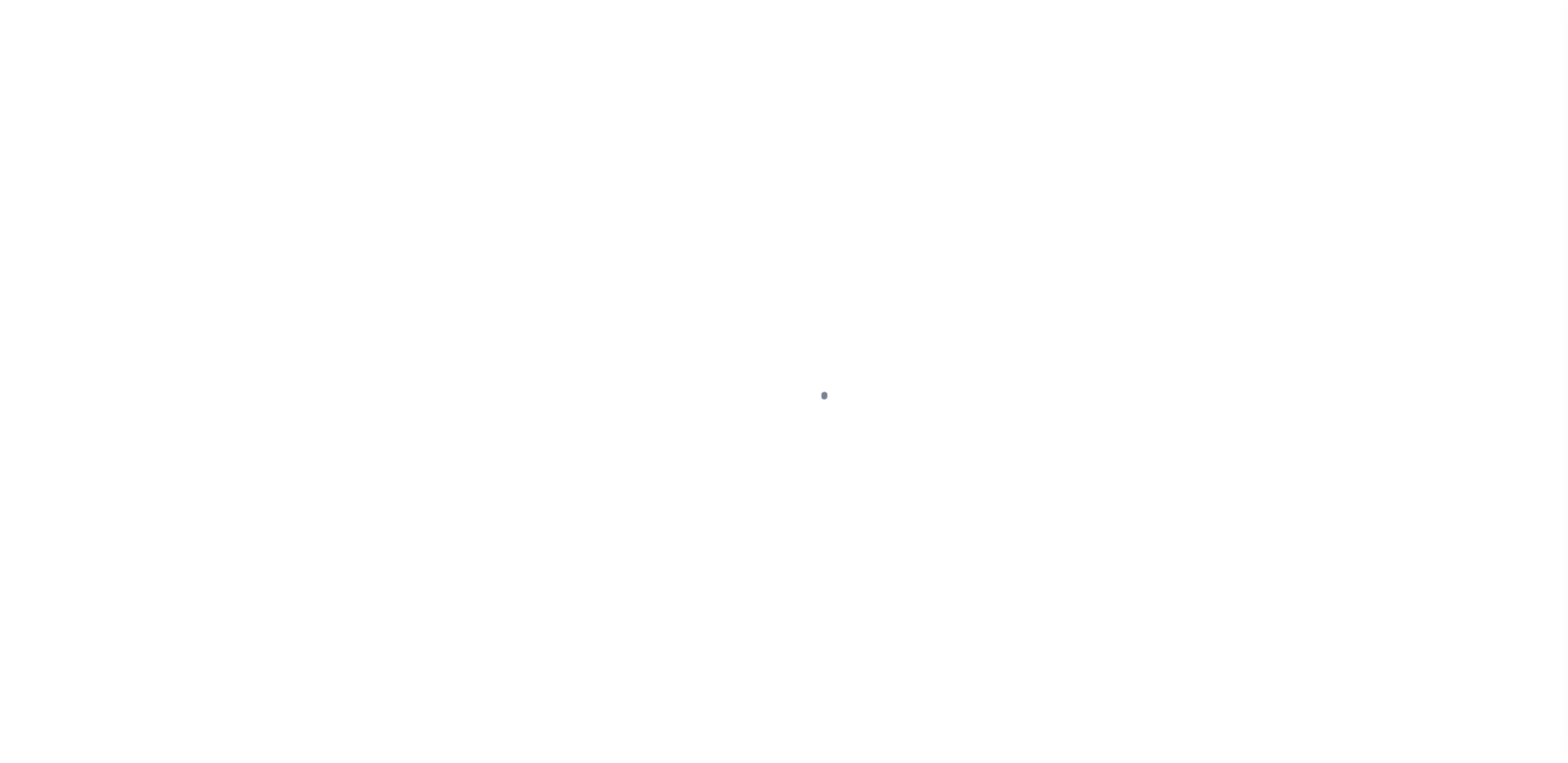
type input "a0kUS000006wlJF"
type input "NJ"
select select
type textarea "LEGAL REQUIRED"
type textarea "Liability Limited to Customer Provided Parcel"
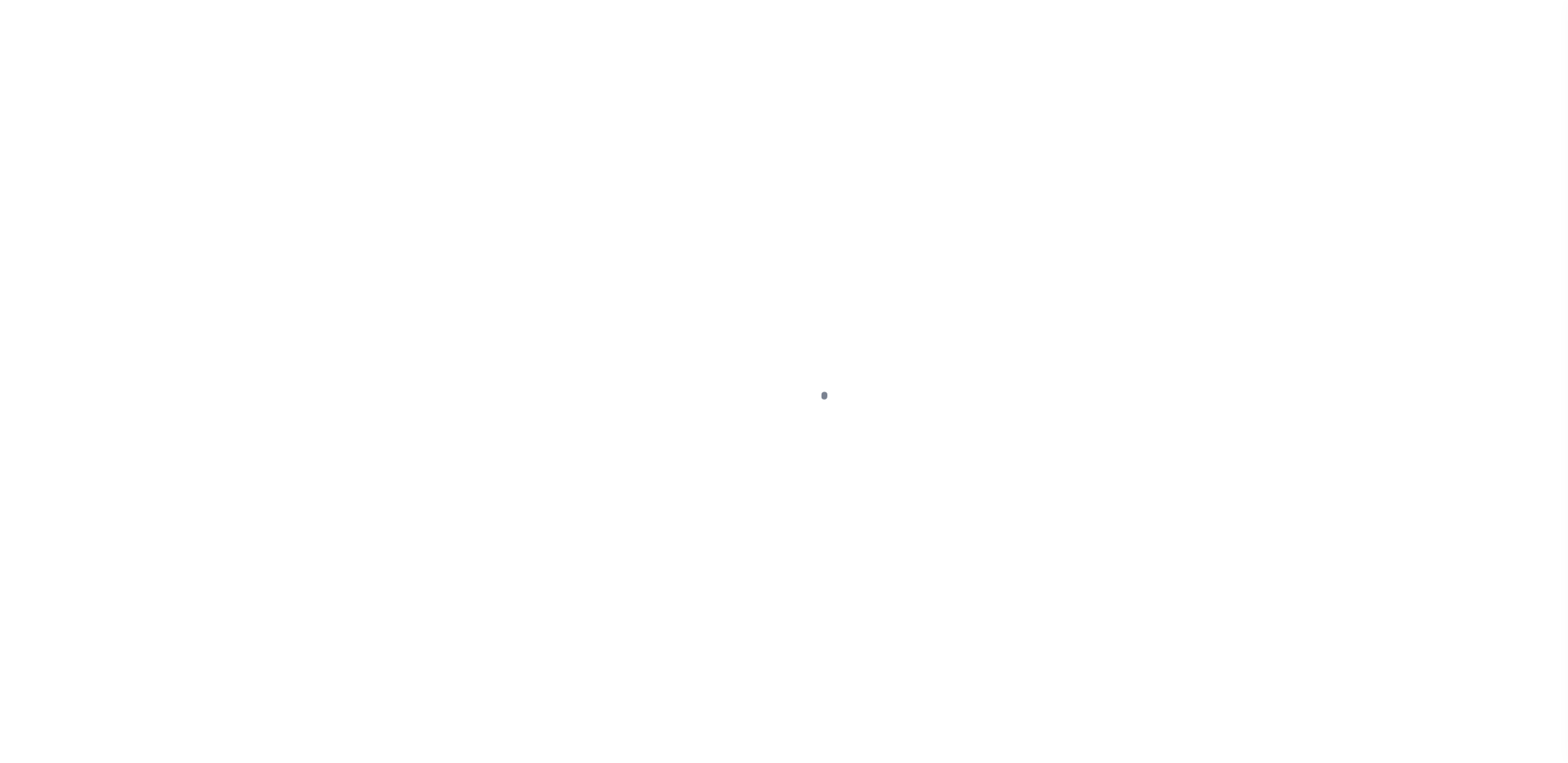
select select "14701"
select select "25066"
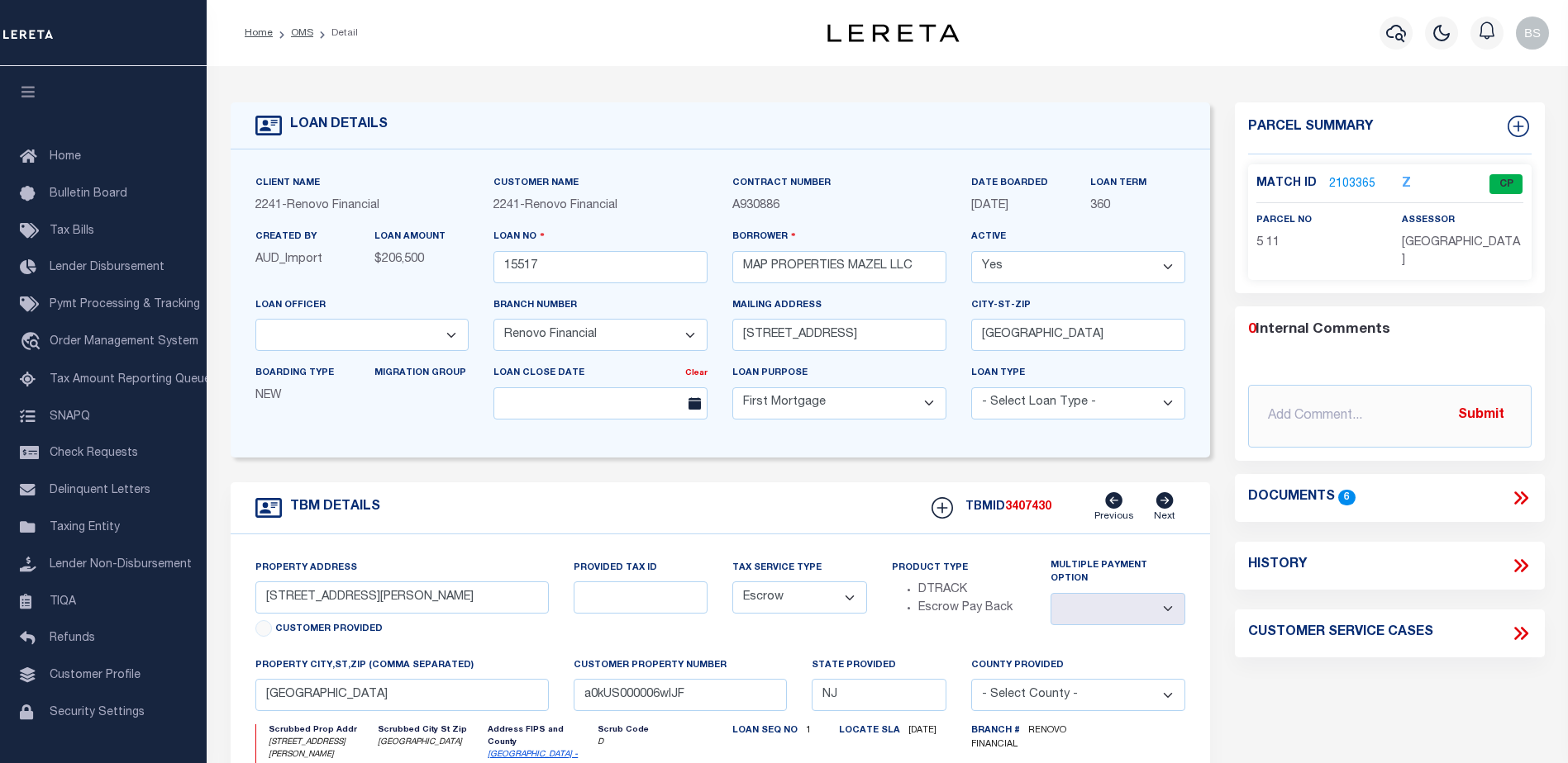
click at [1338, 185] on link "2103365" at bounding box center [1352, 184] width 47 height 18
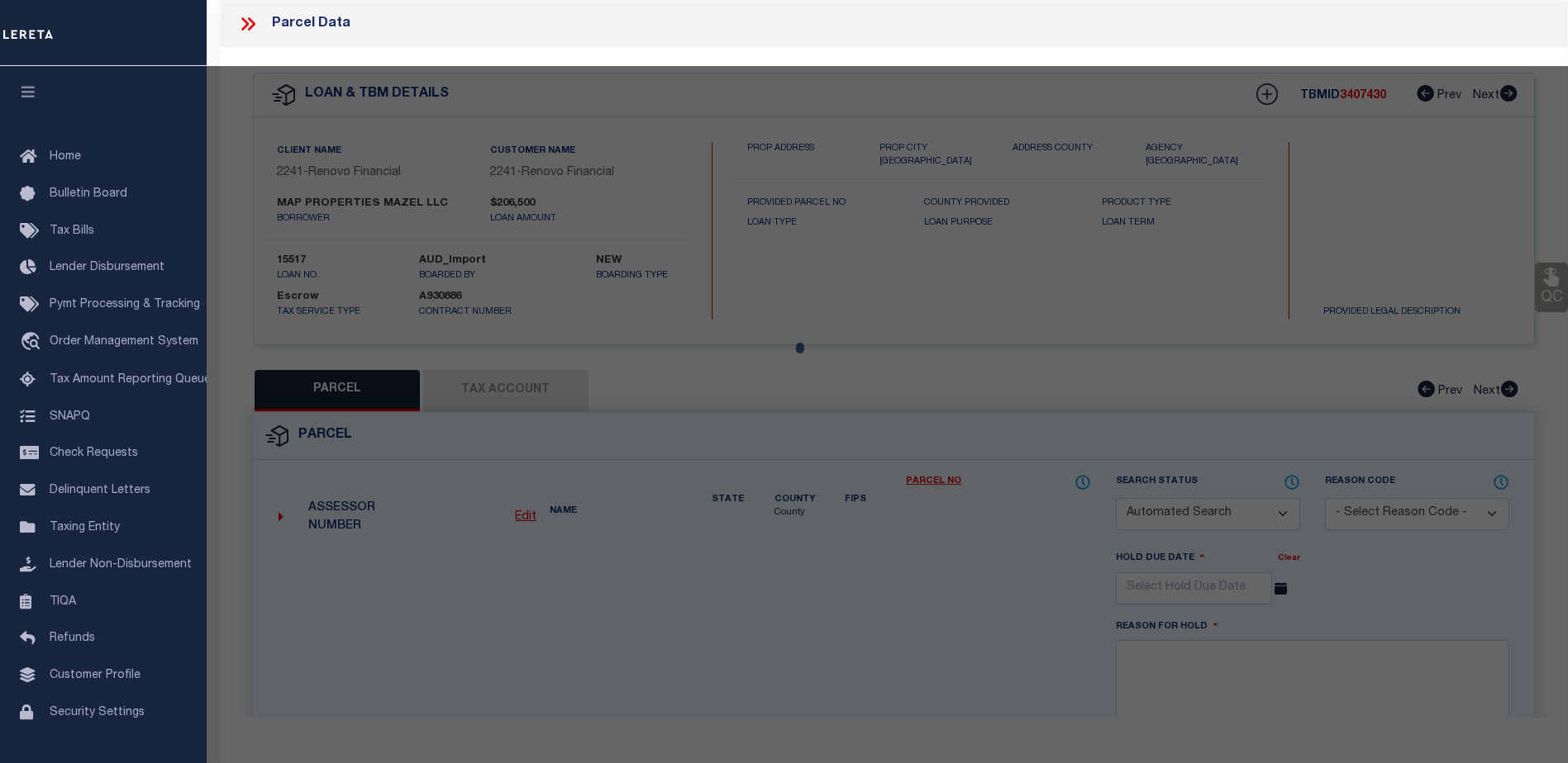
checkbox input "false"
select select "CP"
type input "MAP PROPERTIES MAZEL LLC"
select select "AGW"
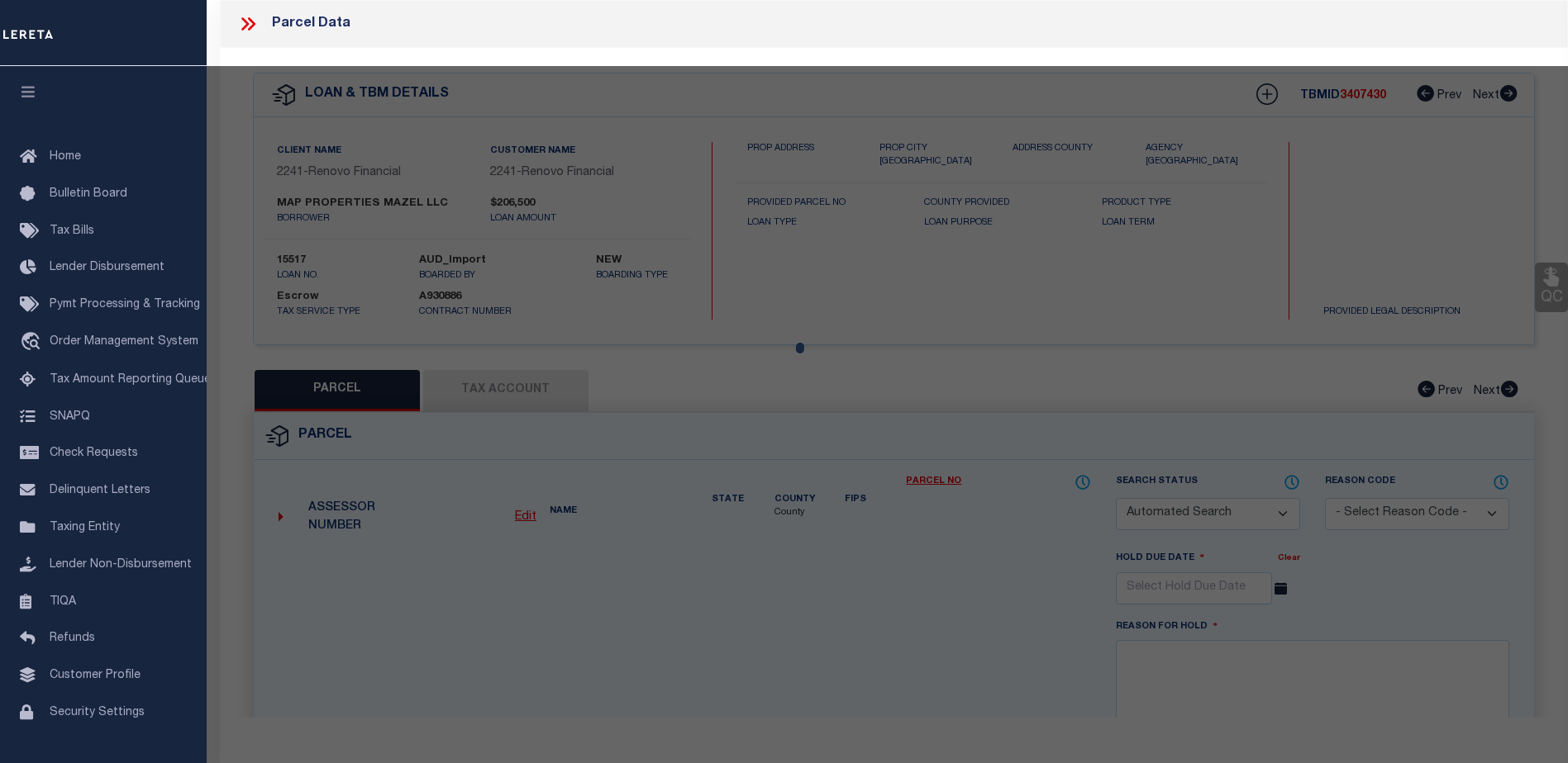
select select
type input "25 LEE ST"
checkbox input "false"
type input "Woodstown, NJ 08098"
type textarea "74X121 IRR"
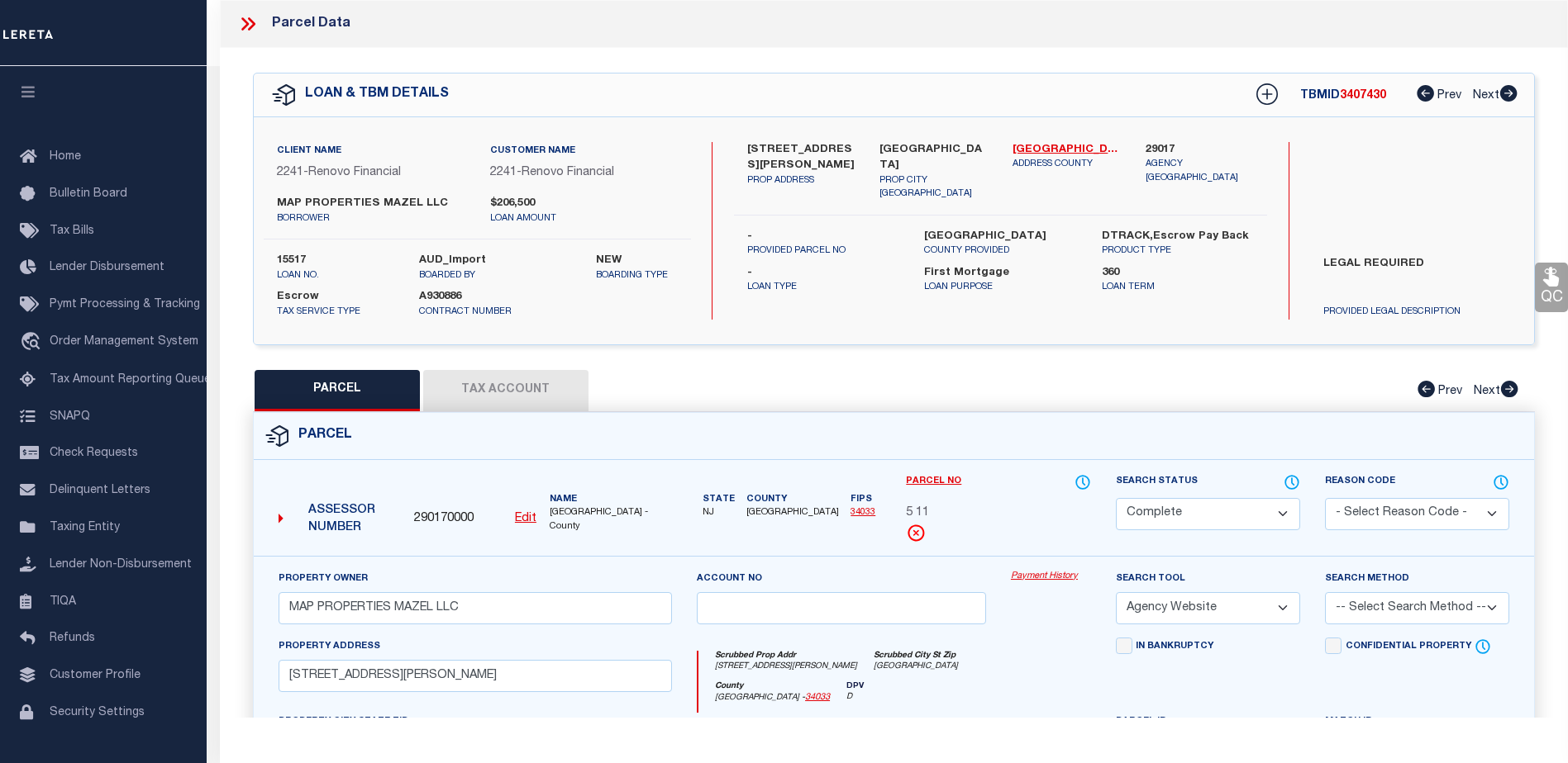
click at [1024, 576] on link "Payment History" at bounding box center [1051, 577] width 80 height 14
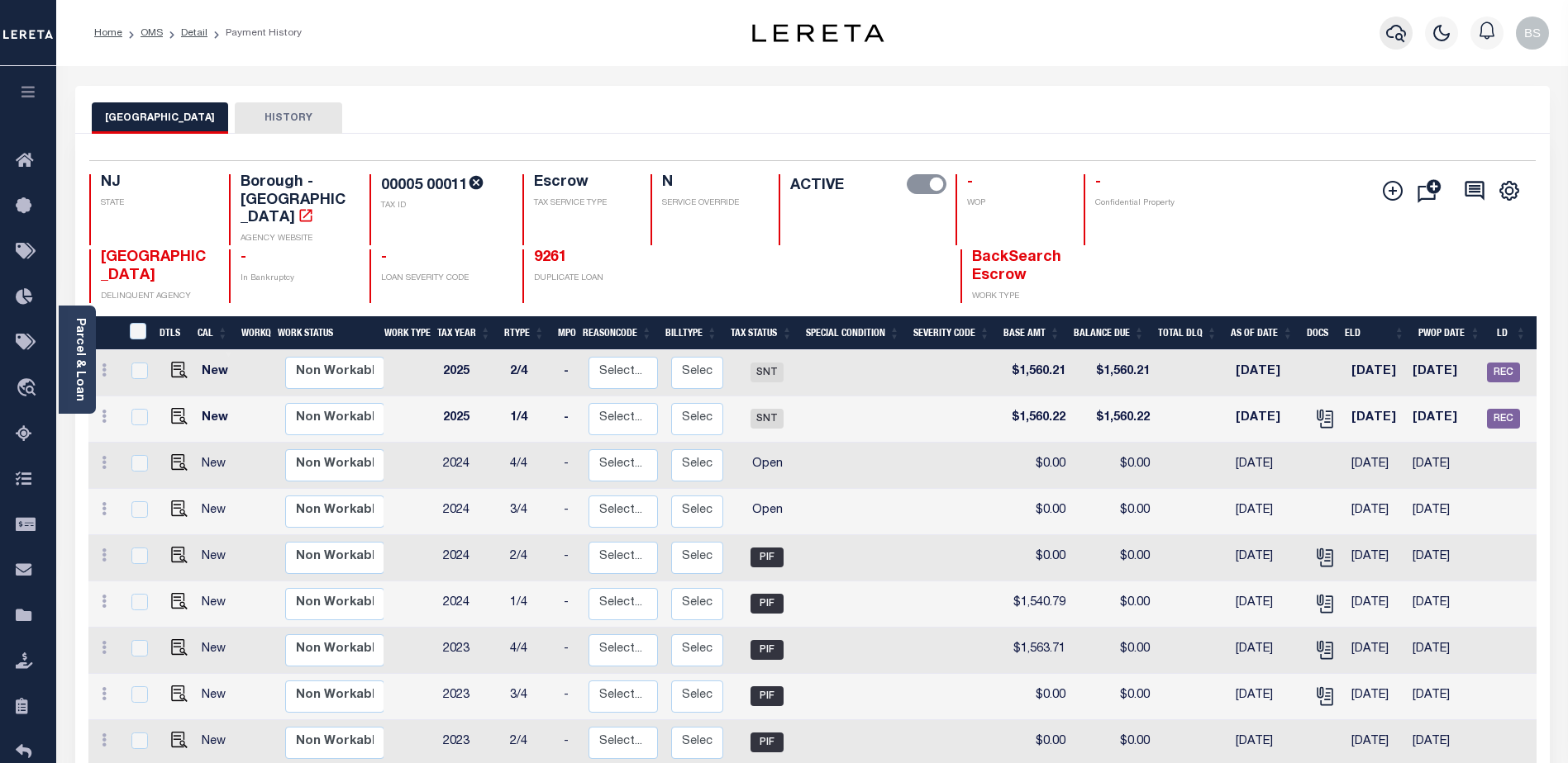
click at [1391, 32] on icon "button" at bounding box center [1396, 32] width 20 height 20
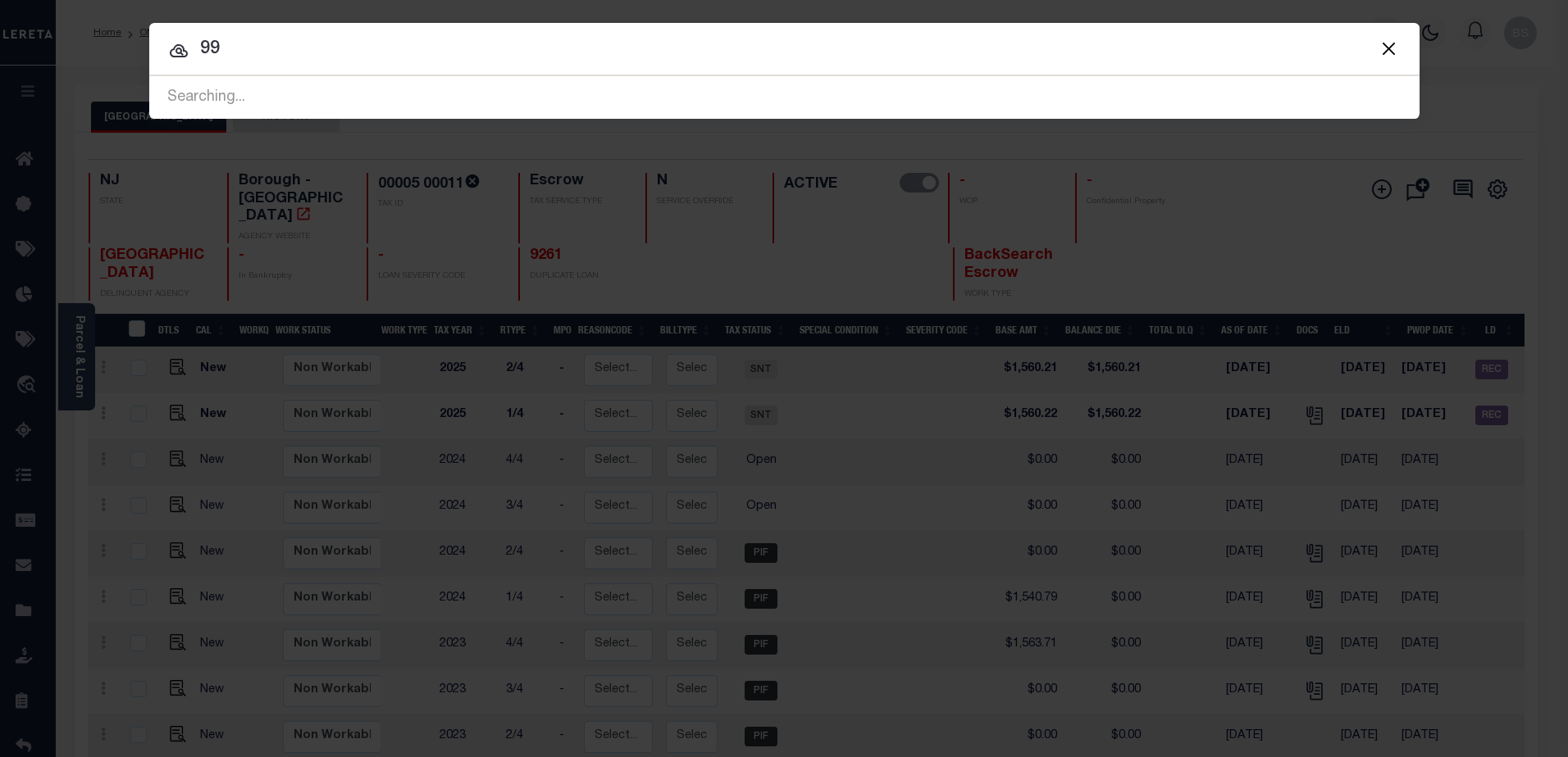
type input "9"
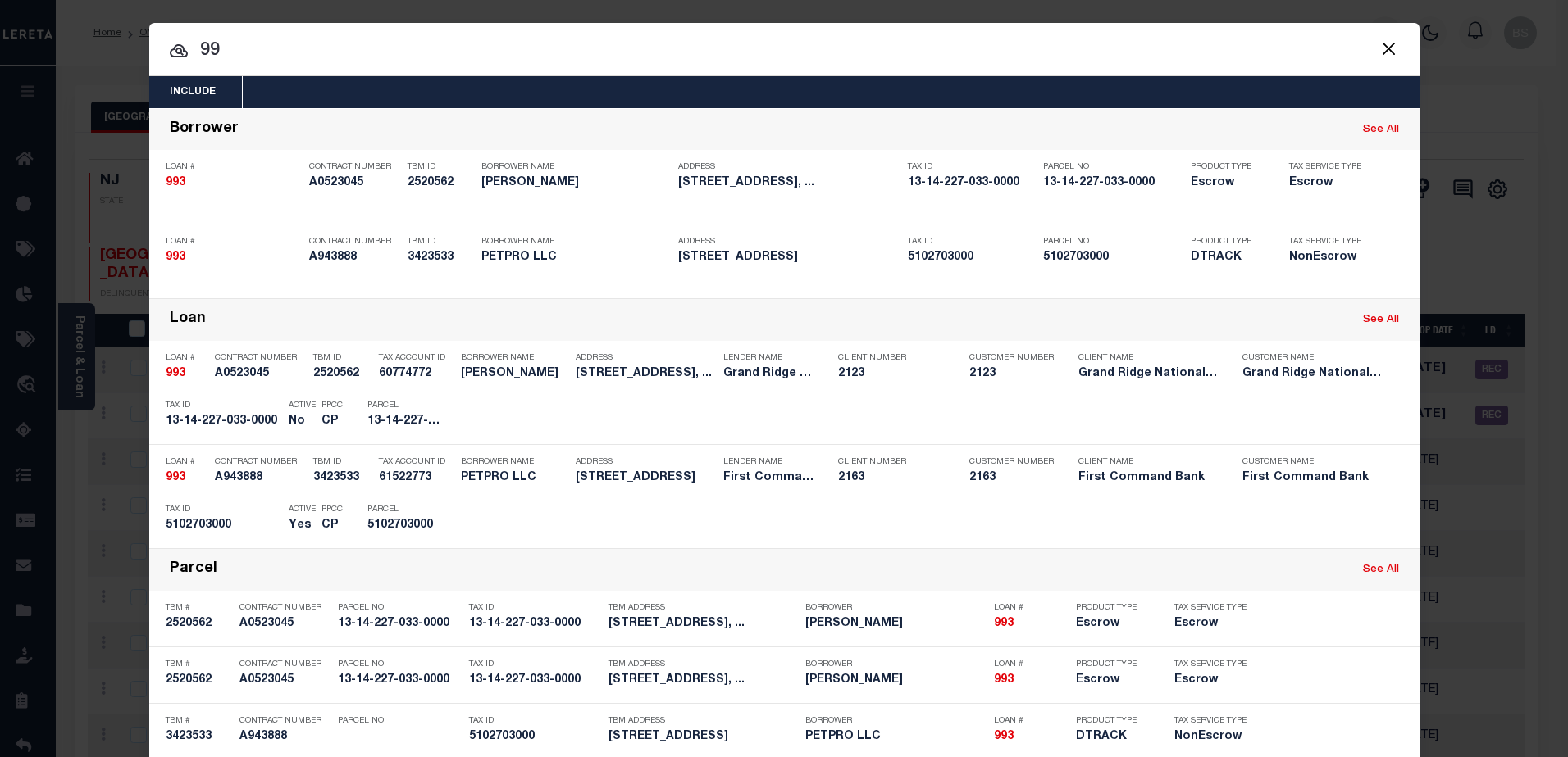
type input "9"
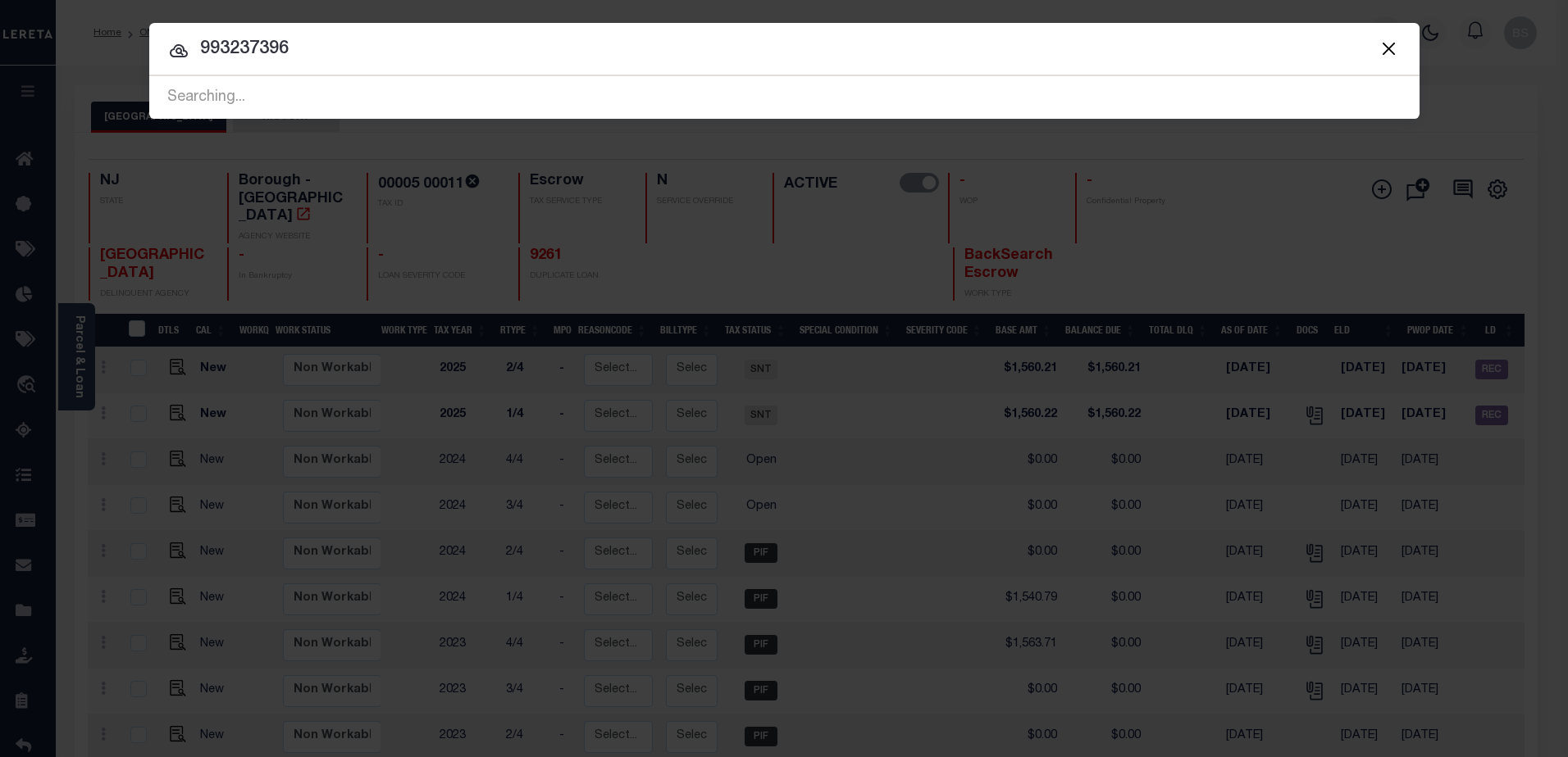
type input "993237396"
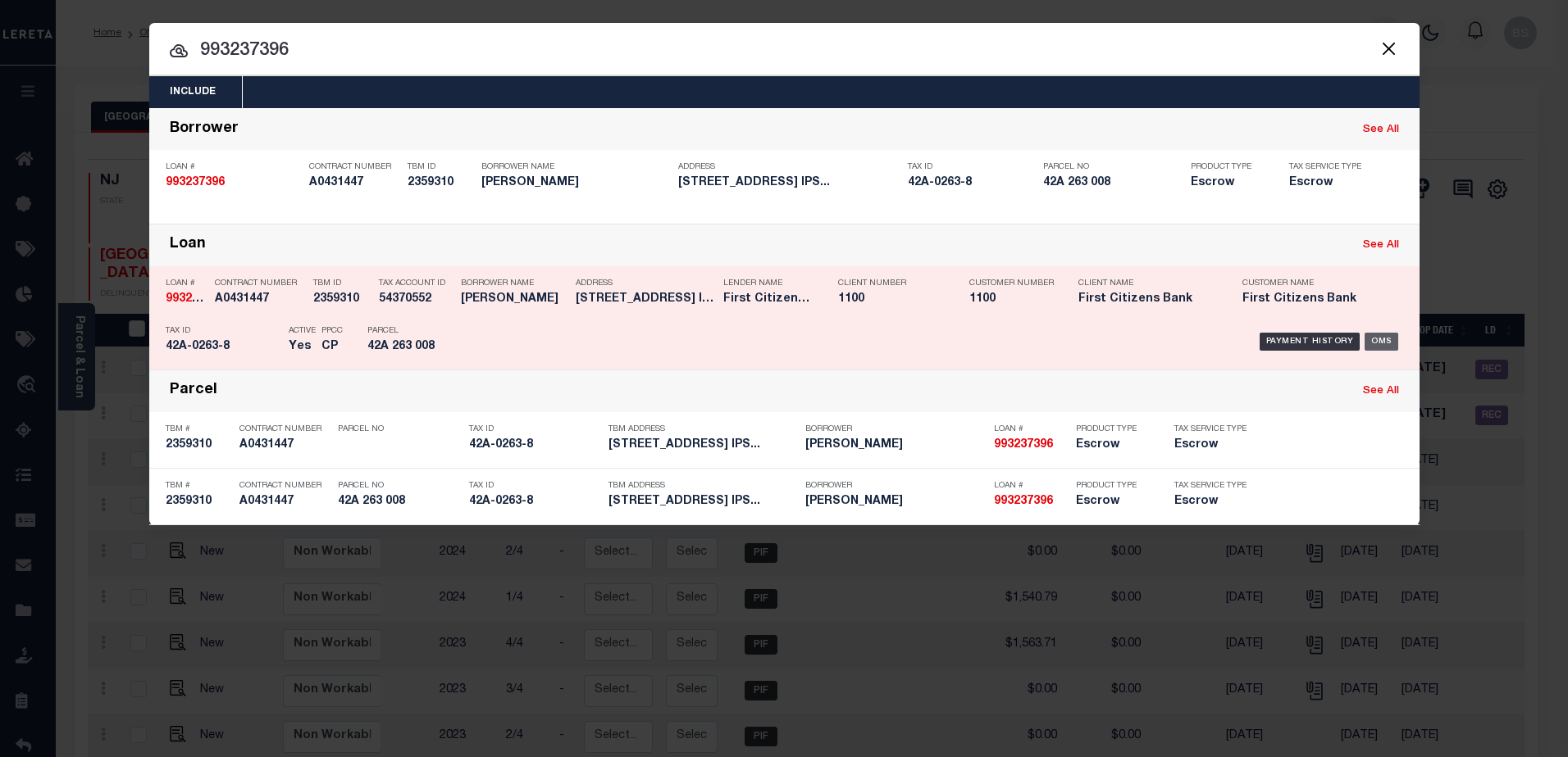
click at [1391, 342] on div "OMS" at bounding box center [1381, 341] width 34 height 18
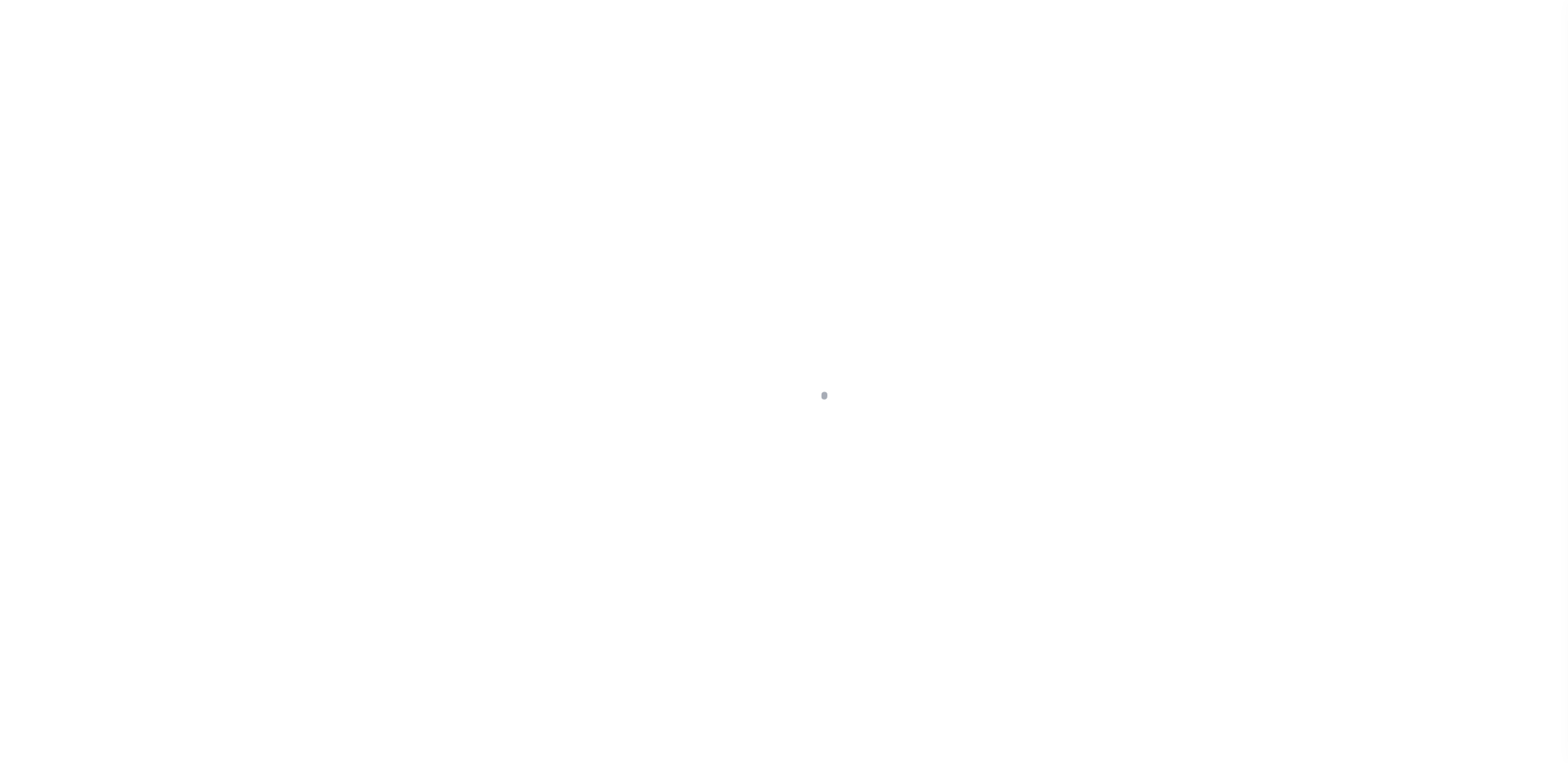
select select "92721"
select select "24370"
select select "10"
select select "Escrow"
type input "[STREET_ADDRESS]"
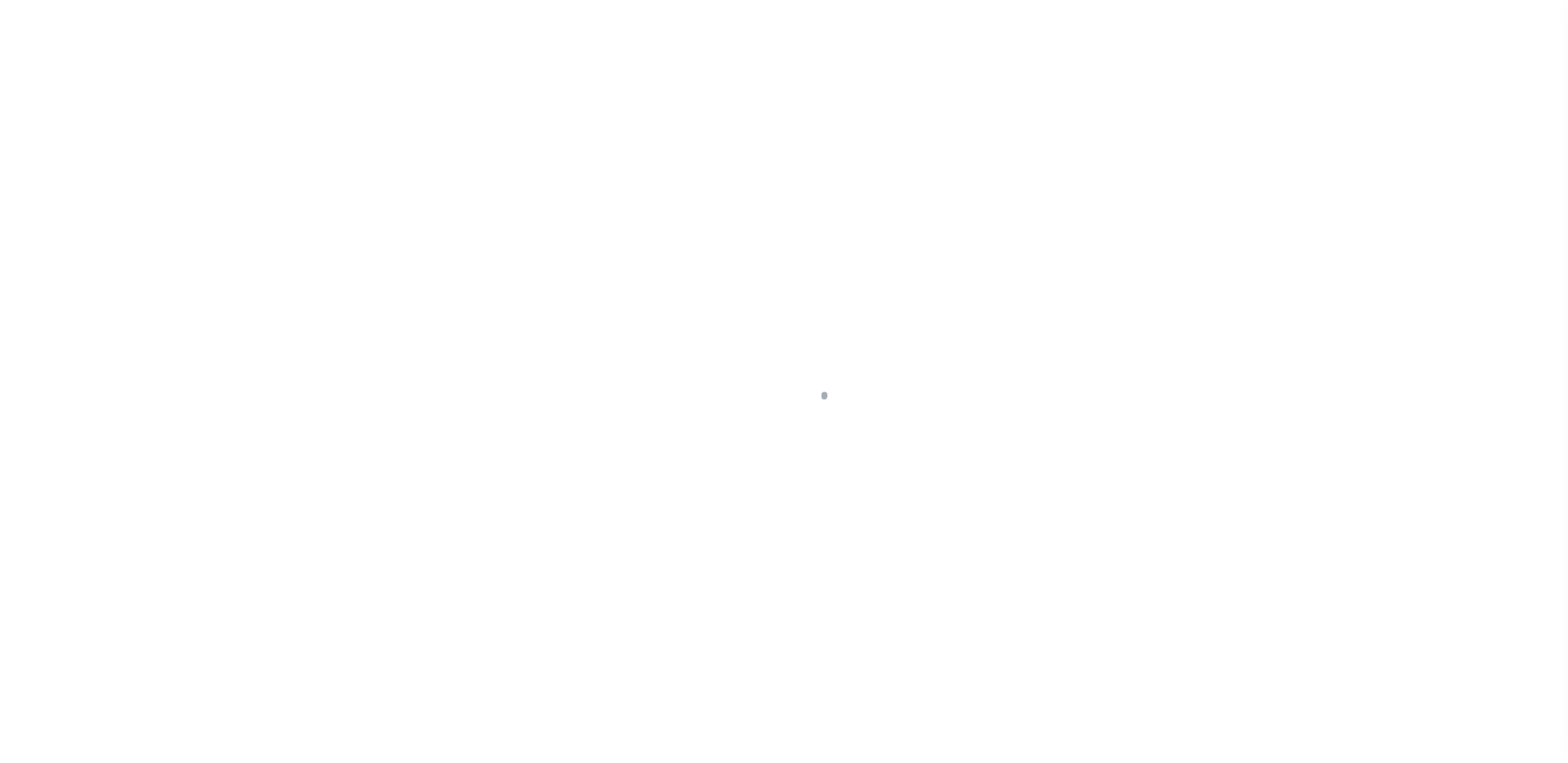
select select
type input "IPSWICH MA 01938"
type input "MA"
select select
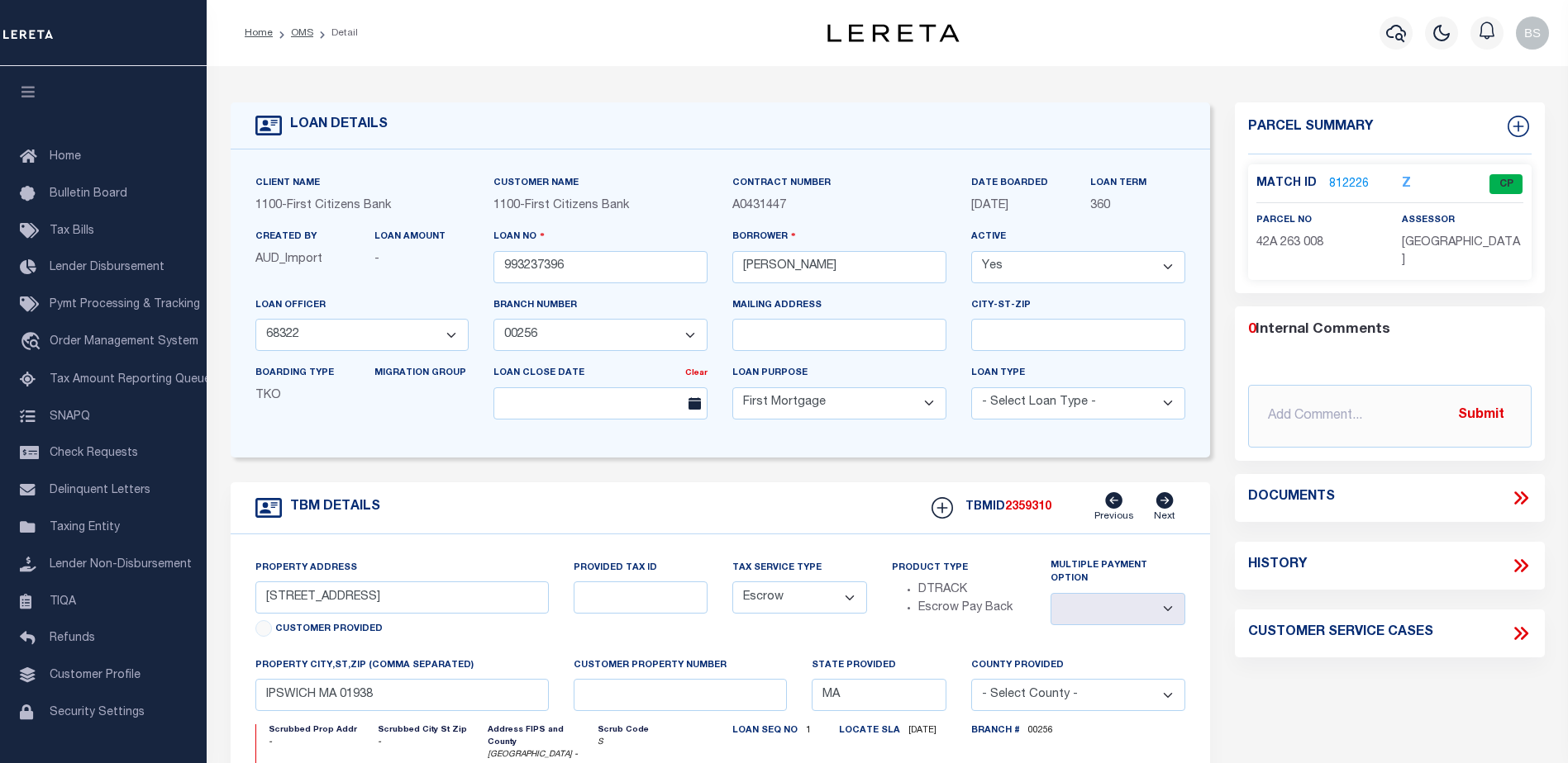
click at [1356, 185] on link "812226" at bounding box center [1348, 184] width 40 height 18
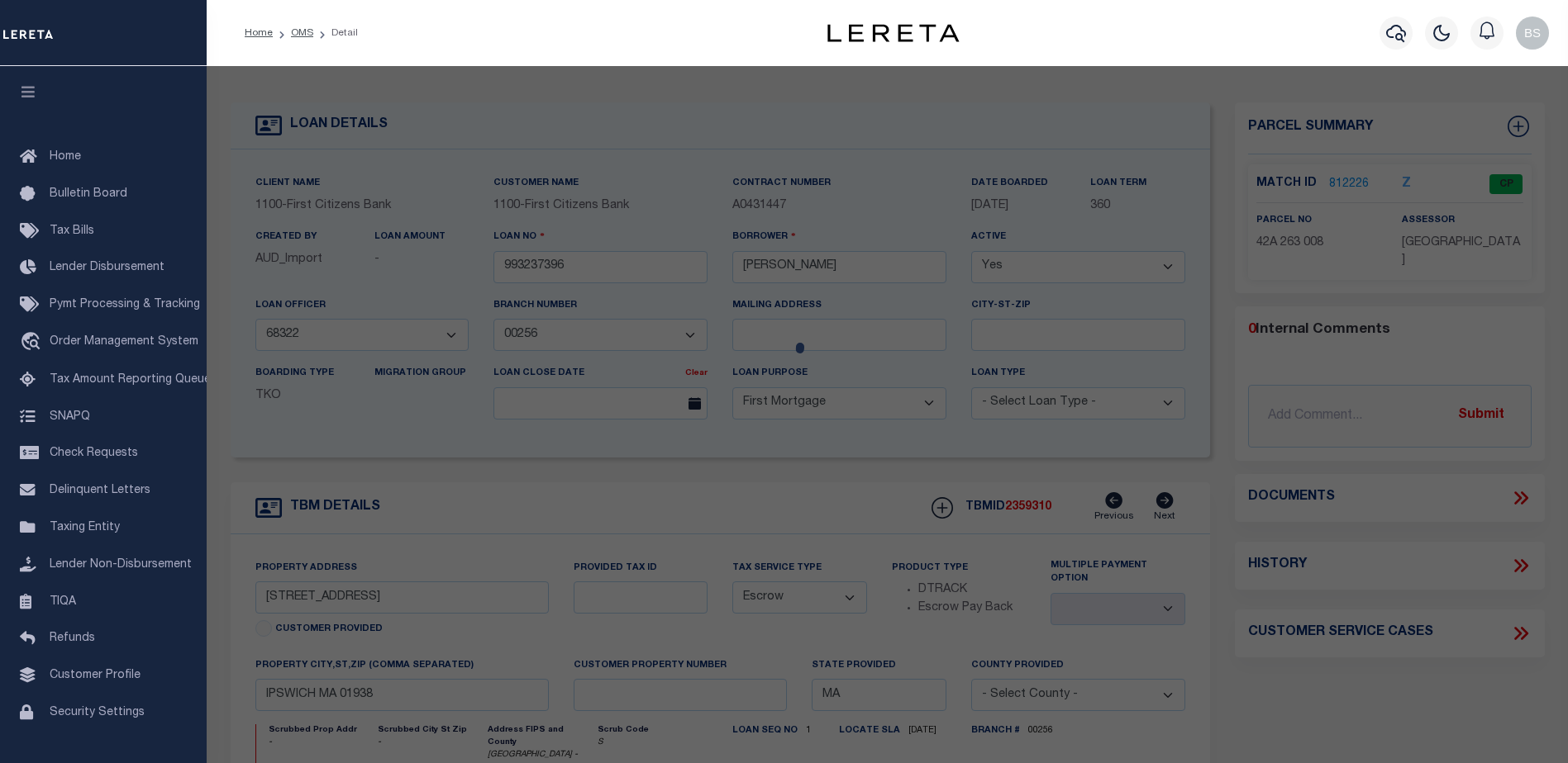
checkbox input "false"
select select "CP"
type input "REEDER JOHN A TE FOLEY JILL C"
type input "8 NORTH MAIN ST, U8"
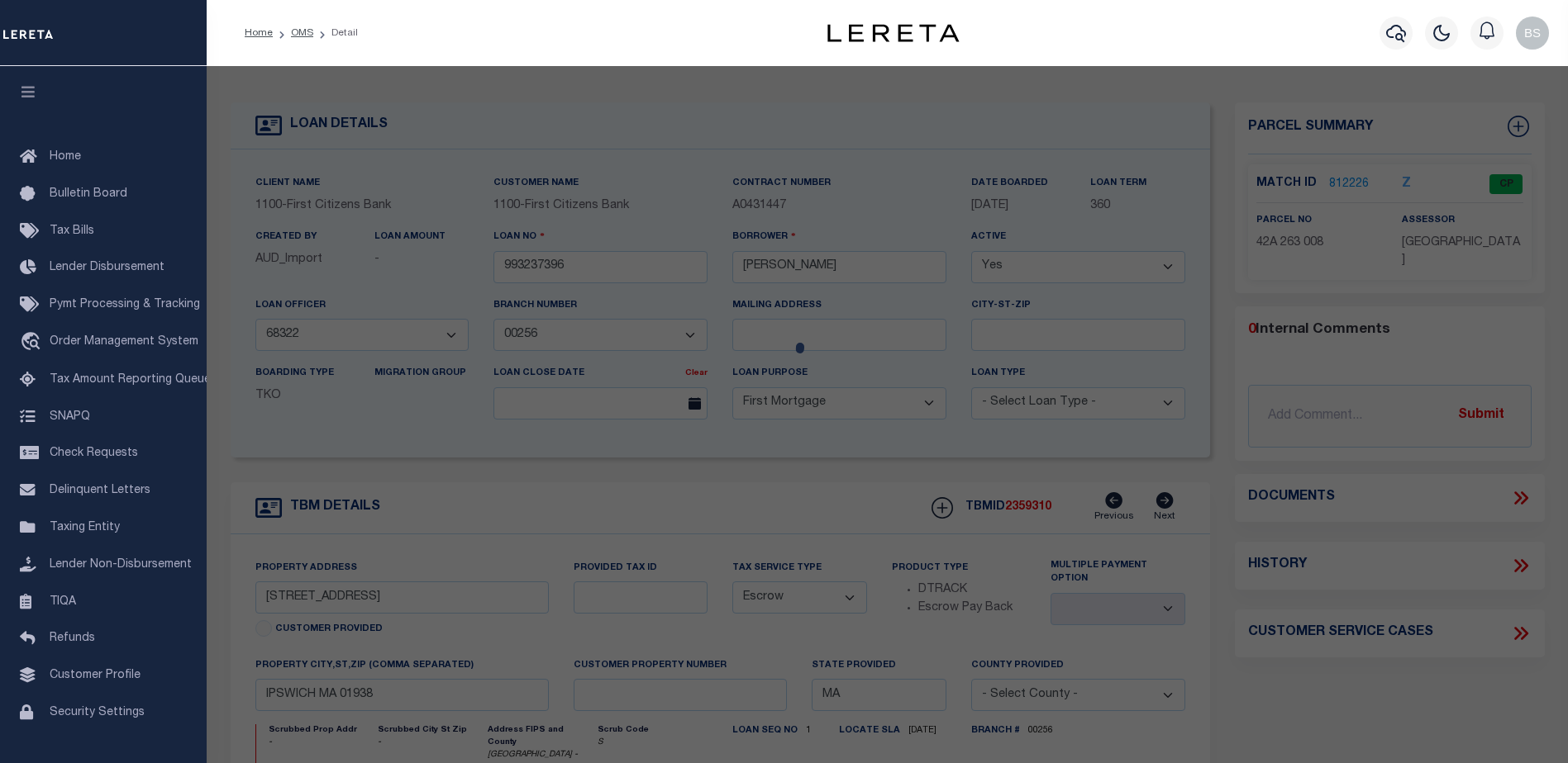
checkbox input "false"
type input "IPSWICH MA"
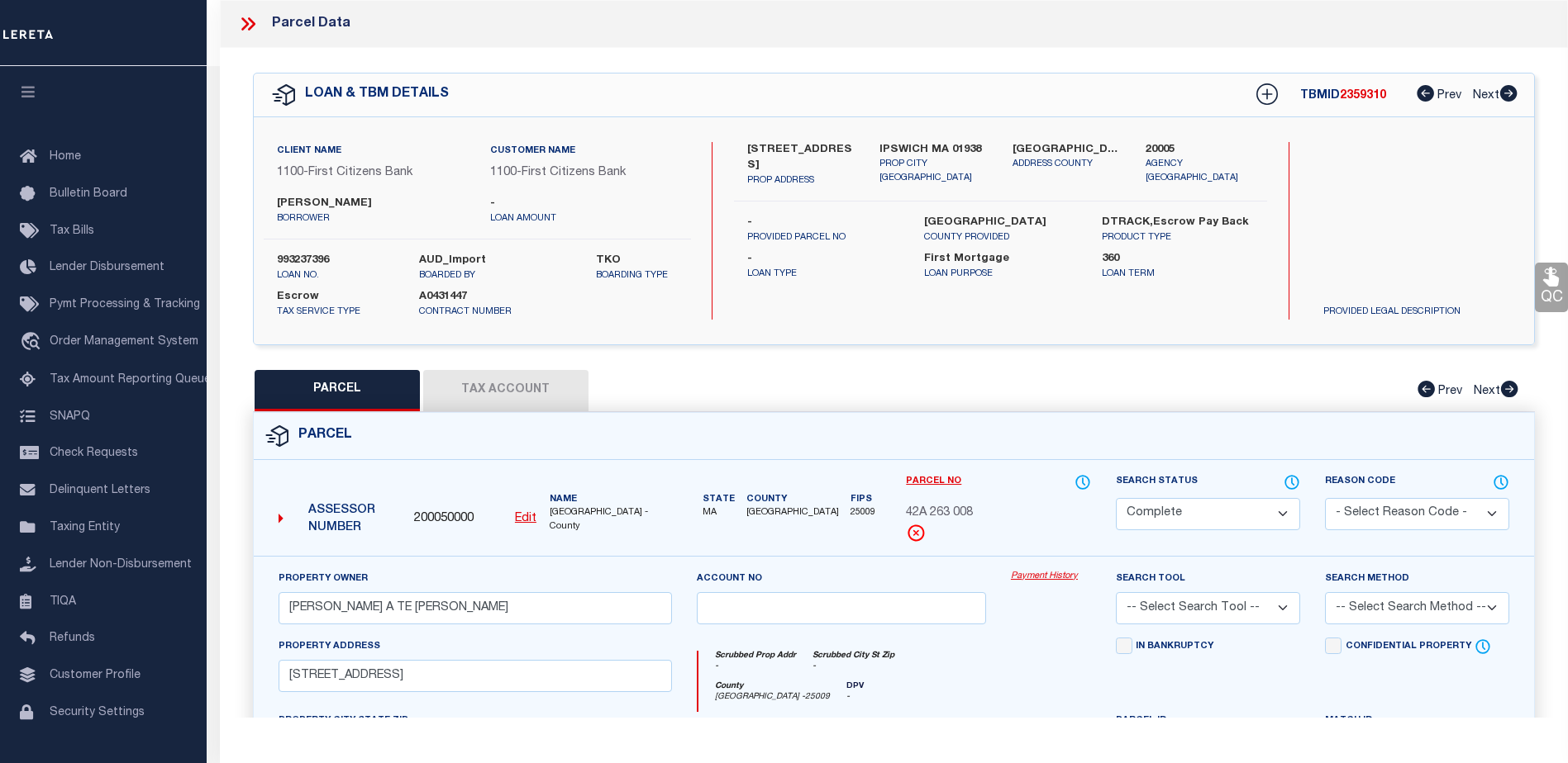
click at [1047, 572] on link "Payment History" at bounding box center [1051, 577] width 80 height 14
